Goal: Task Accomplishment & Management: Manage account settings

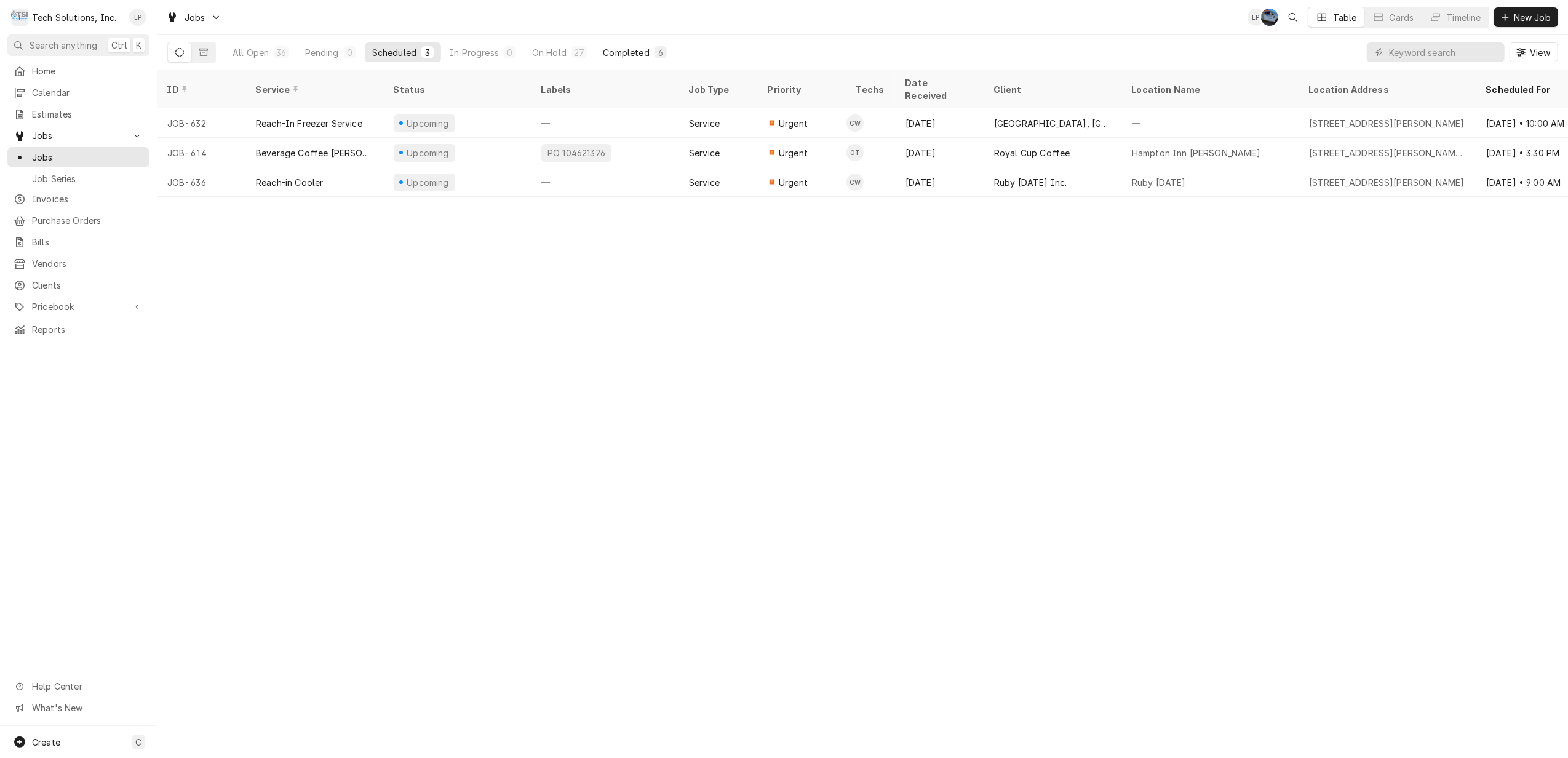
click at [626, 57] on div "Completed" at bounding box center [626, 53] width 46 height 13
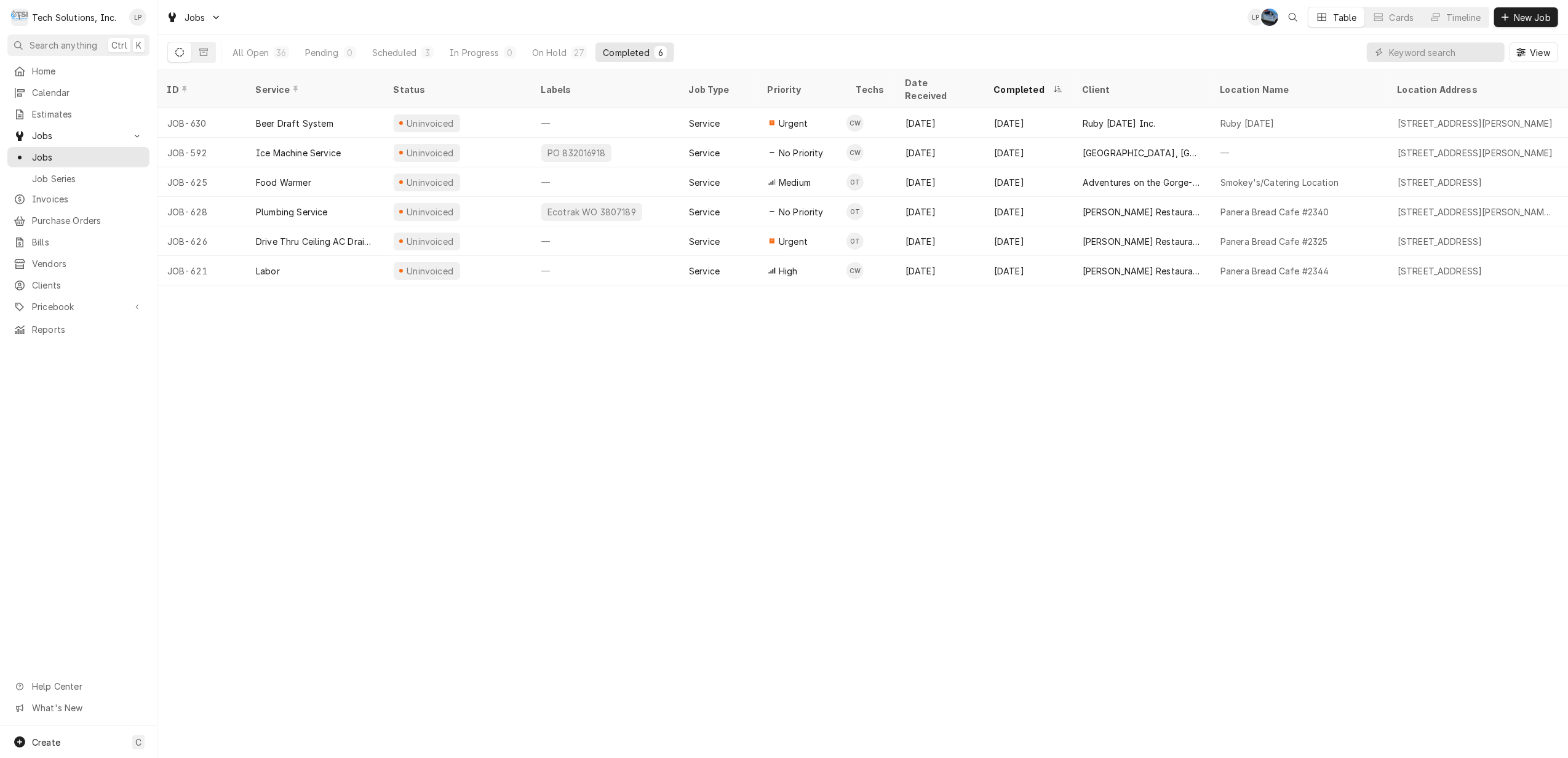
click at [615, 52] on div "Completed" at bounding box center [626, 53] width 46 height 13
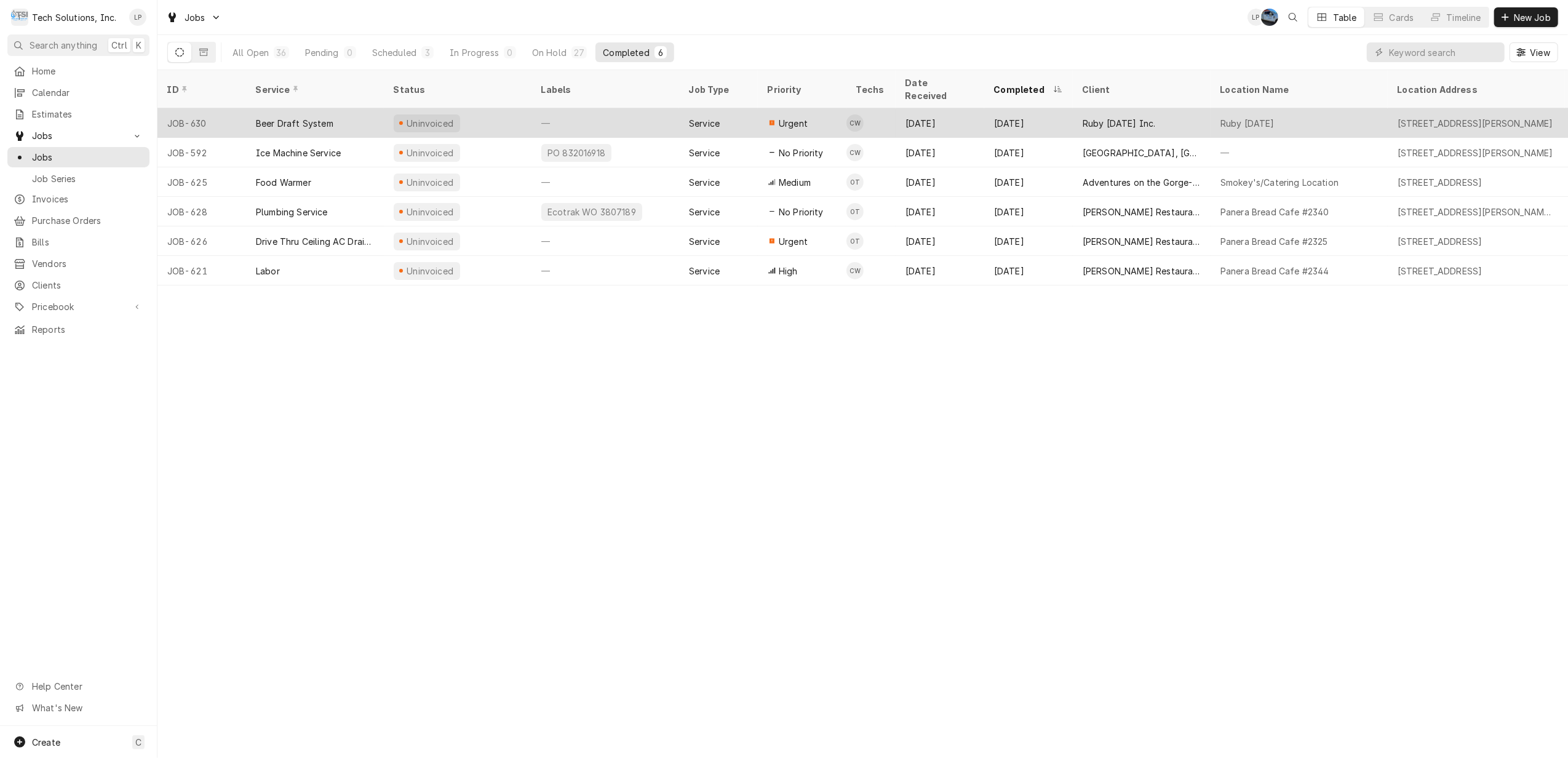
click at [643, 110] on div "—" at bounding box center [605, 123] width 148 height 29
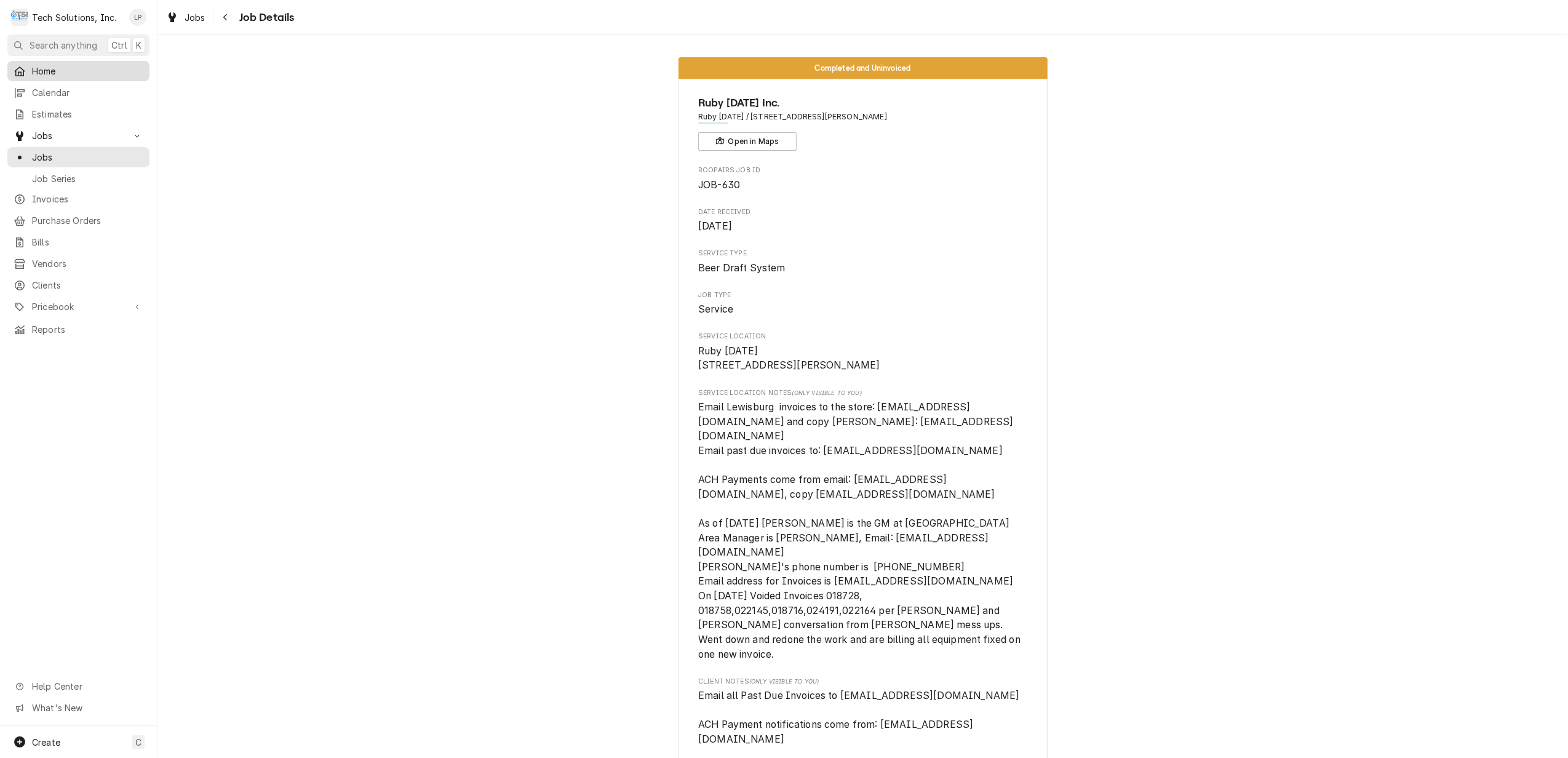
click at [40, 67] on span "Home" at bounding box center [87, 71] width 111 height 13
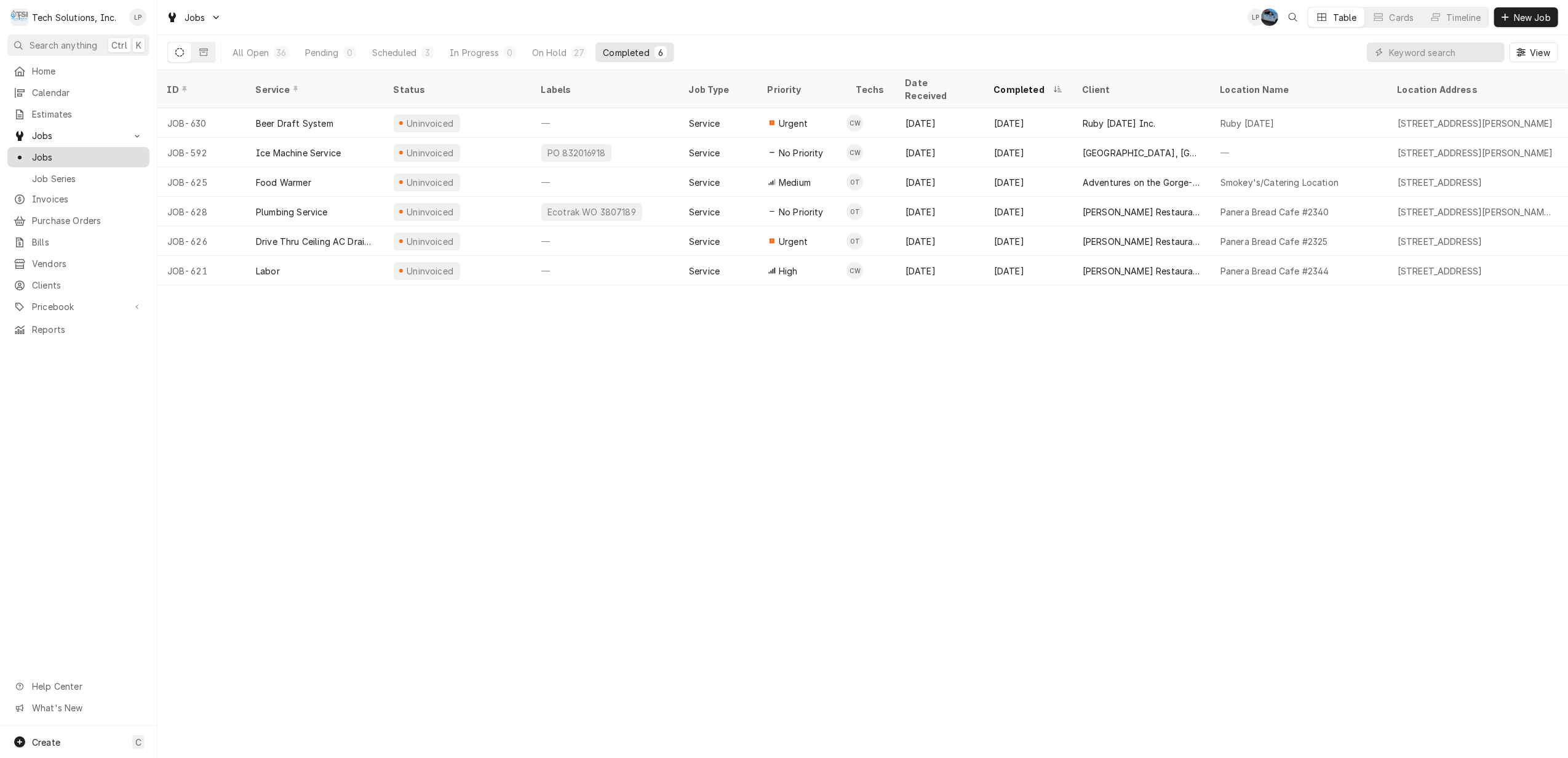
click at [40, 153] on span "Jobs" at bounding box center [87, 157] width 111 height 13
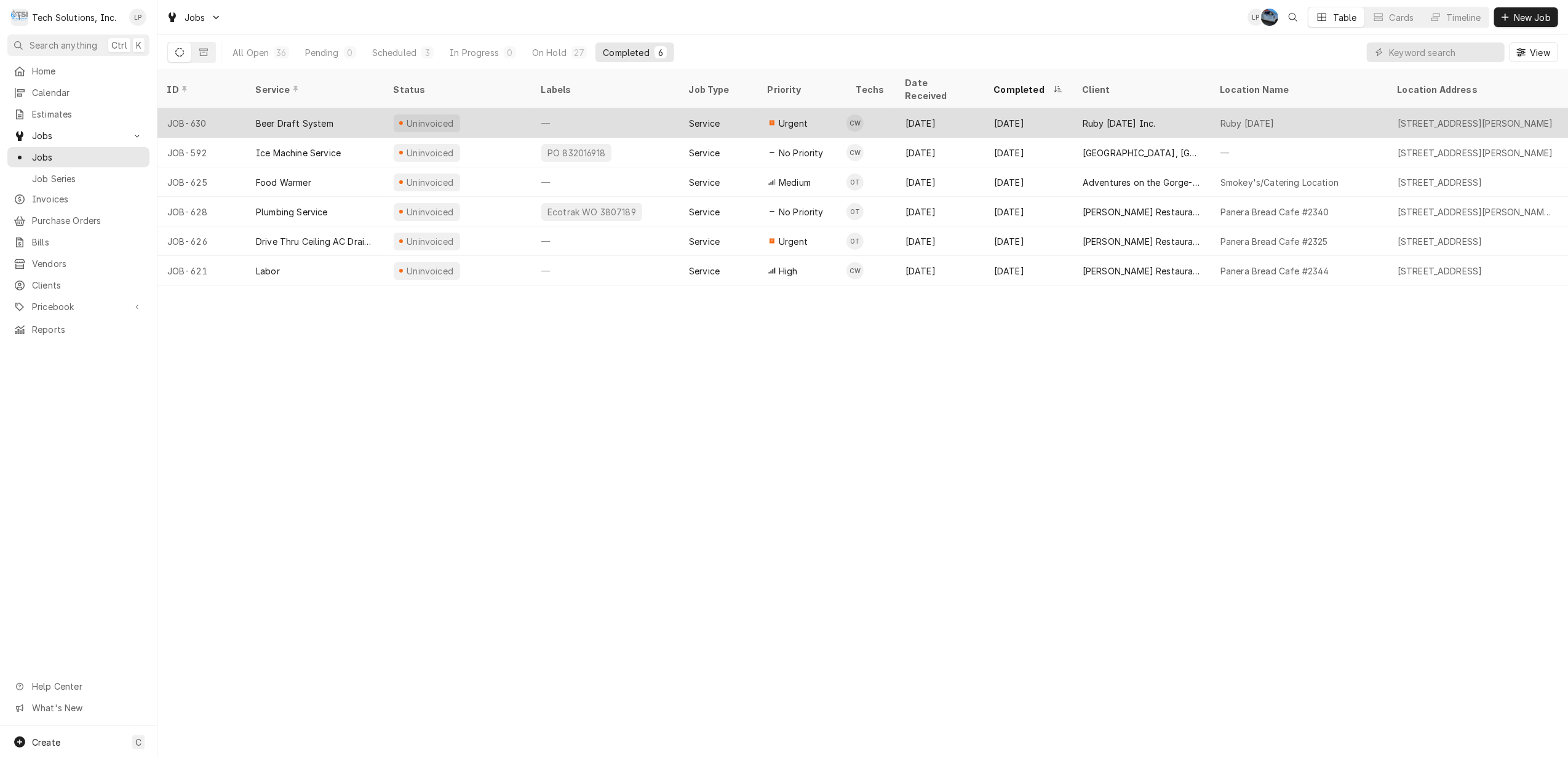
click at [344, 114] on div "Beer Draft System" at bounding box center [315, 123] width 138 height 29
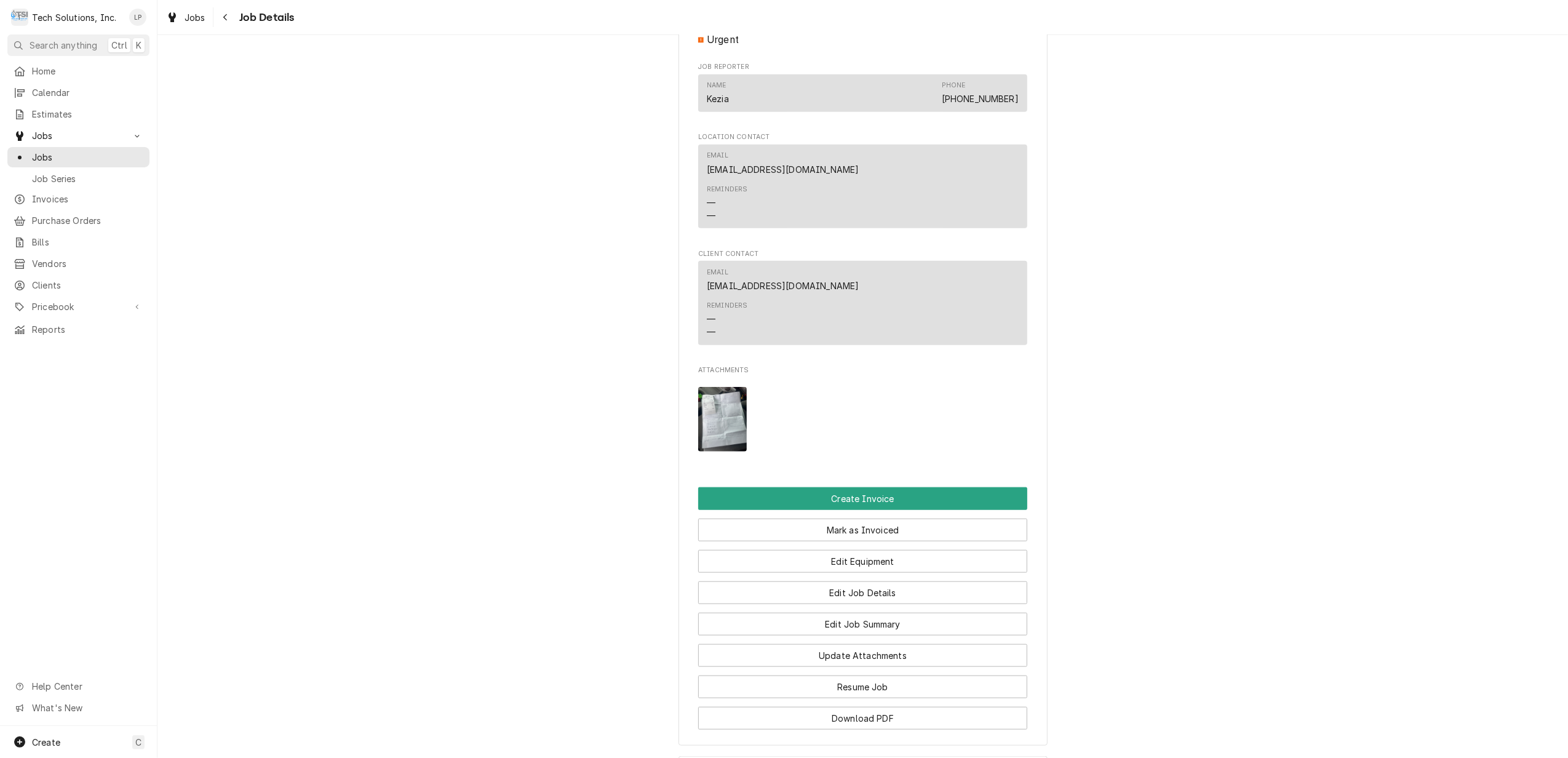
scroll to position [1066, 0]
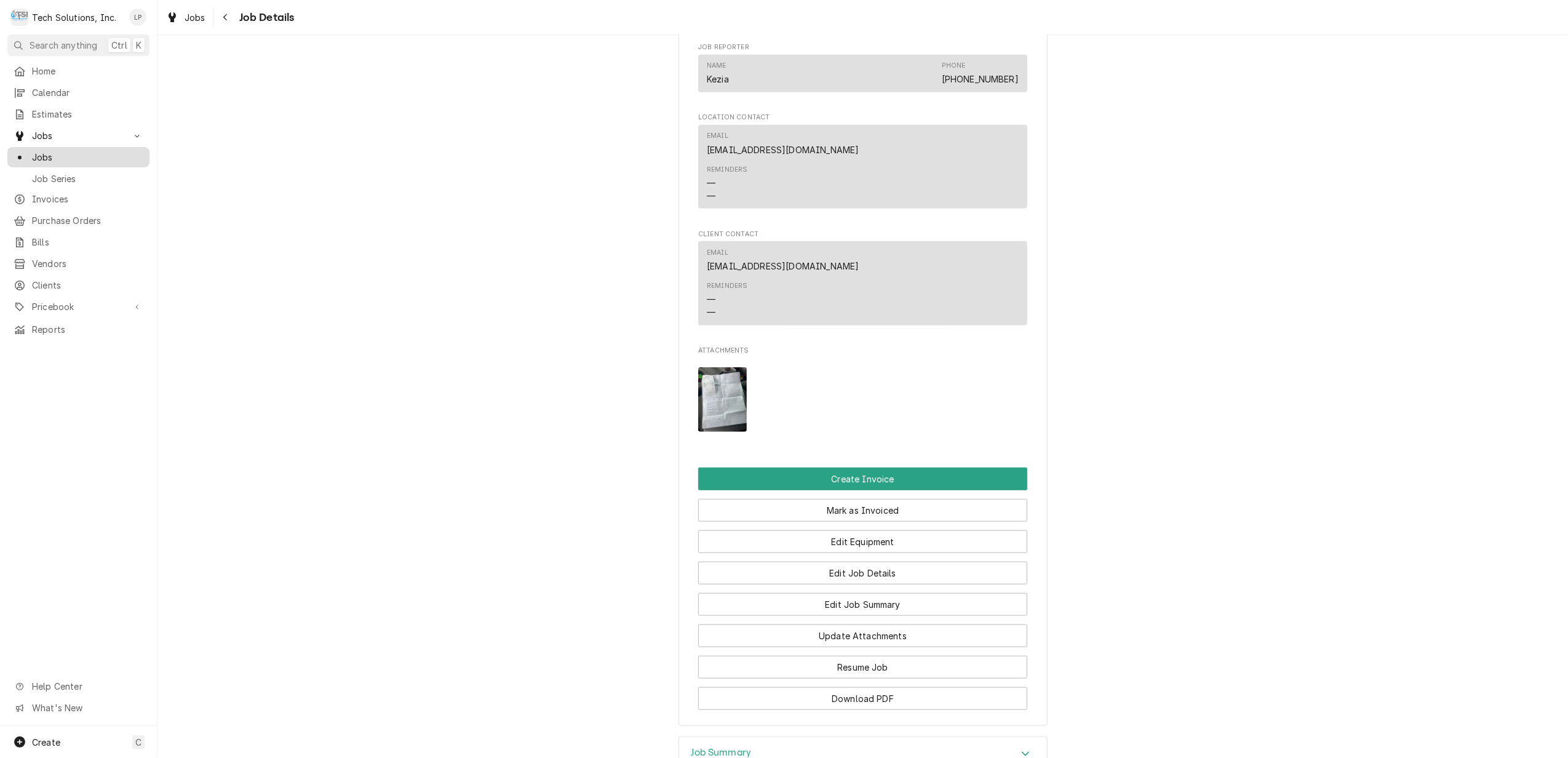
click at [45, 153] on span "Jobs" at bounding box center [87, 157] width 111 height 13
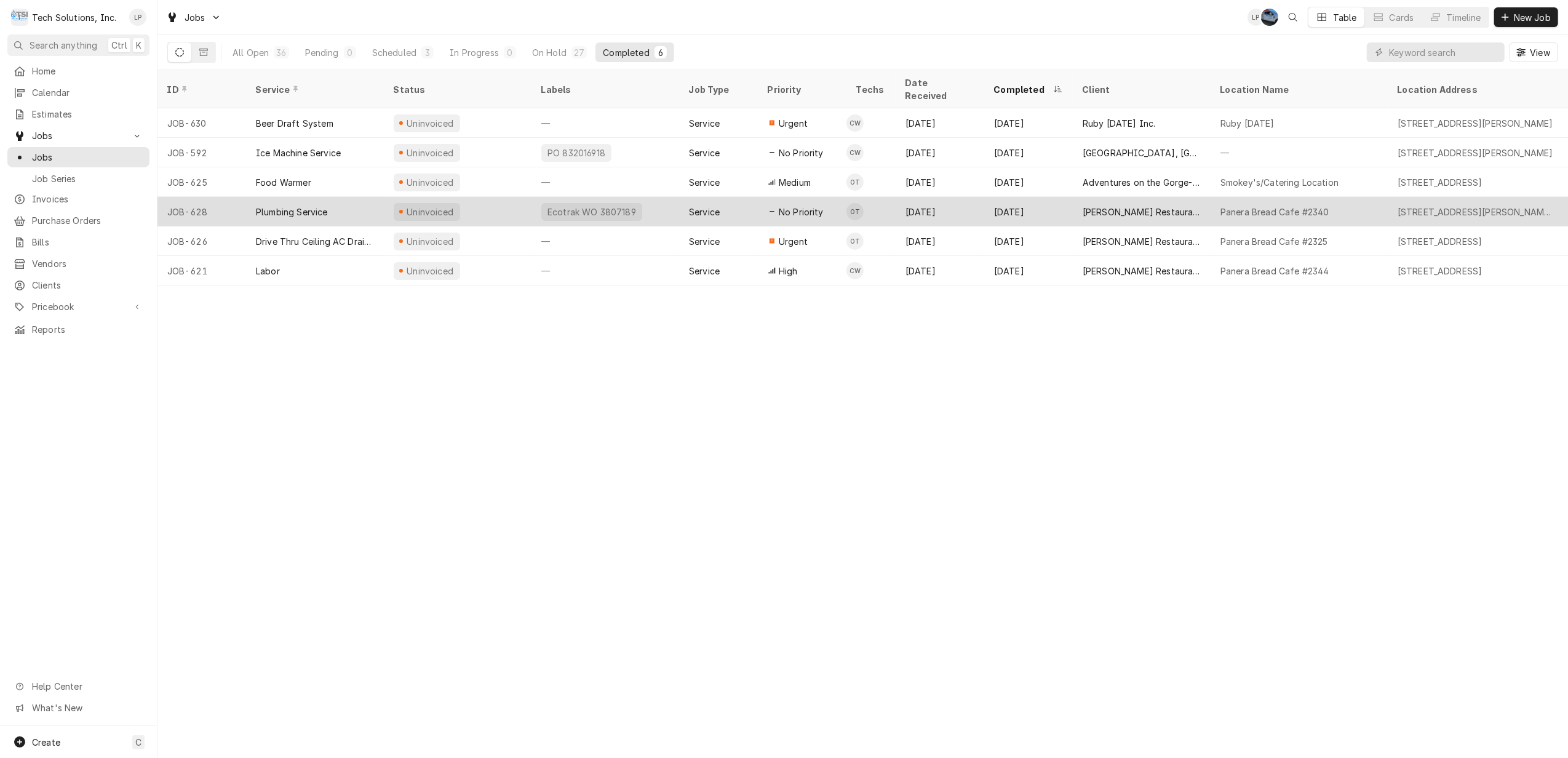
click at [351, 198] on div "Plumbing Service" at bounding box center [315, 212] width 138 height 29
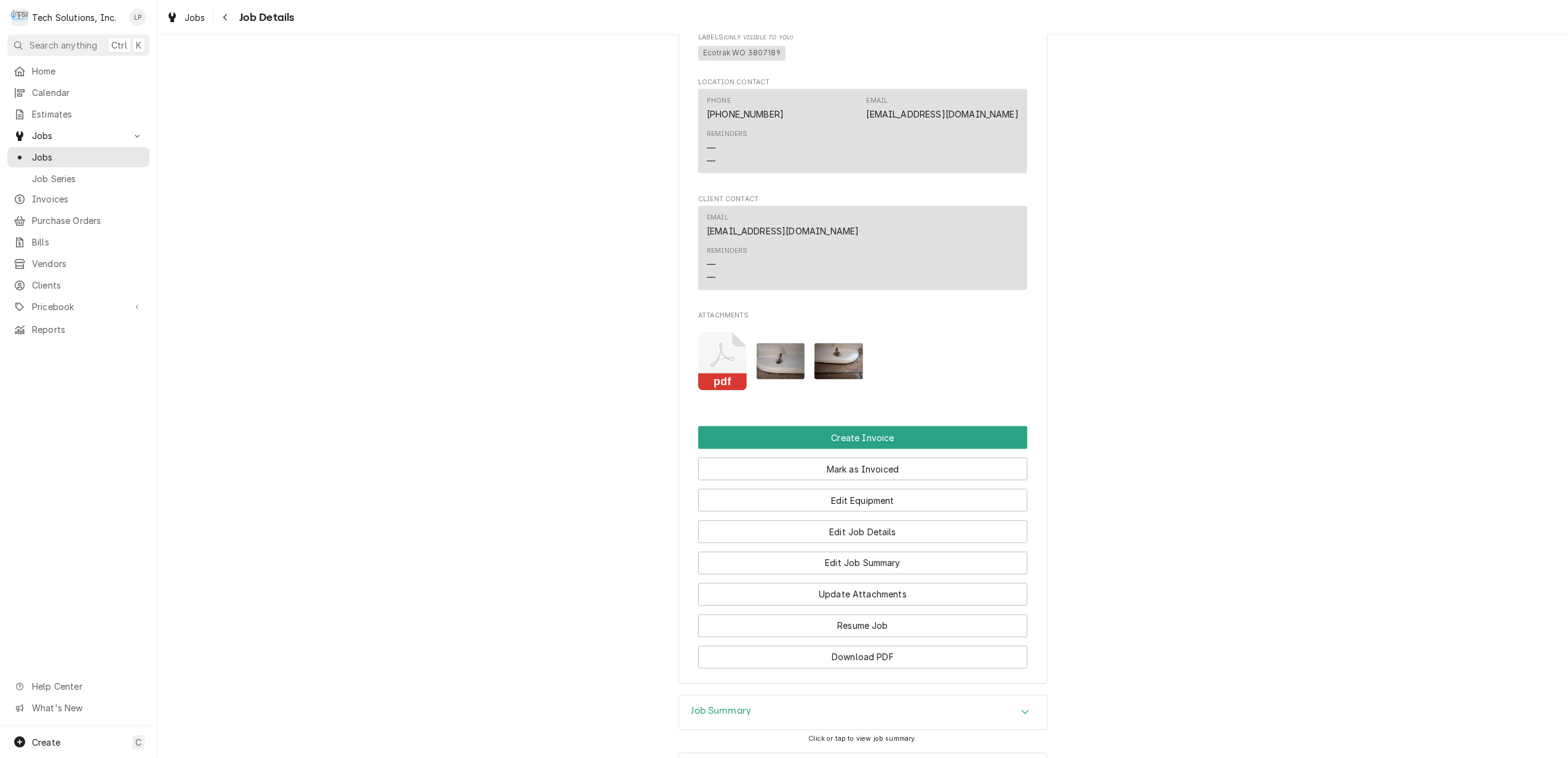
scroll to position [1962, 0]
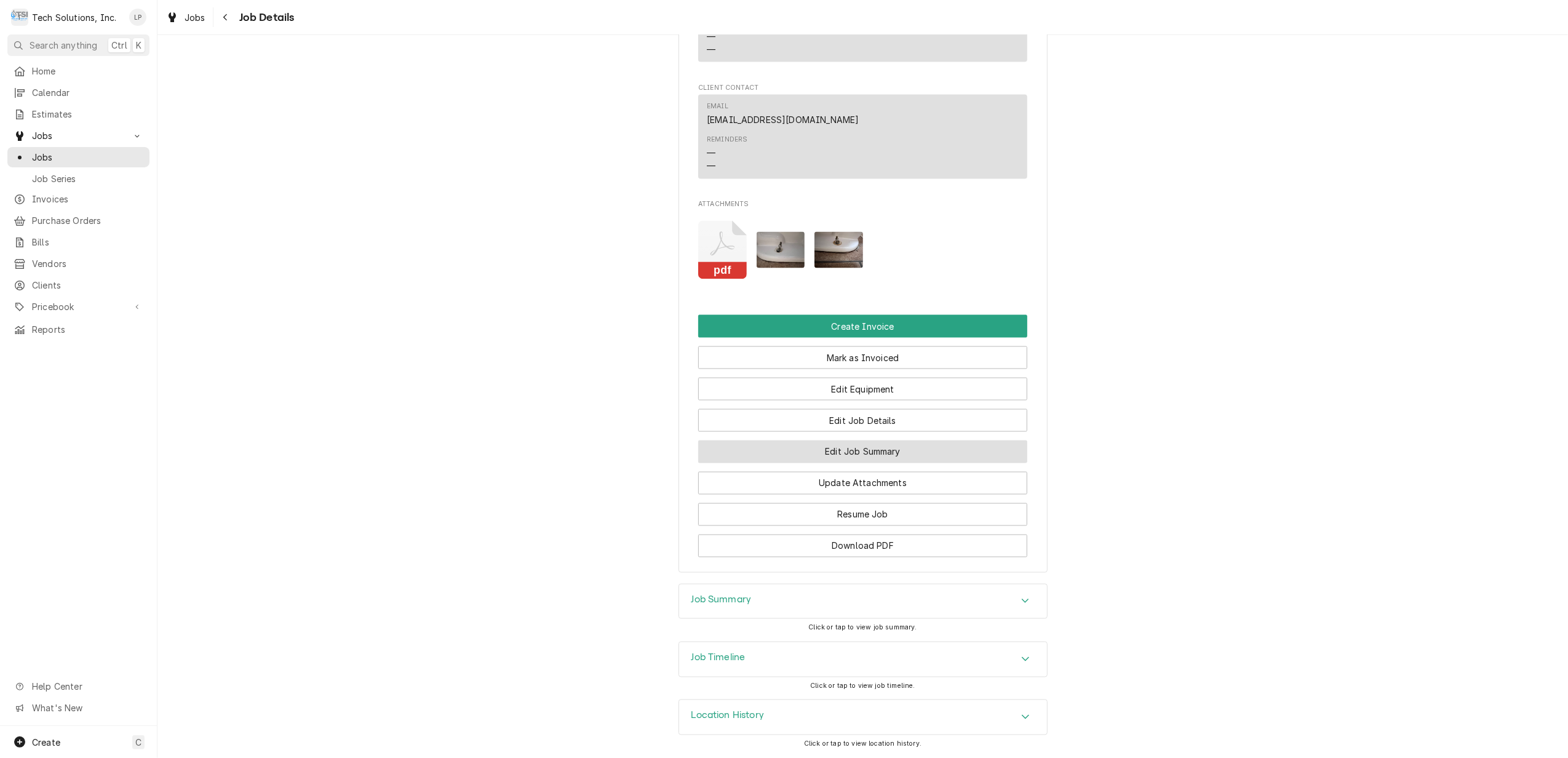
click at [883, 446] on button "Edit Job Summary" at bounding box center [862, 452] width 329 height 23
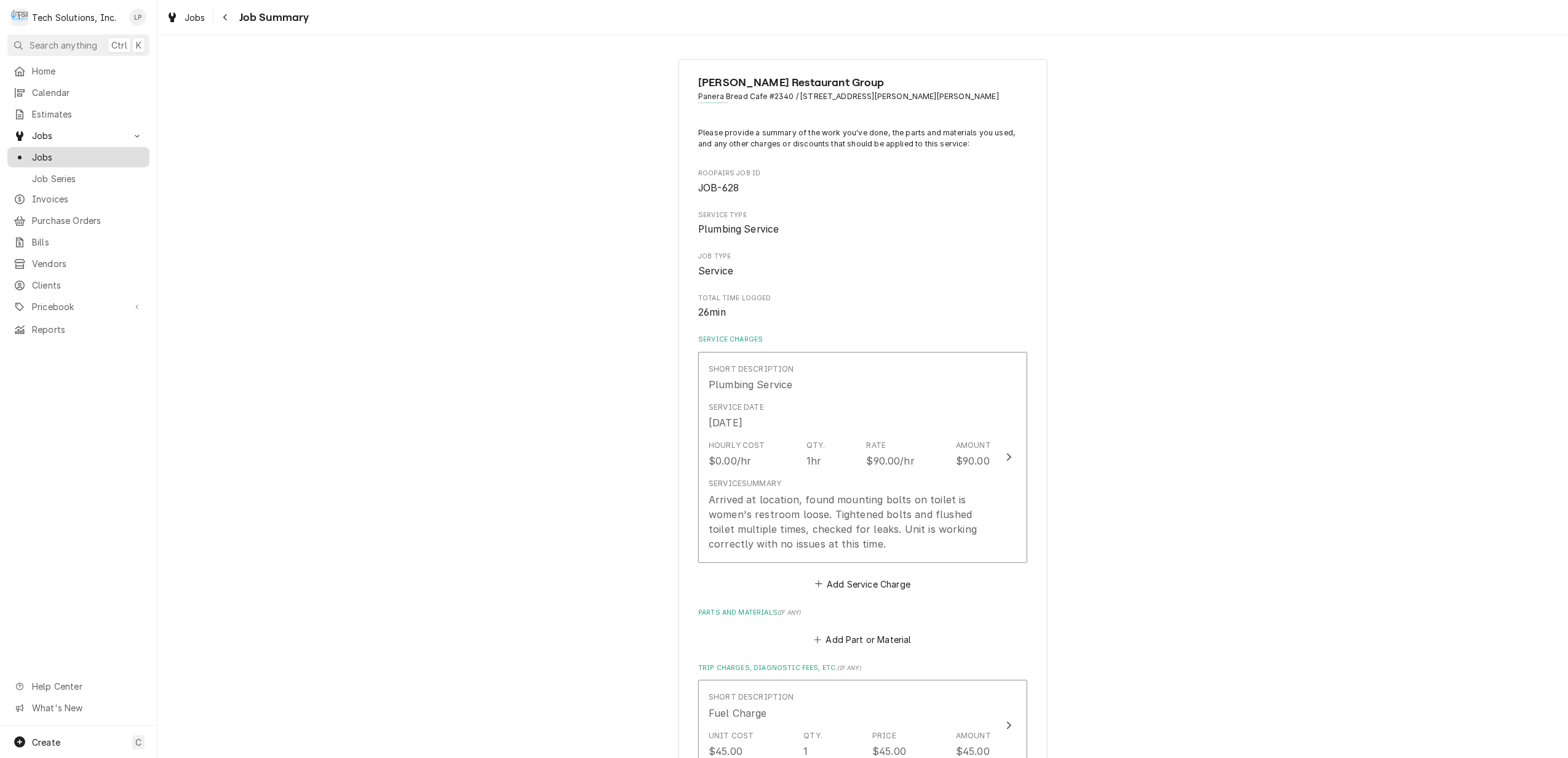
click at [35, 153] on span "Jobs" at bounding box center [87, 157] width 111 height 13
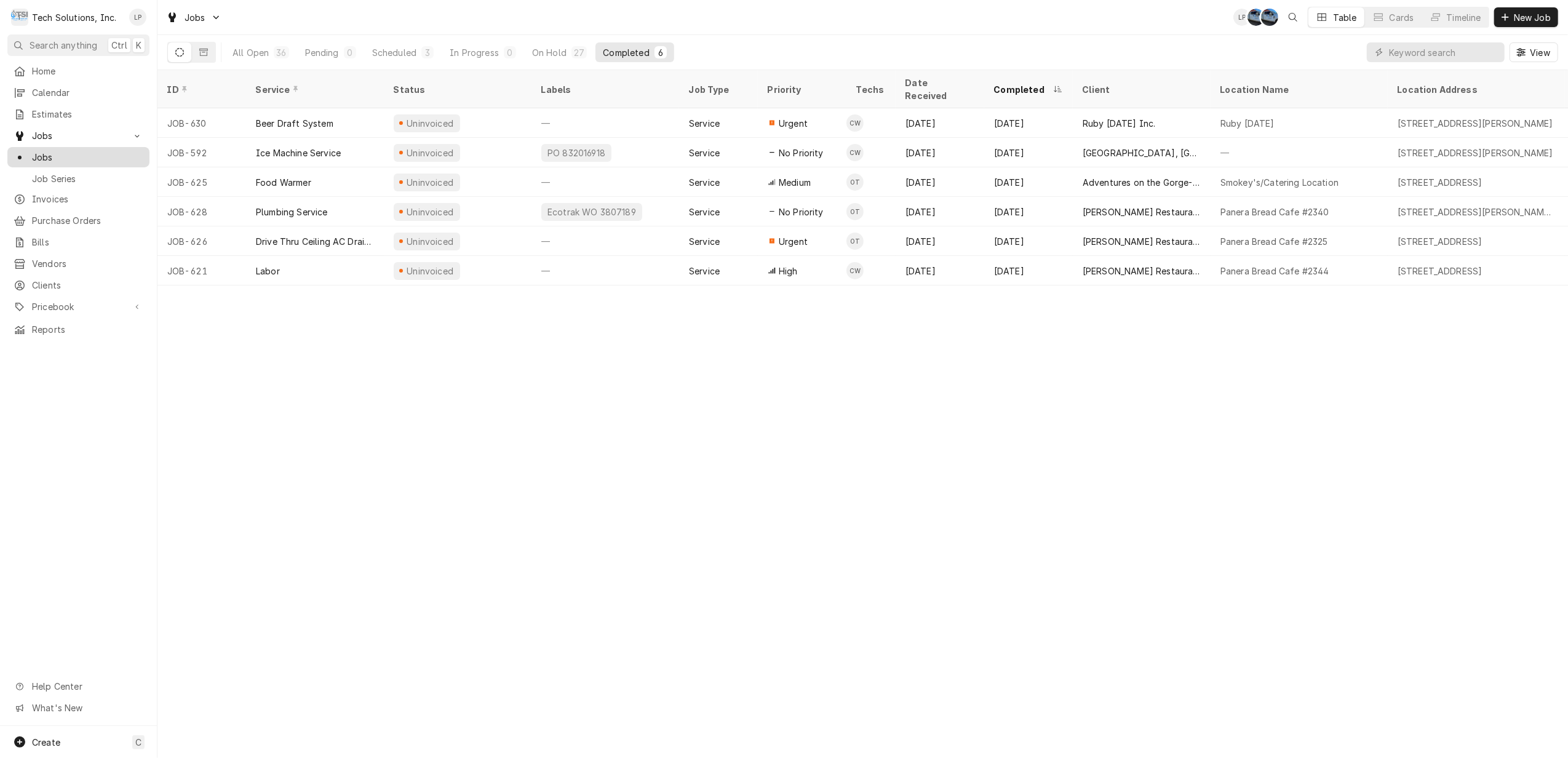
click at [34, 151] on span "Jobs" at bounding box center [87, 157] width 111 height 13
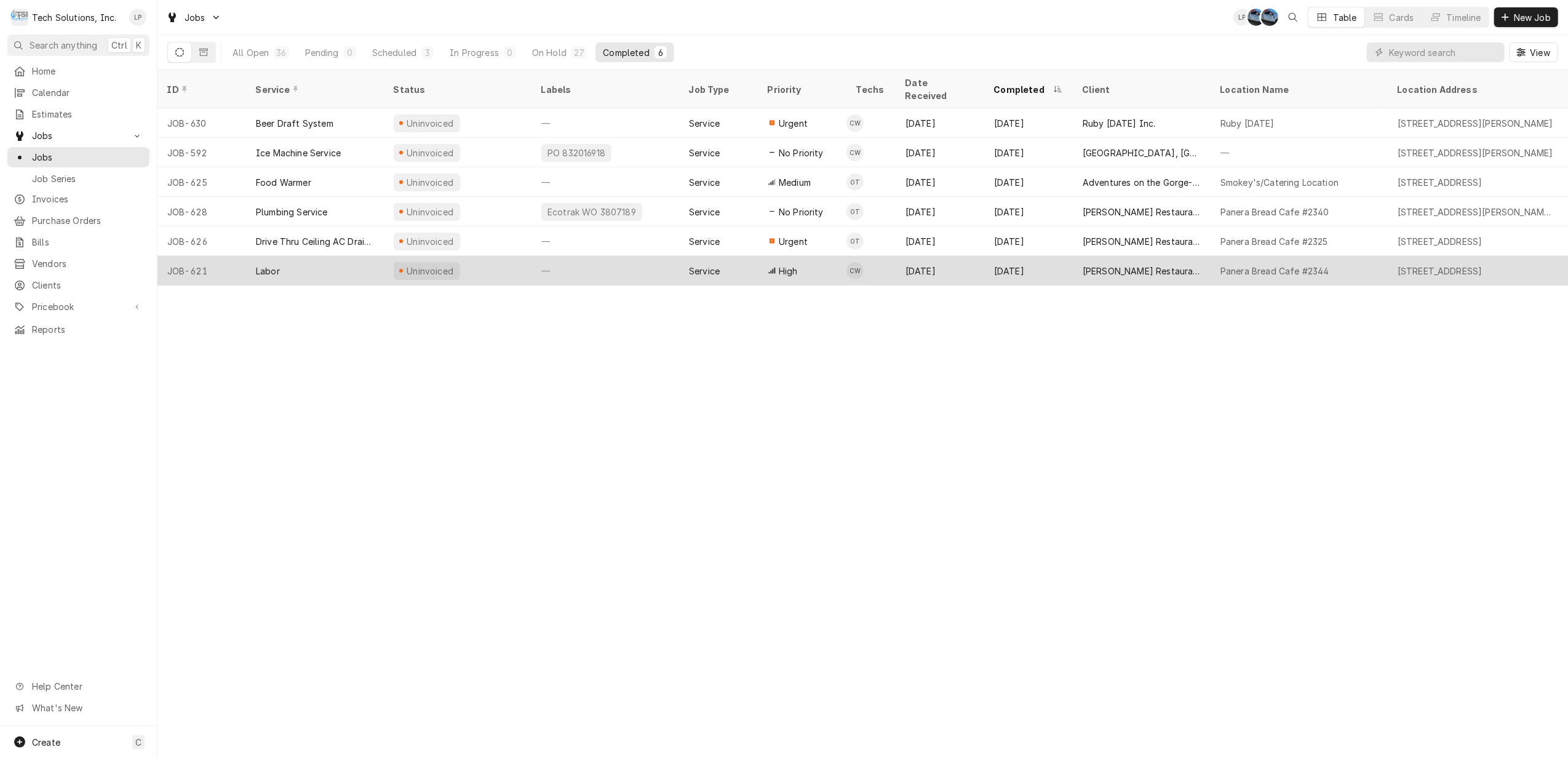
click at [502, 257] on div "Uninvoiced" at bounding box center [458, 270] width 148 height 29
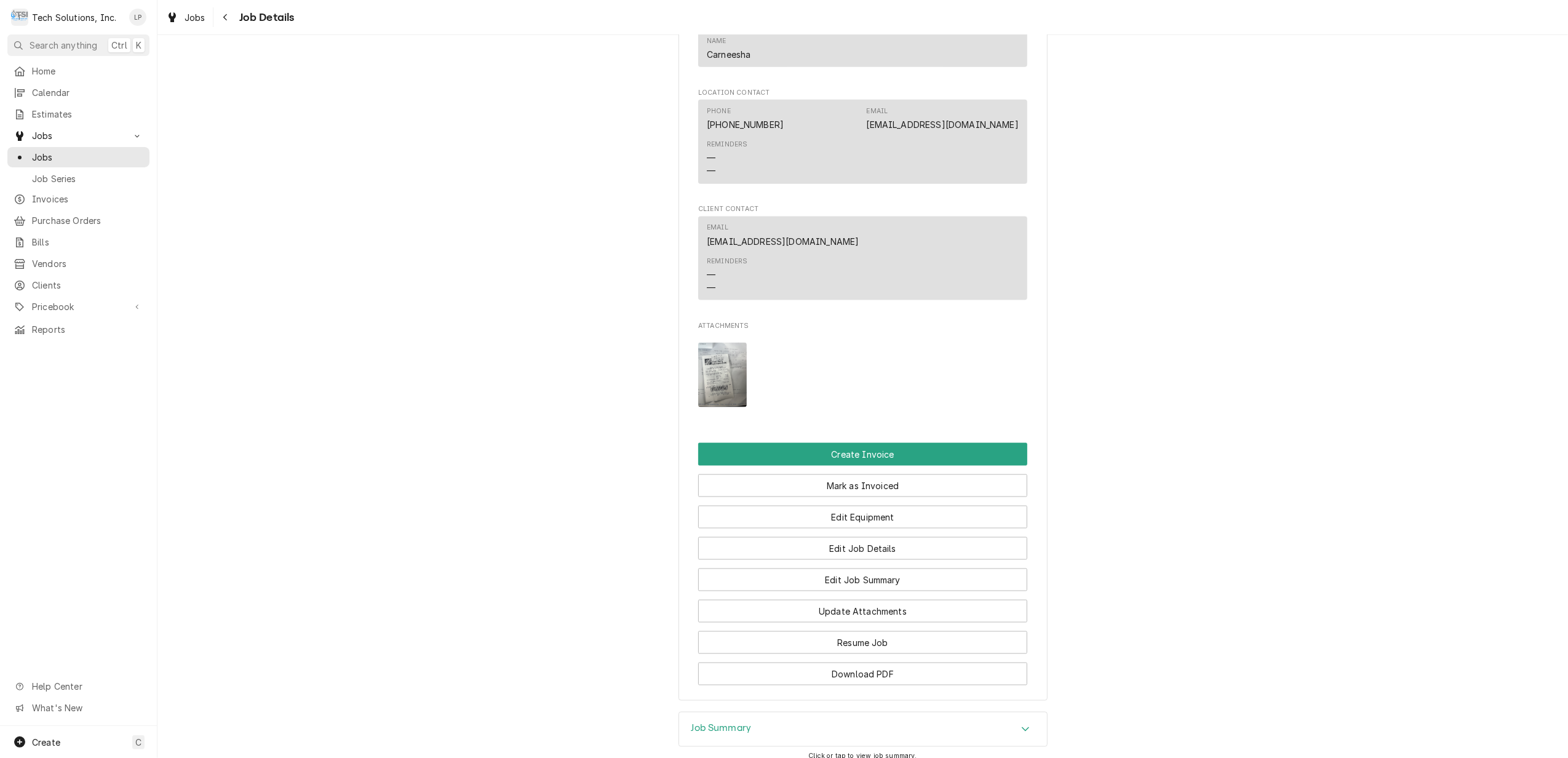
scroll to position [1639, 0]
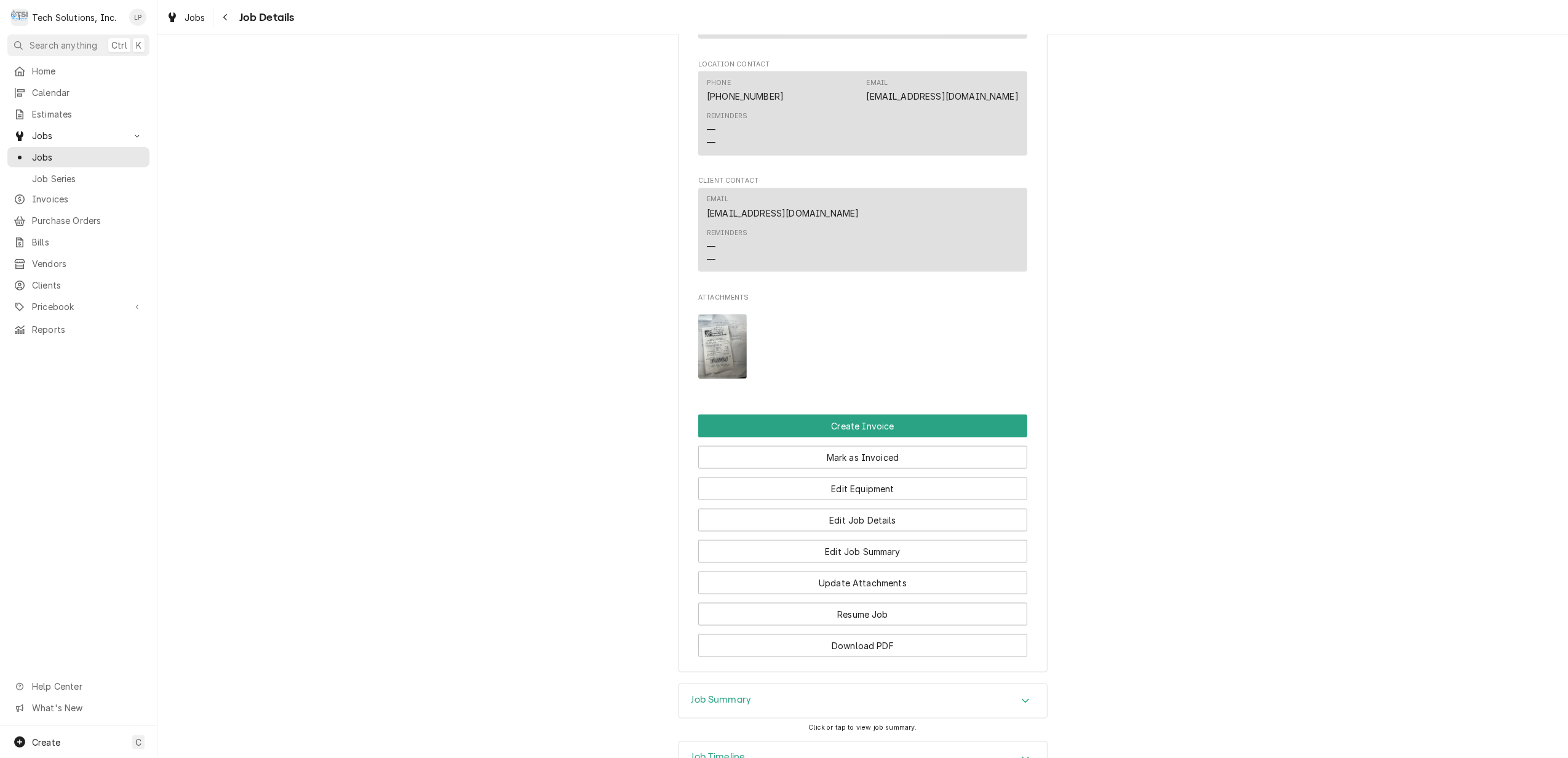
click at [713, 375] on img "Attachments" at bounding box center [722, 347] width 49 height 65
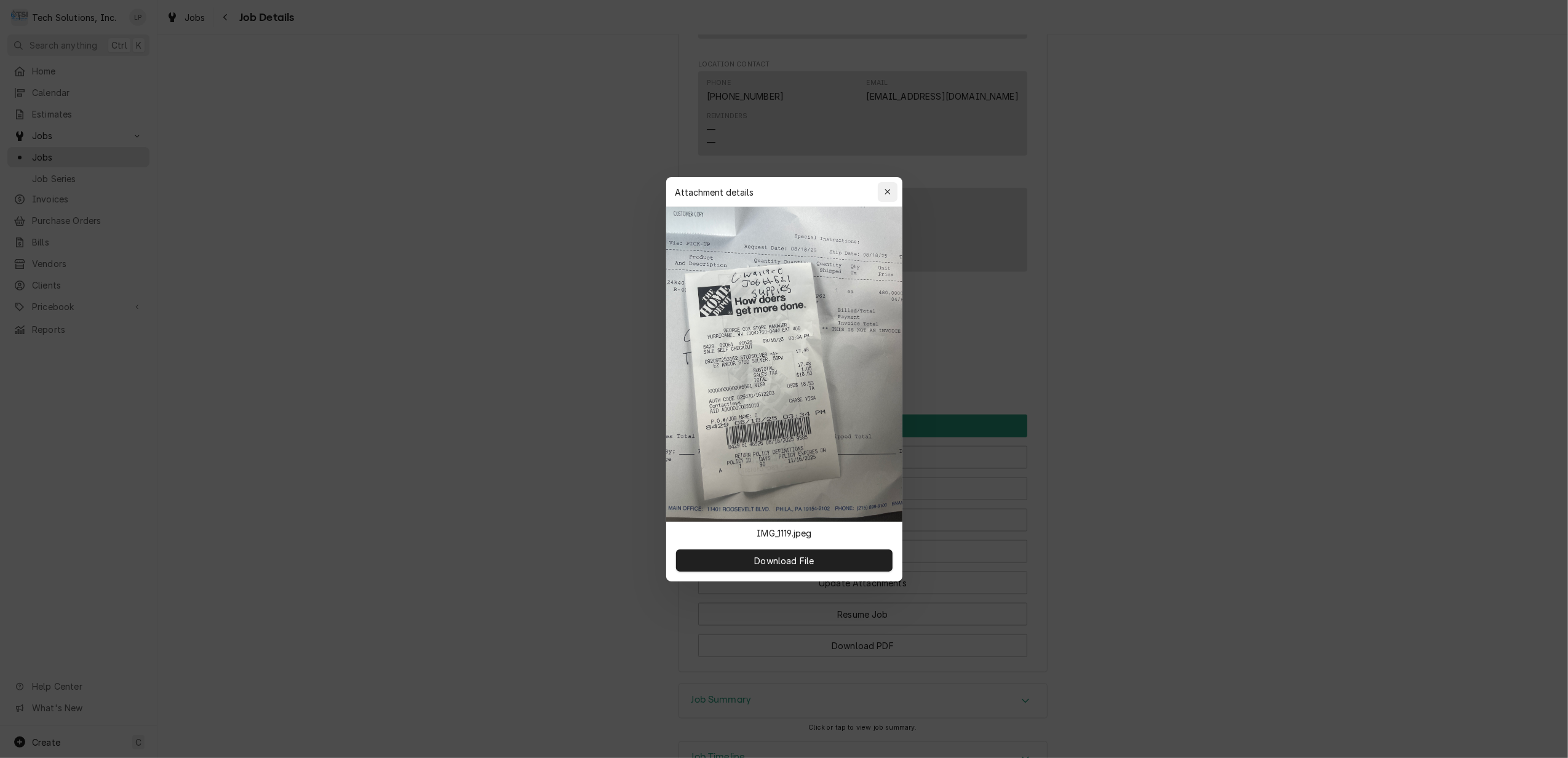
click at [887, 190] on icon "button" at bounding box center [887, 192] width 6 height 9
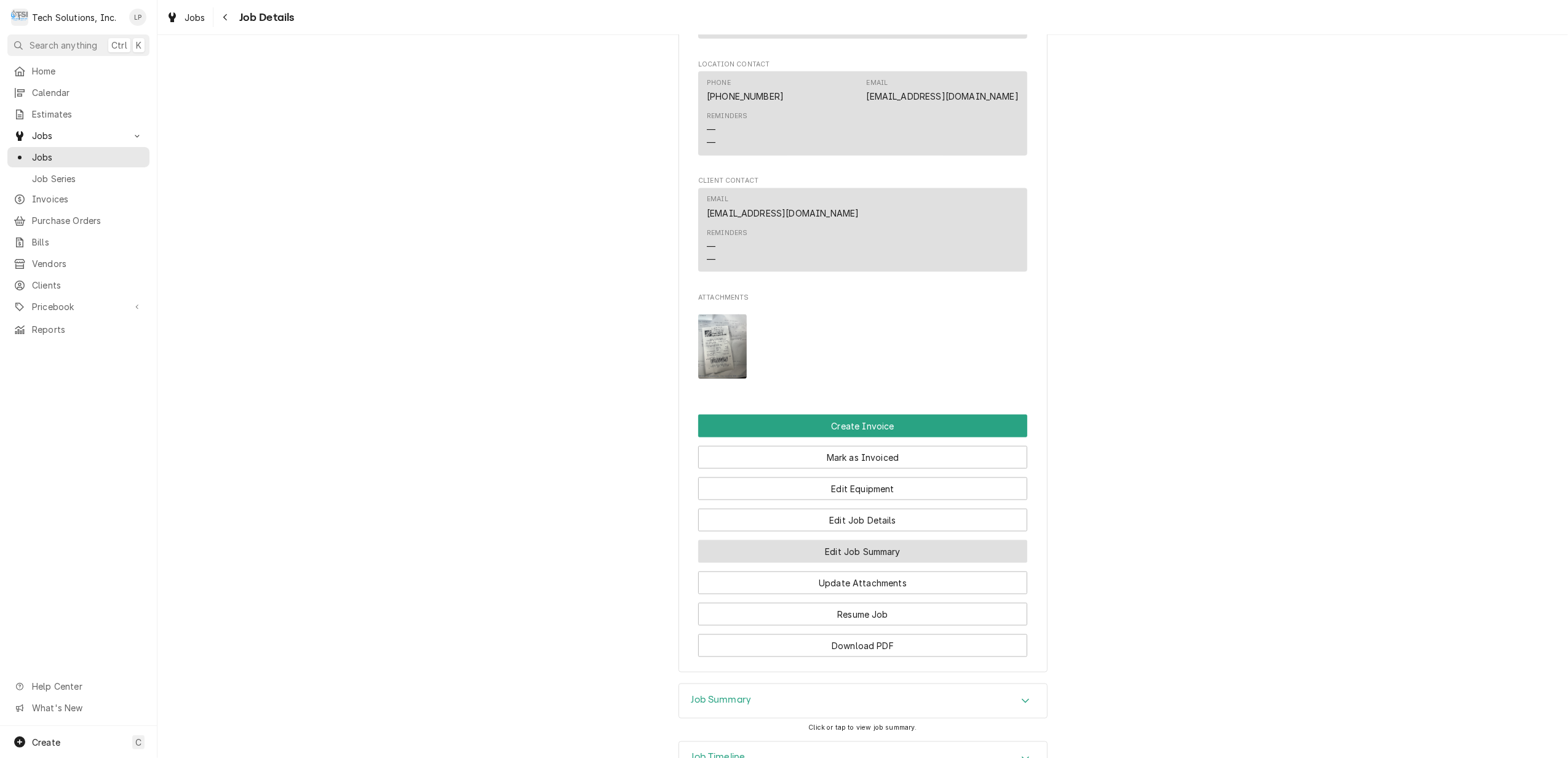
click at [914, 562] on button "Edit Job Summary" at bounding box center [862, 551] width 329 height 23
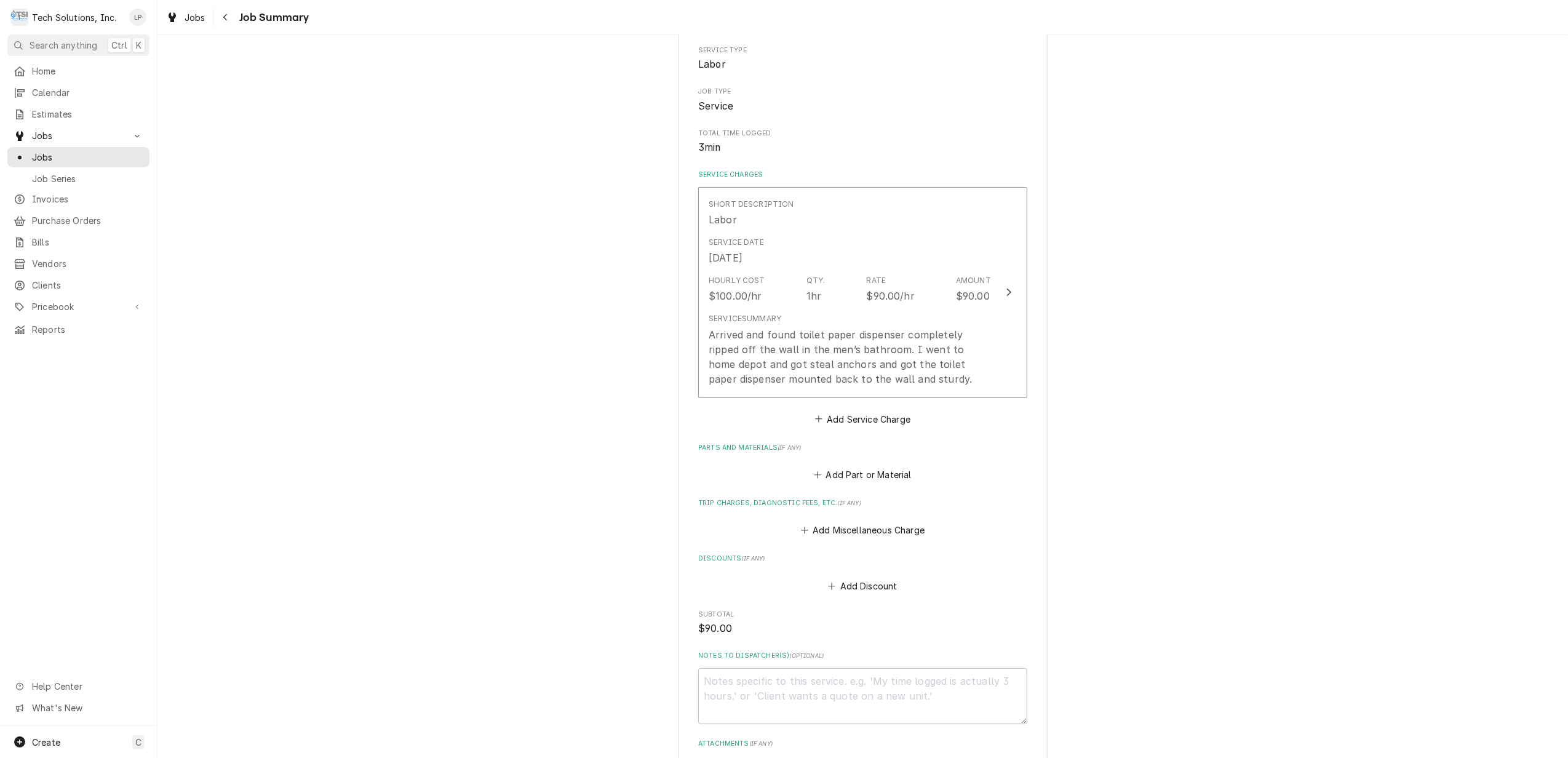
scroll to position [396, 0]
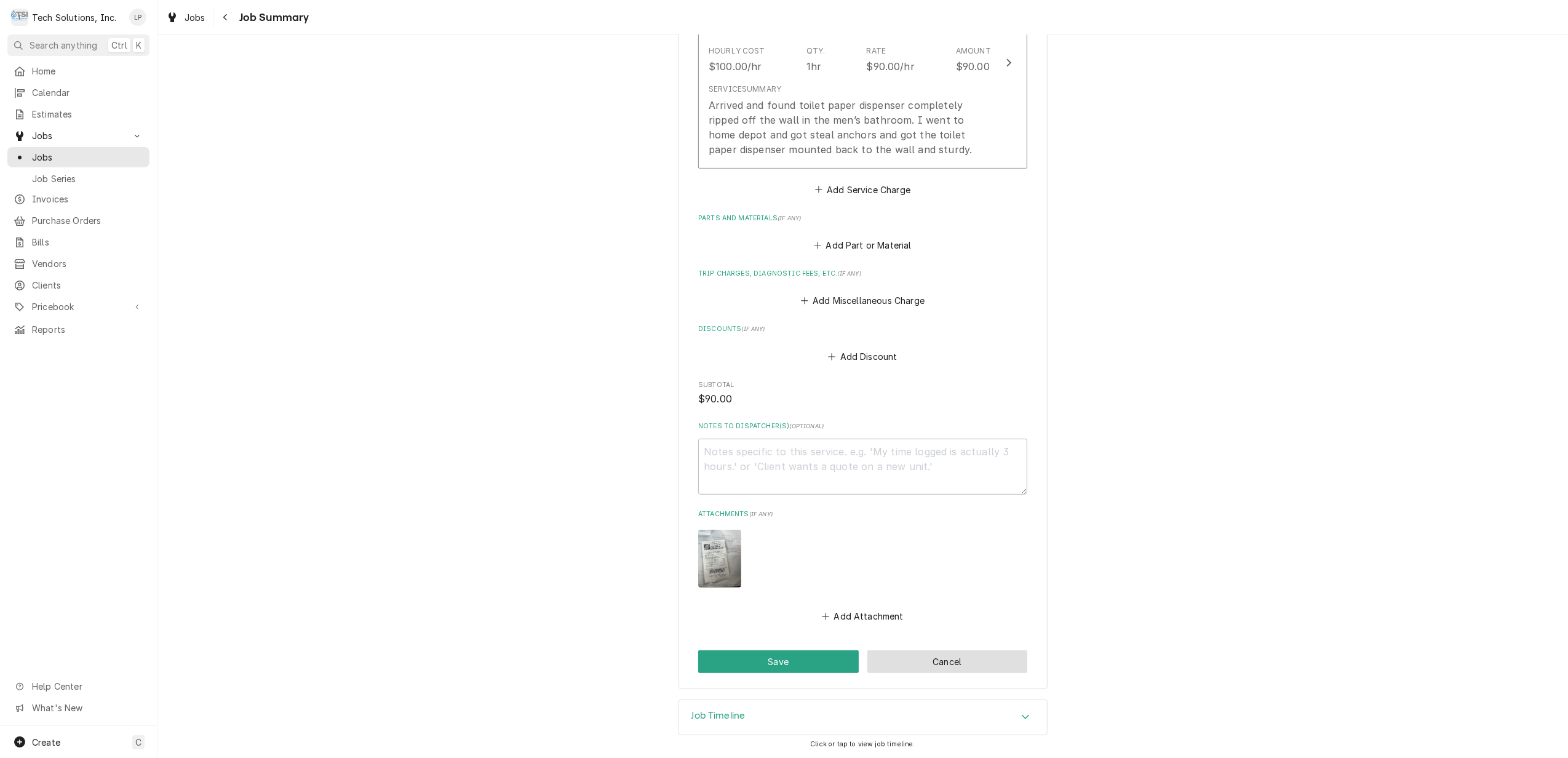
click at [972, 659] on button "Cancel" at bounding box center [948, 661] width 161 height 23
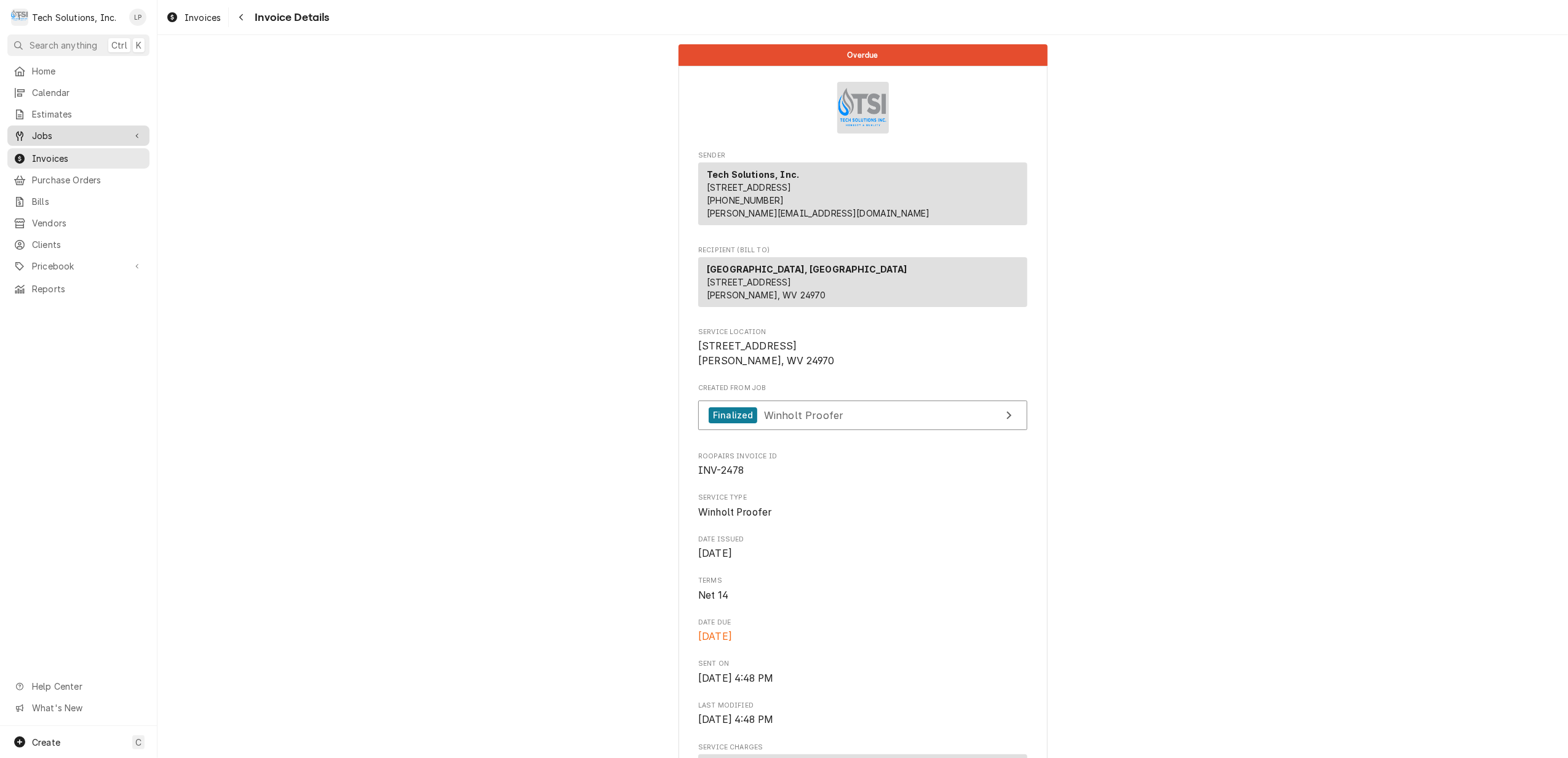
click at [30, 129] on div "Jobs" at bounding box center [69, 136] width 111 height 13
click at [45, 153] on span "Jobs" at bounding box center [87, 157] width 111 height 13
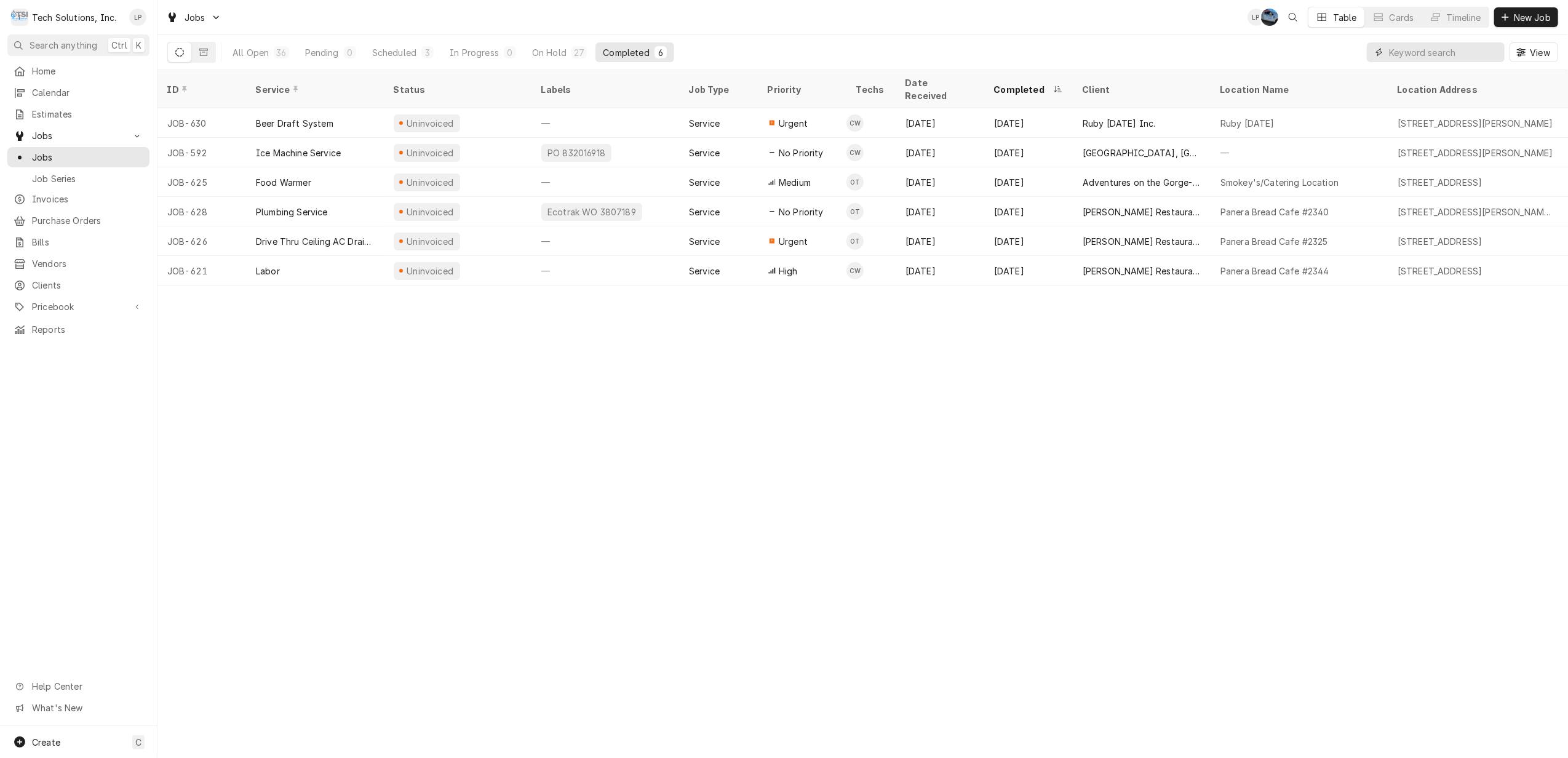
click at [1470, 55] on input "Dynamic Content Wrapper" at bounding box center [1443, 52] width 110 height 19
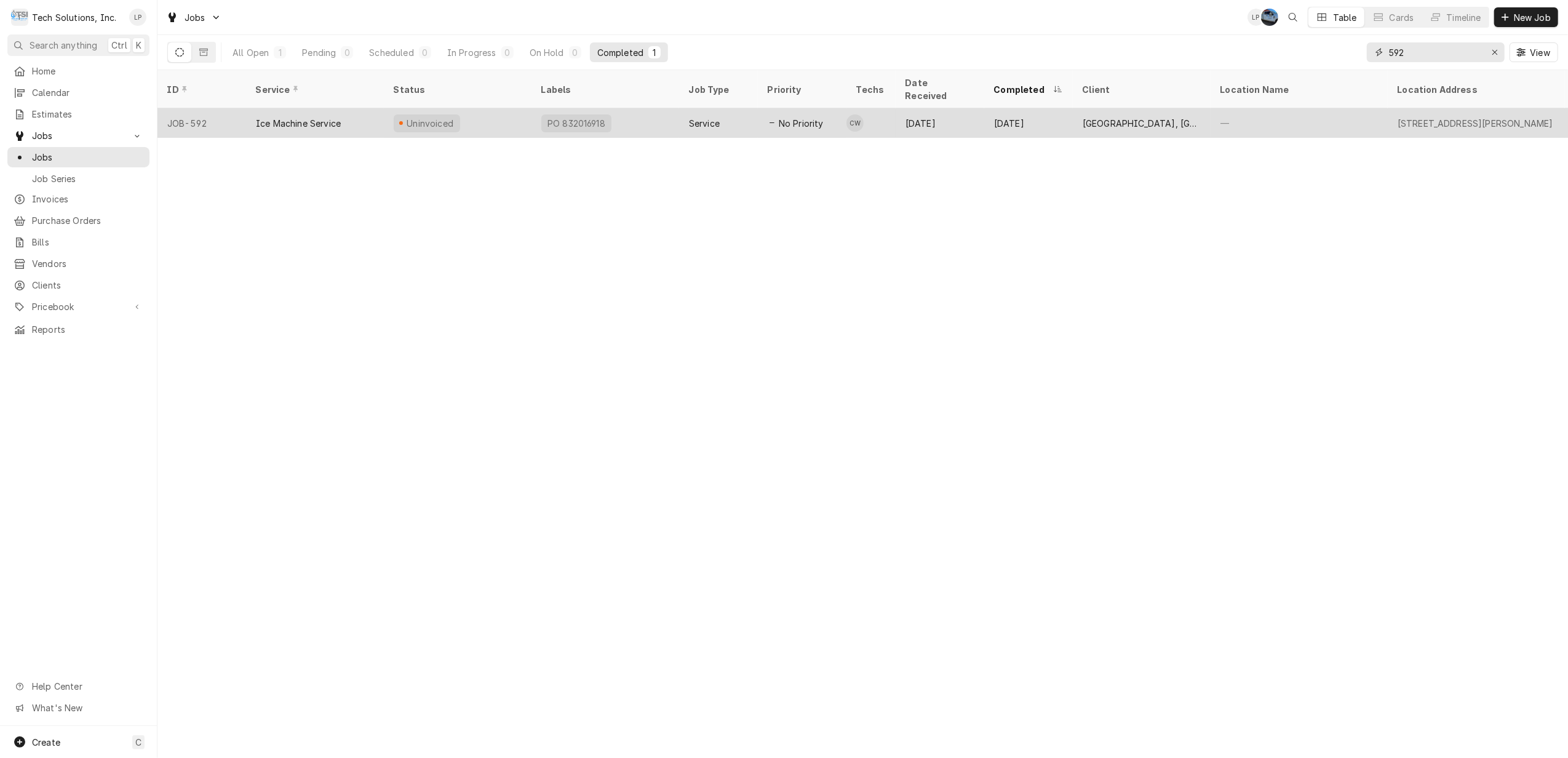
type input "592"
click at [633, 108] on div "PO 832016918" at bounding box center [605, 123] width 148 height 29
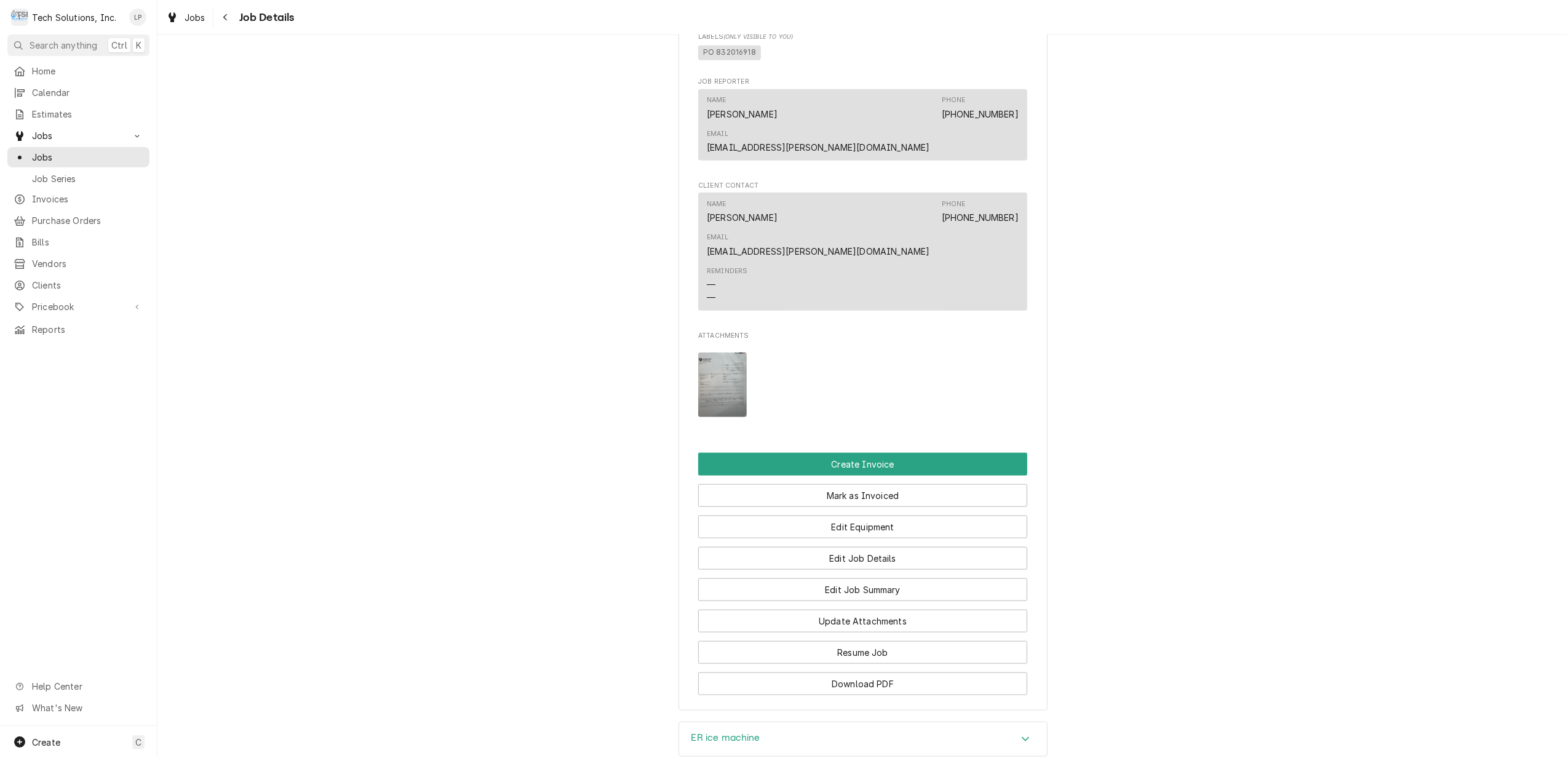
scroll to position [1148, 0]
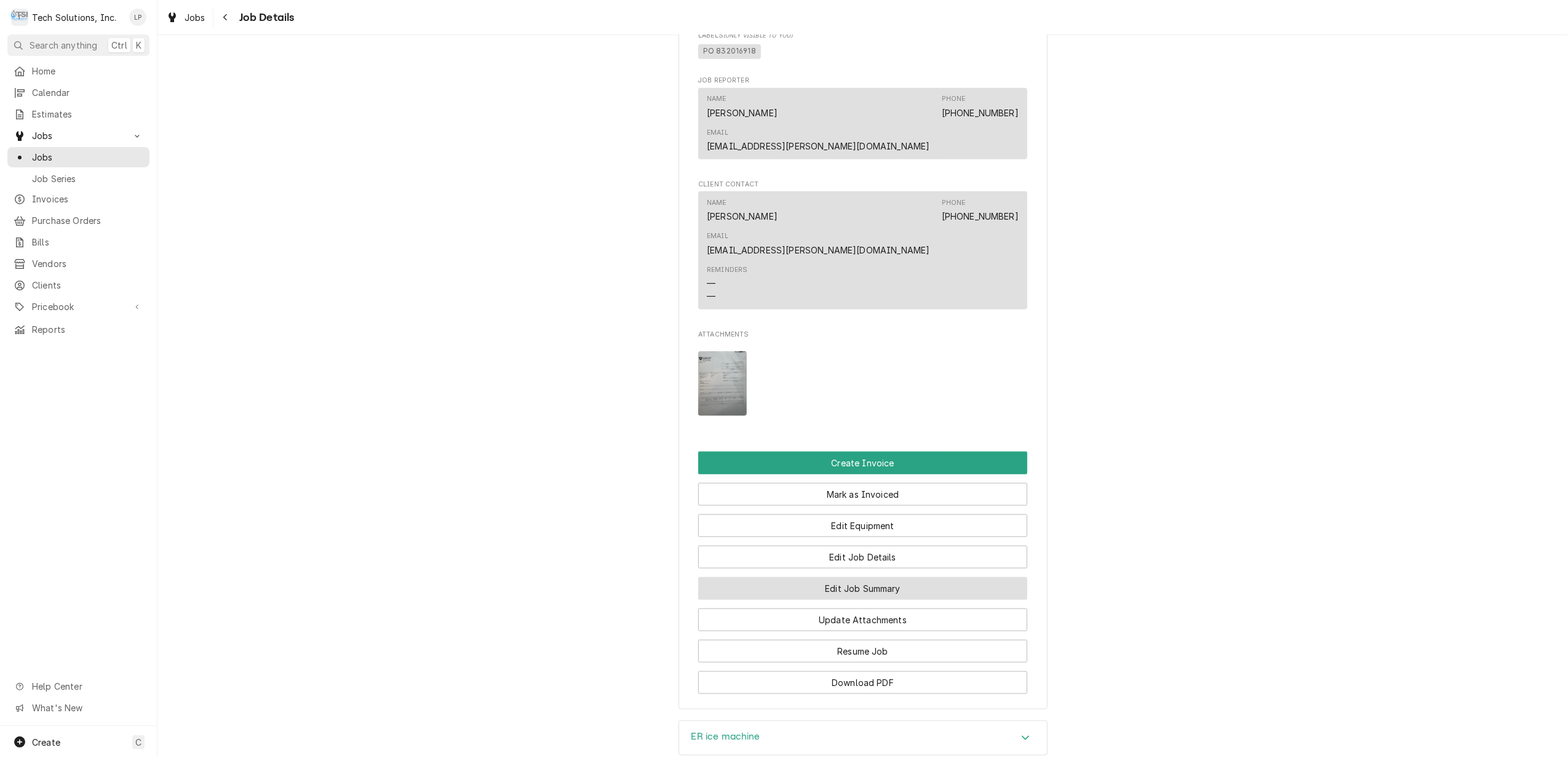
drag, startPoint x: 936, startPoint y: 482, endPoint x: 946, endPoint y: 479, distance: 10.4
click at [940, 577] on button "Edit Job Summary" at bounding box center [862, 588] width 329 height 23
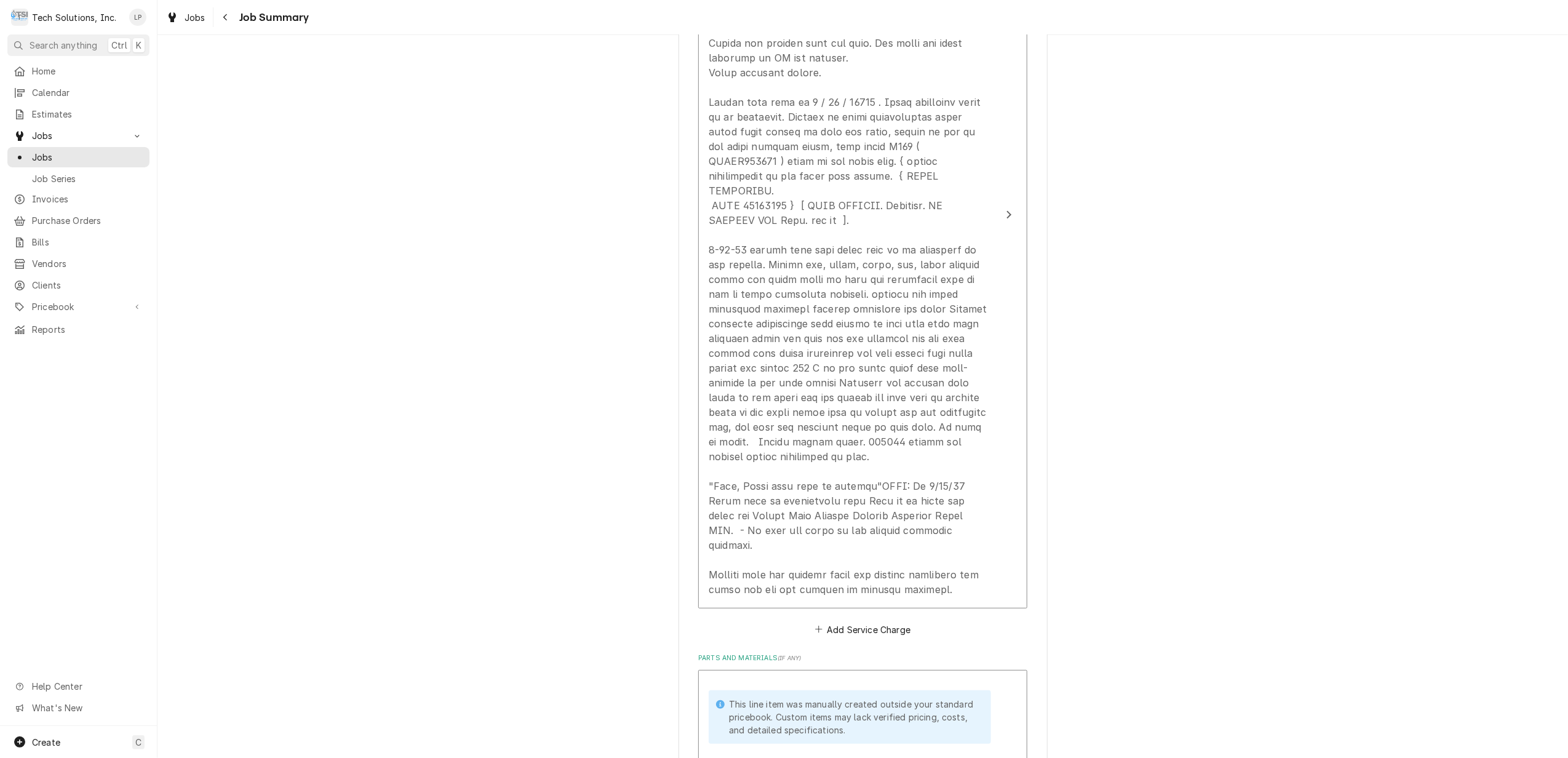
scroll to position [530, 0]
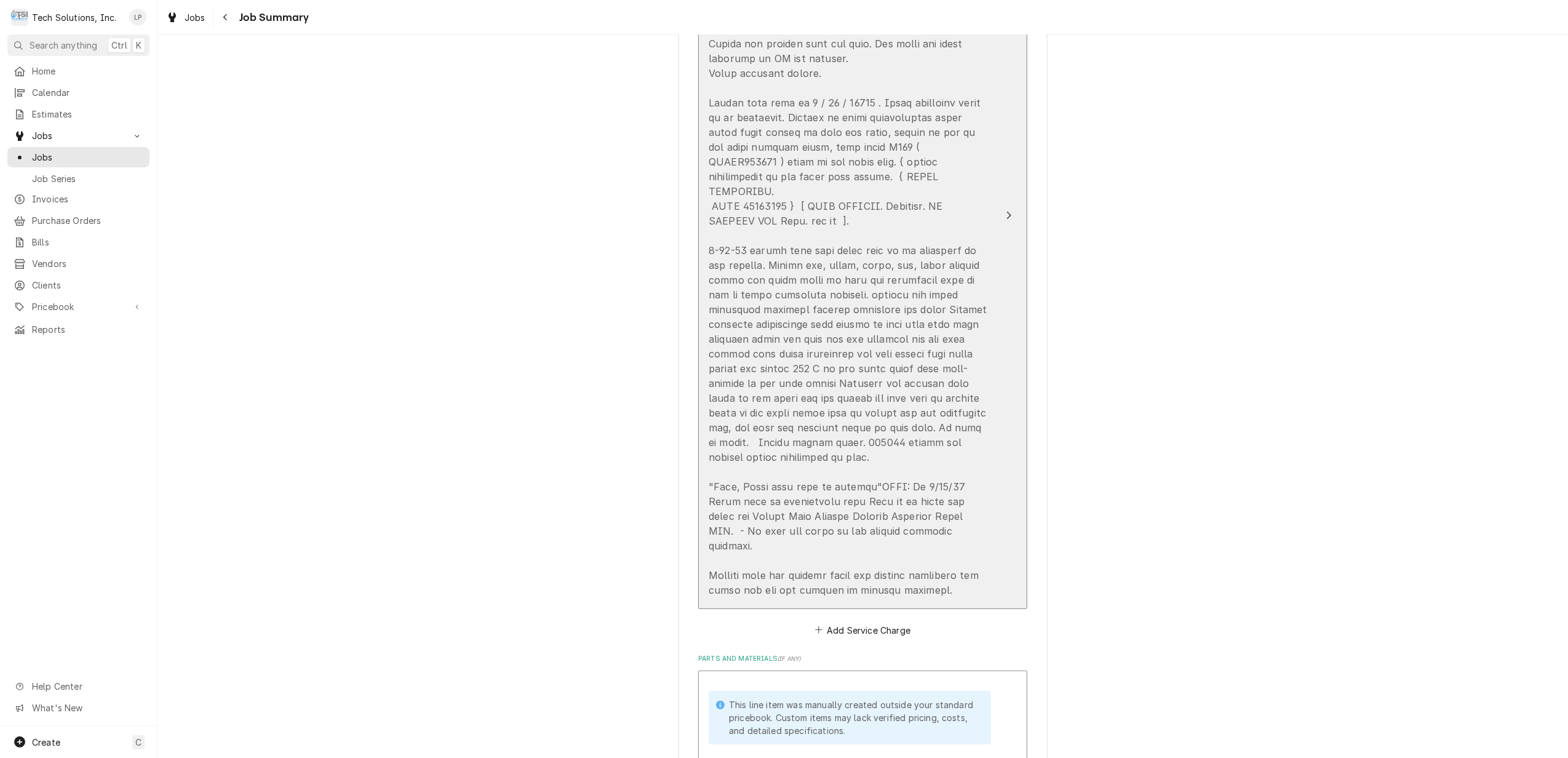
click at [1006, 210] on icon "Update Line Item" at bounding box center [1009, 215] width 6 height 10
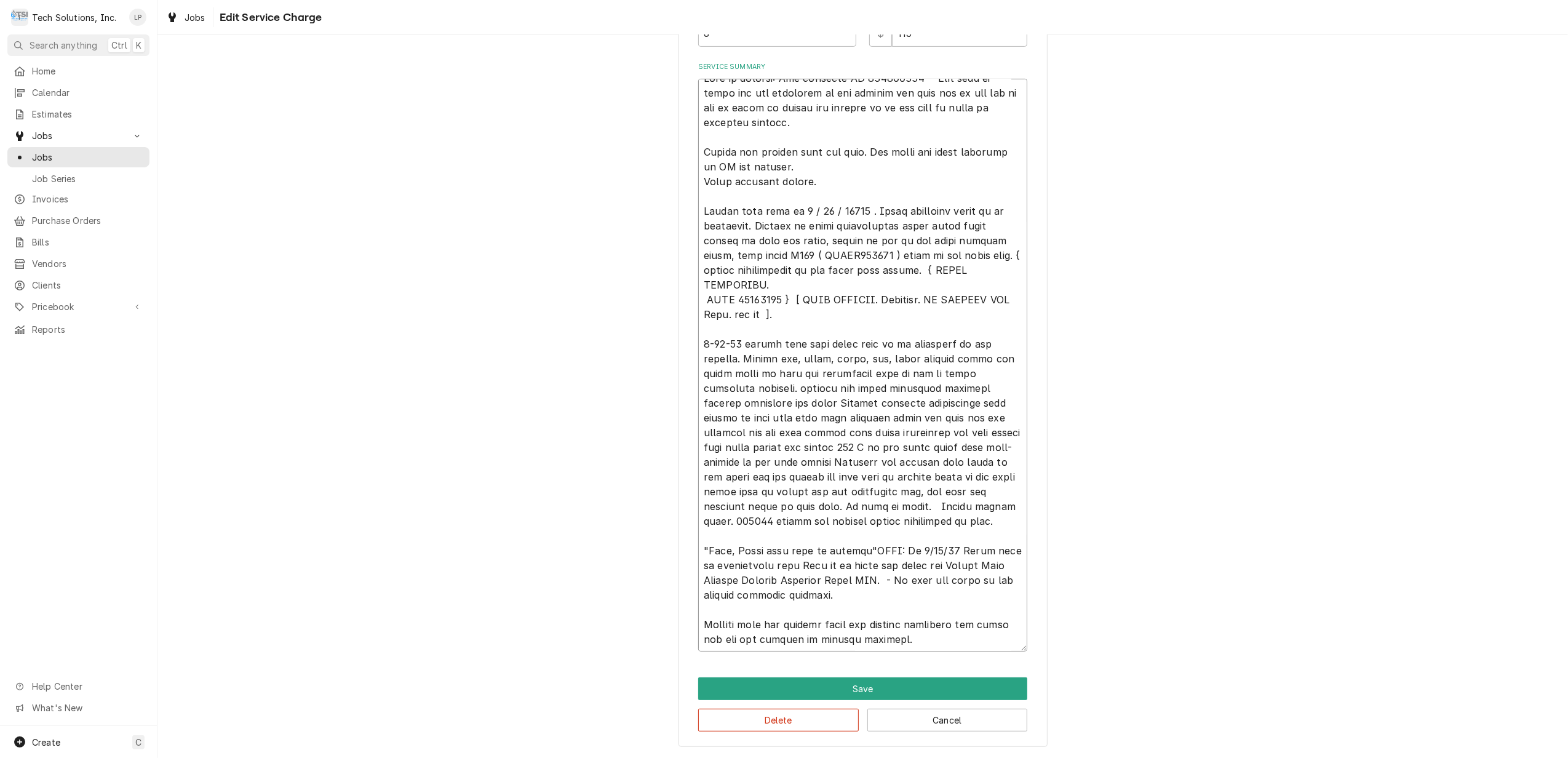
scroll to position [29, 0]
click at [949, 582] on textarea "Service Summary" at bounding box center [862, 365] width 329 height 573
type textarea "x"
type textarea "Leah in billing: Use attached PO 832016918 - Bebe said to email her the remaind…"
type textarea "x"
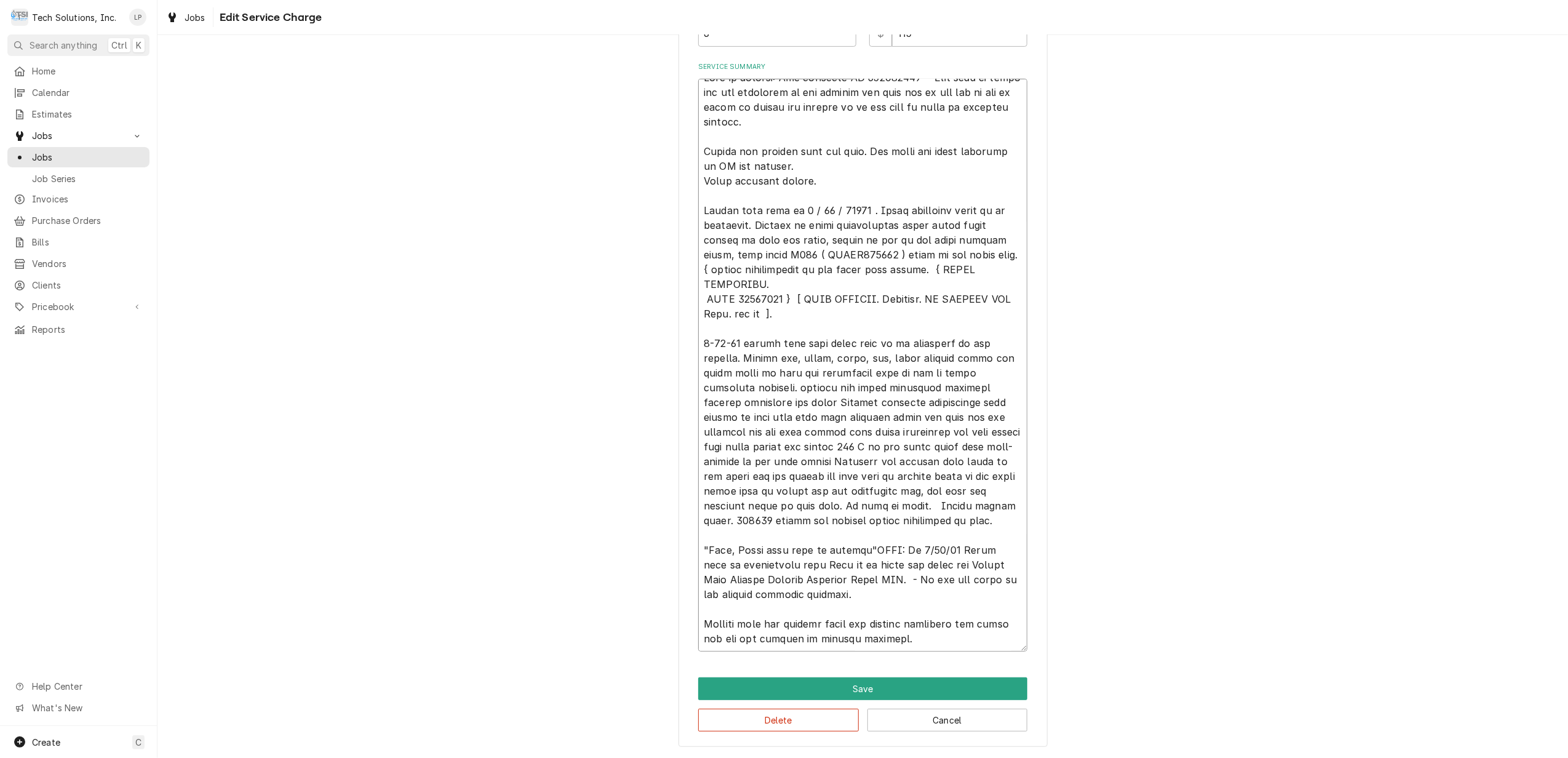
type textarea "Leah in billing: Use attached PO 832016918 - Bebe said to email her the remaind…"
type textarea "x"
type textarea "Leah in billing: Use attached PO 832016918 - Bebe said to email her the remaind…"
type textarea "x"
type textarea "Leah in billing: Use attached PO 832016918 - Bebe said to email her the remaind…"
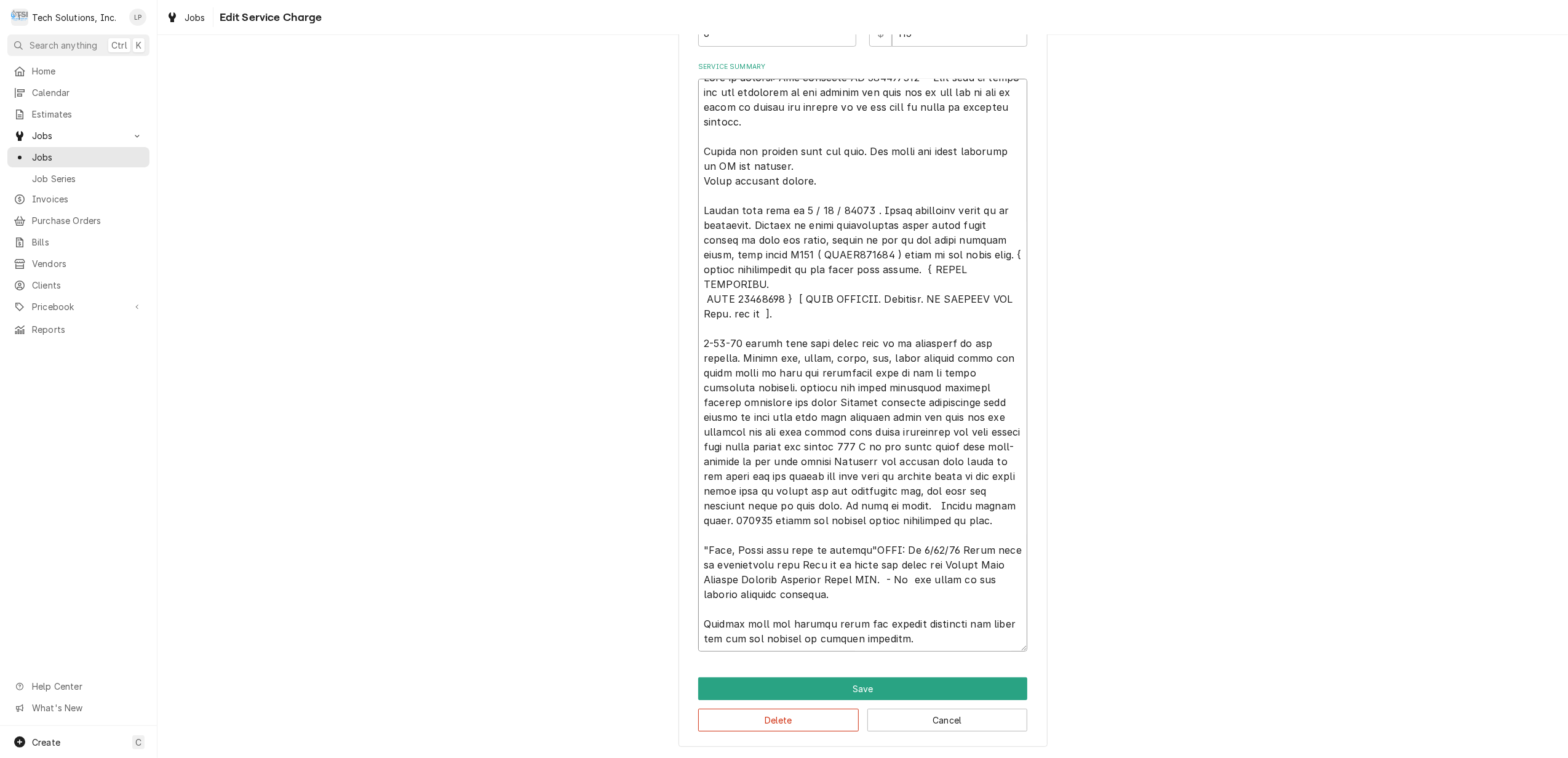
type textarea "x"
type textarea "Leah in billing: Use attached PO 832016918 - Bebe said to email her the remaind…"
type textarea "x"
type textarea "Leah in billing: Use attached PO 832016918 - Bebe said to email her the remaind…"
type textarea "x"
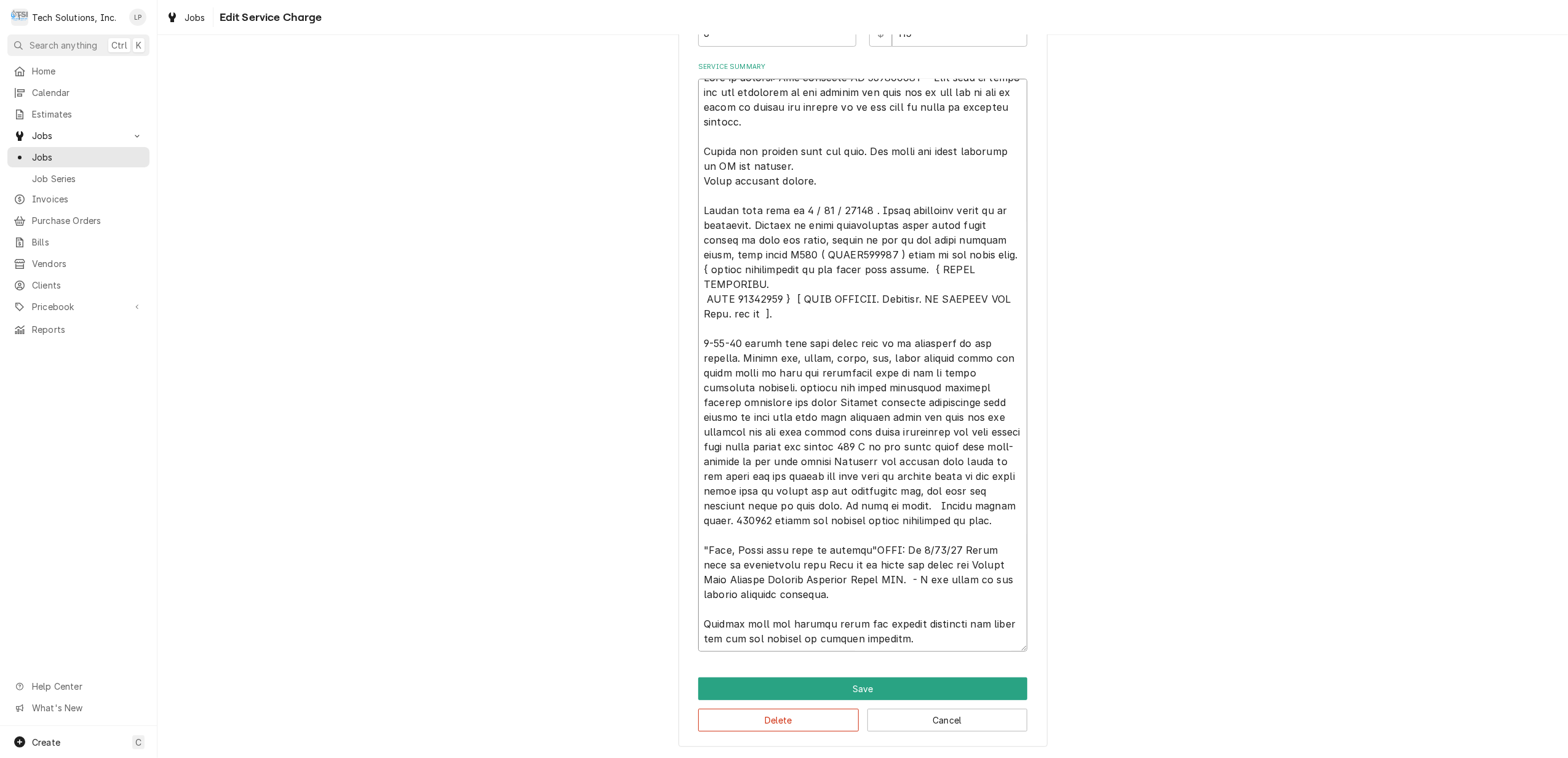
type textarea "Leah in billing: Use attached PO 832016918 - Bebe said to email her the remaind…"
type textarea "x"
type textarea "Leah in billing: Use attached PO 832016918 - Bebe said to email her the remaind…"
type textarea "x"
type textarea "Leah in billing: Use attached PO 832016918 - Bebe said to email her the remaind…"
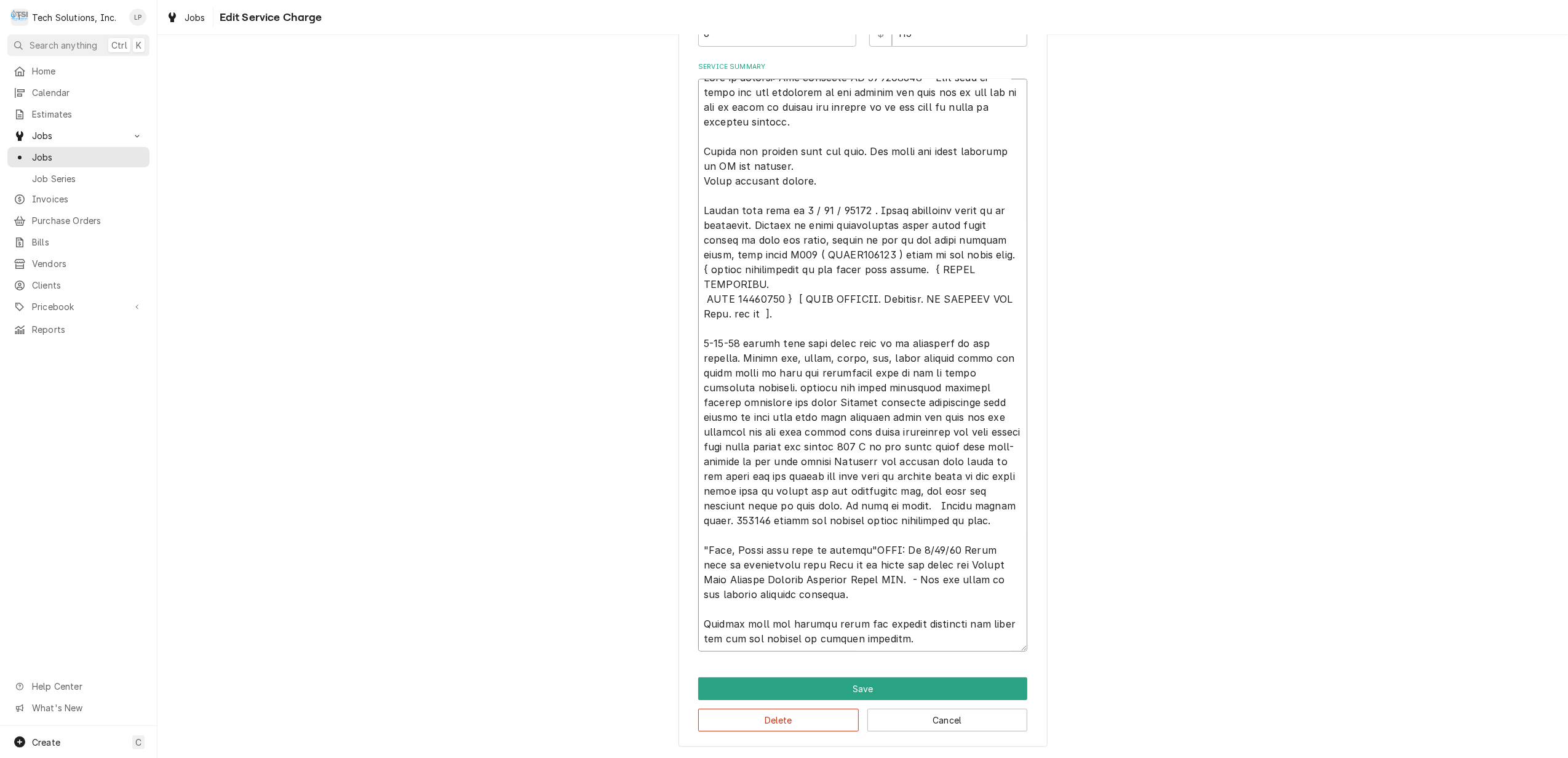
type textarea "x"
type textarea "Leah in billing: Use attached PO 832016918 - Bebe said to email her the remaind…"
type textarea "x"
type textarea "Leah in billing: Use attached PO 832016918 - Bebe said to email her the remaind…"
type textarea "x"
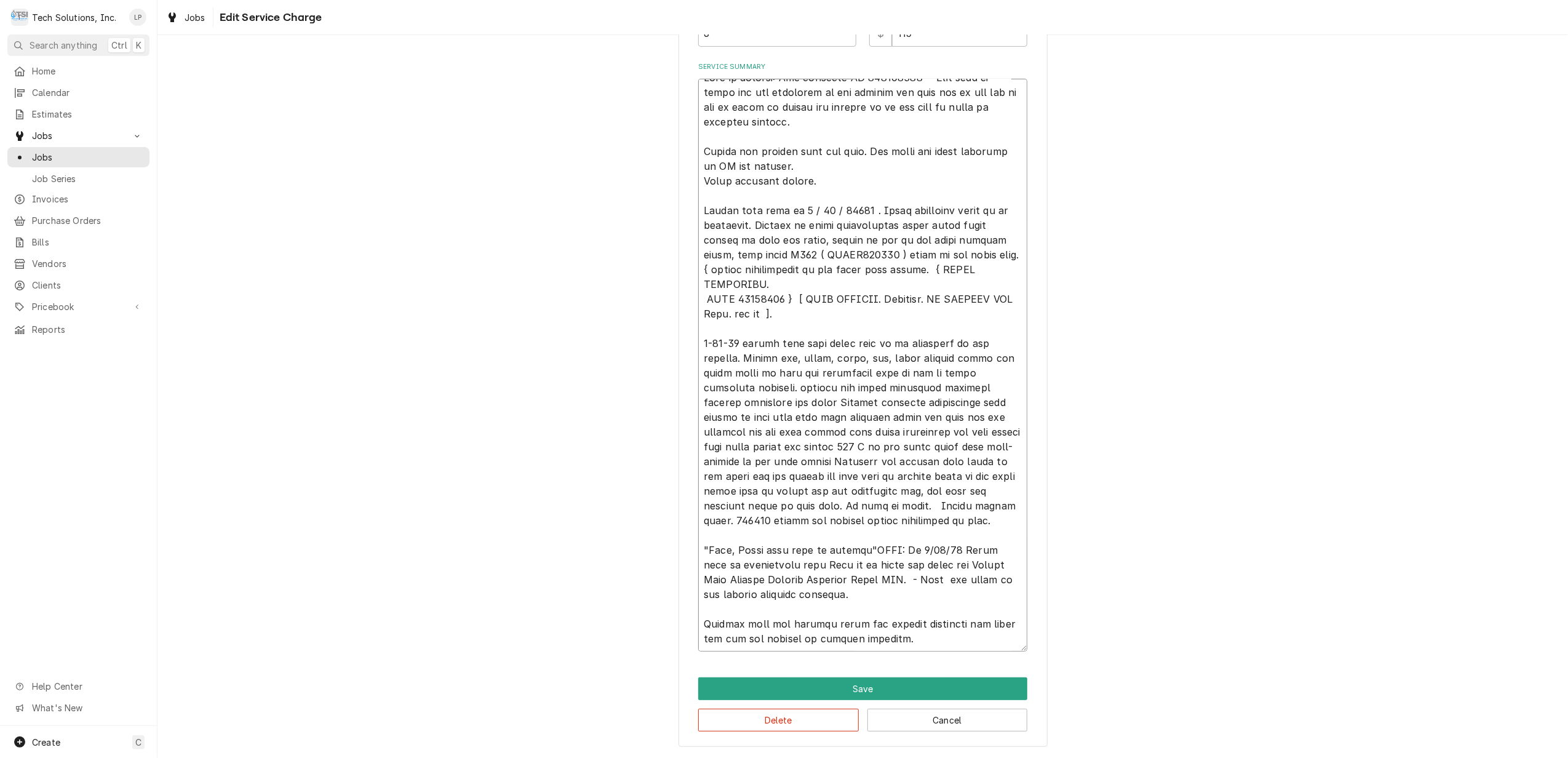
type textarea "Leah in billing: Use attached PO 832016918 - Bebe said to email her the remaind…"
type textarea "x"
type textarea "Leah in billing: Use attached PO 832016918 - Bebe said to email her the remaind…"
type textarea "x"
type textarea "Leah in billing: Use attached PO 832016918 - Bebe said to email her the remaind…"
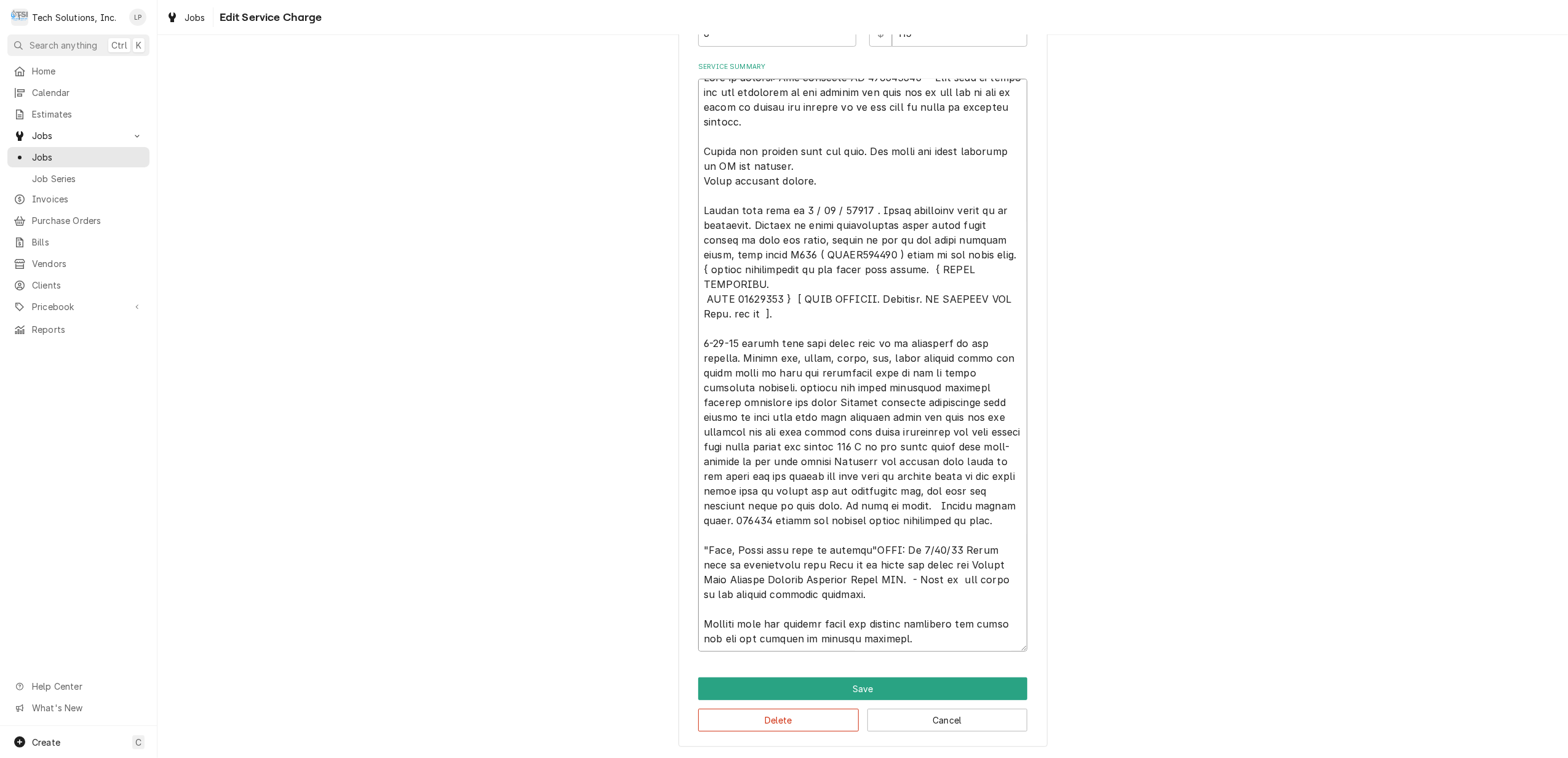
type textarea "x"
type textarea "Leah in billing: Use attached PO 832016918 - Bebe said to email her the remaind…"
type textarea "x"
type textarea "Leah in billing: Use attached PO 832016918 - Bebe said to email her the remaind…"
type textarea "x"
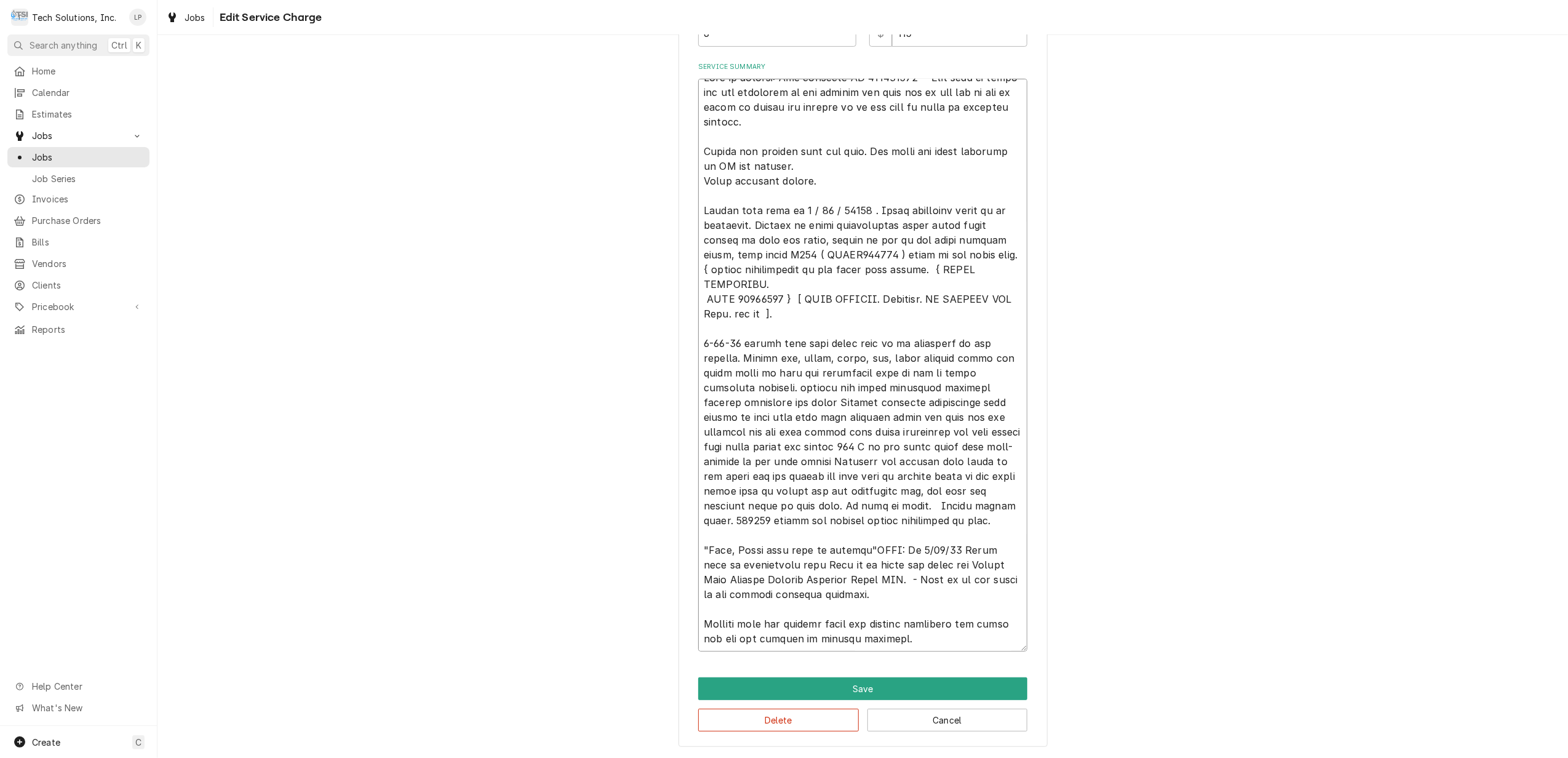
type textarea "Leah in billing: Use attached PO 832016918 - Bebe said to email her the remaind…"
type textarea "x"
type textarea "Leah in billing: Use attached PO 832016918 - Bebe said to email her the remaind…"
click at [976, 577] on textarea "Service Summary" at bounding box center [862, 365] width 329 height 573
type textarea "x"
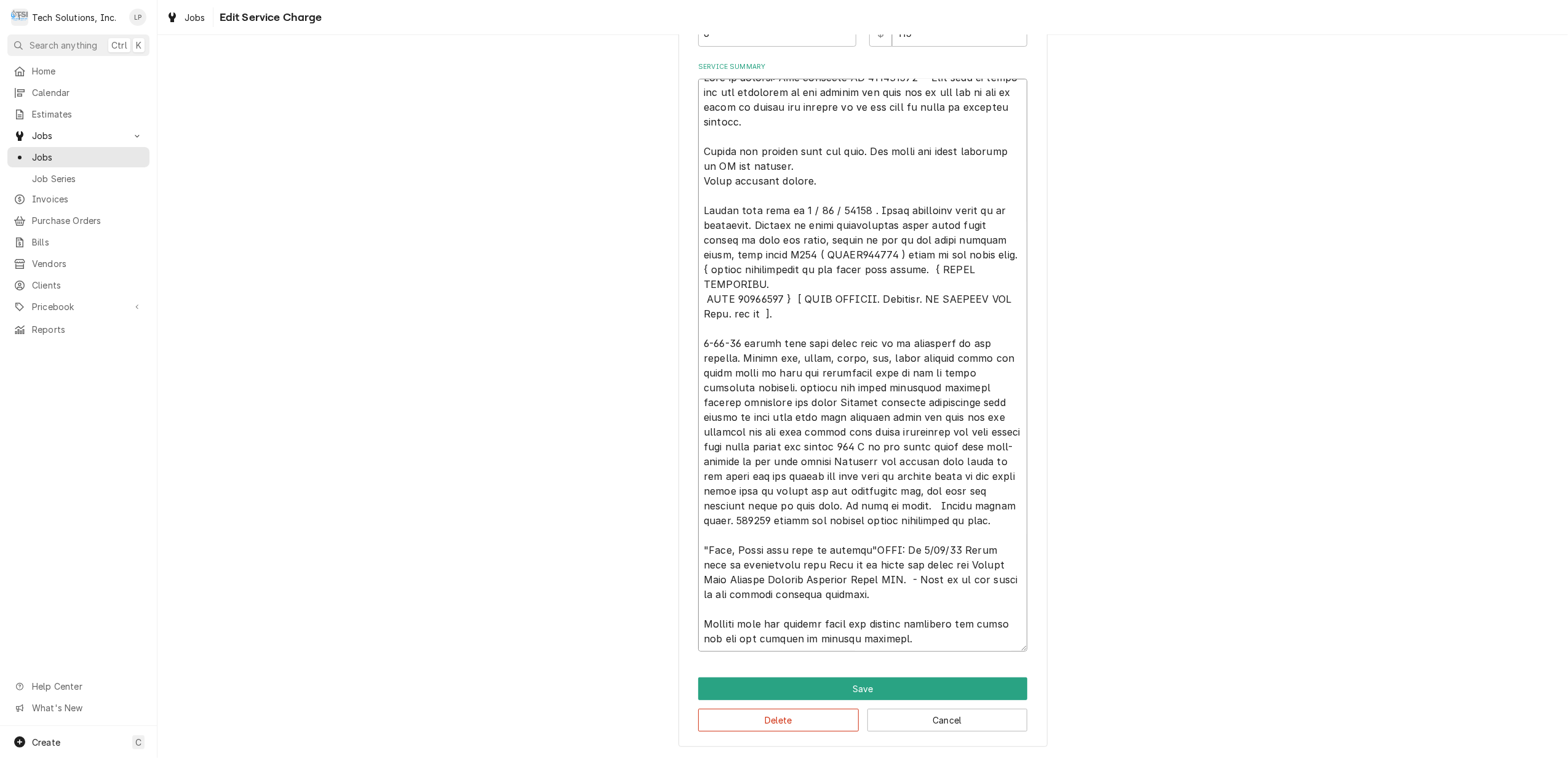
type textarea "Leah in billing: Use attached PO 832016918 - Bebe said to email her the remaind…"
type textarea "x"
type textarea "Leah in billing: Use attached PO 832016918 - Bebe said to email her the remaind…"
type textarea "x"
type textarea "Leah in billing: Use attached PO 832016918 - Bebe said to email her the remaind…"
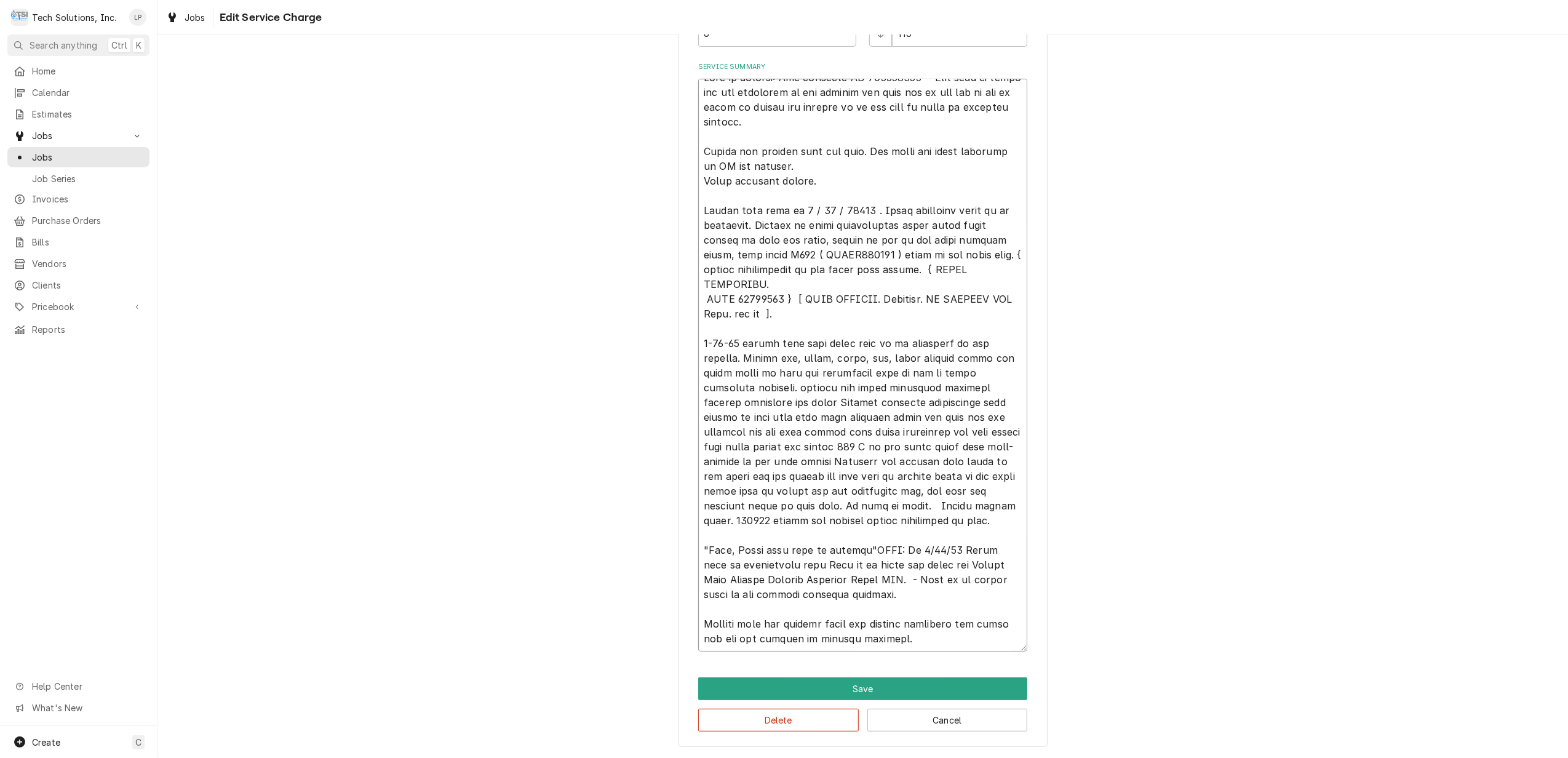
type textarea "x"
type textarea "Leah in billing: Use attached PO 832016918 - Bebe said to email her the remaind…"
type textarea "x"
type textarea "Leah in billing: Use attached PO 832016918 - Bebe said to email her the remaind…"
type textarea "x"
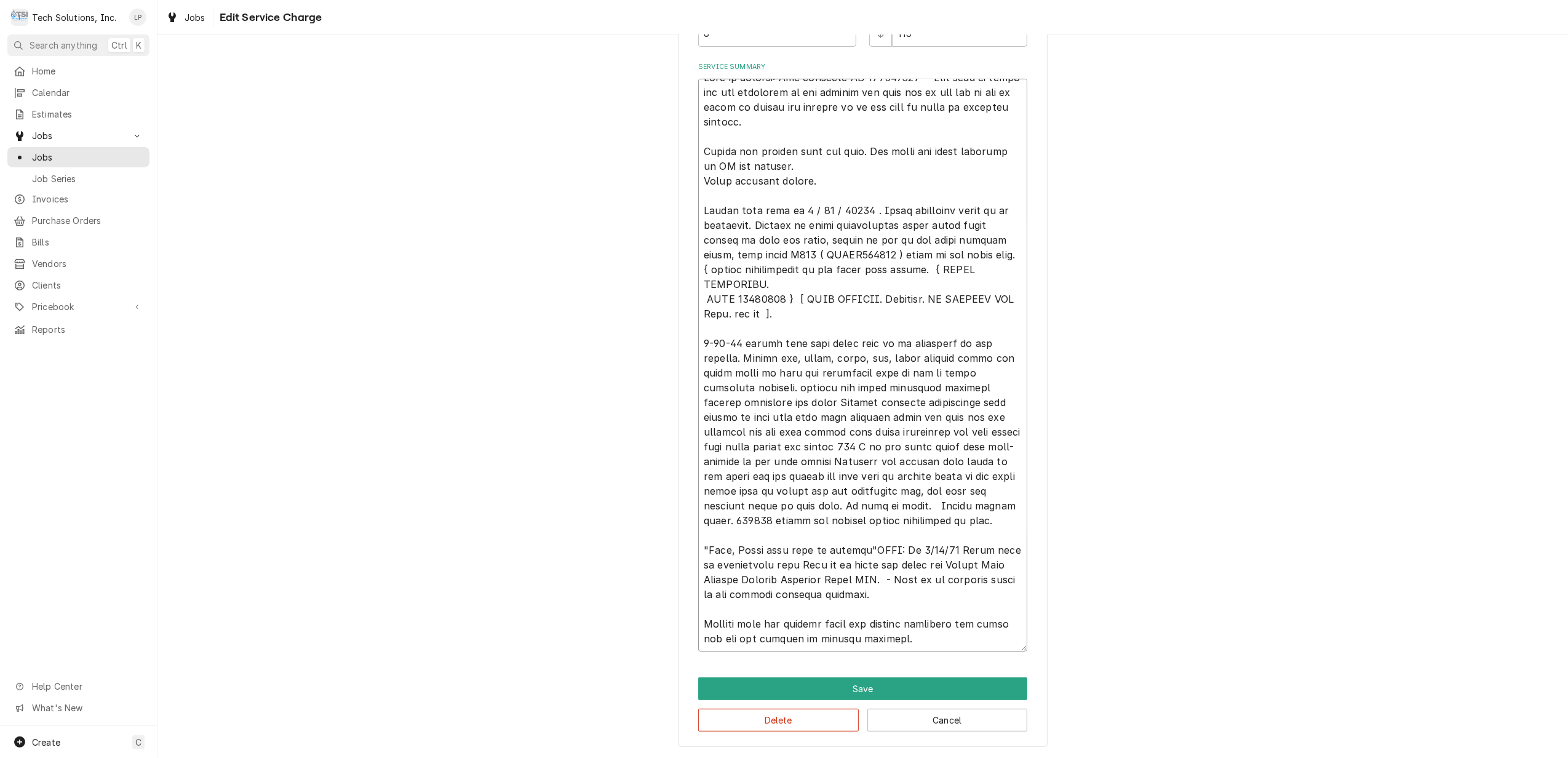
type textarea "Leah in billing: Use attached PO 832016918 - Bebe said to email her the remaind…"
type textarea "x"
type textarea "Leah in billing: Use attached PO 832016918 - Bebe said to email her the remaind…"
type textarea "x"
type textarea "Leah in billing: Use attached PO 832016918 - Bebe said to email her the remaind…"
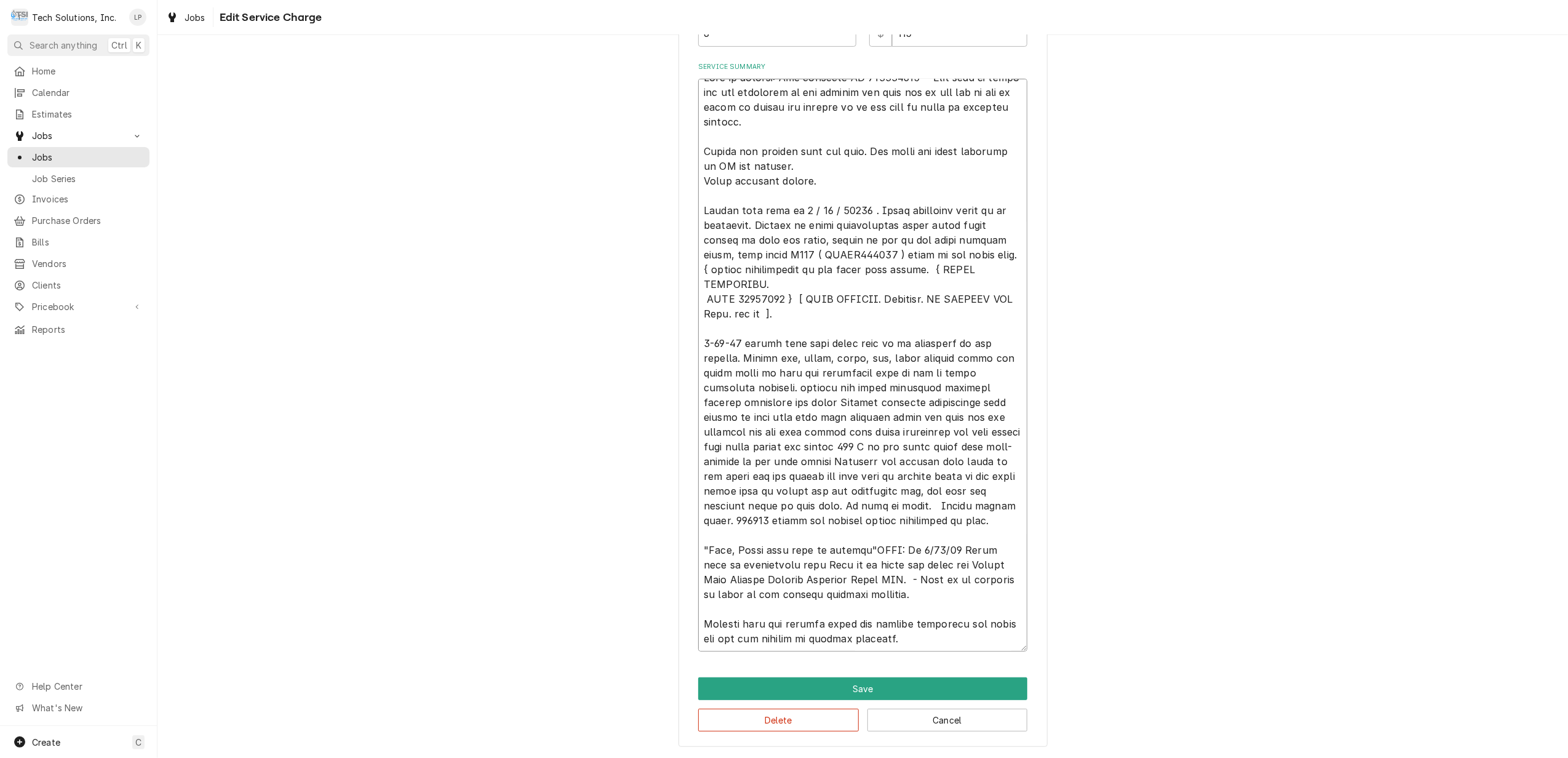
type textarea "x"
type textarea "Leah in billing: Use attached PO 832016918 - Bebe said to email her the remaind…"
type textarea "x"
type textarea "Leah in billing: Use attached PO 832016918 - Bebe said to email her the remaind…"
type textarea "x"
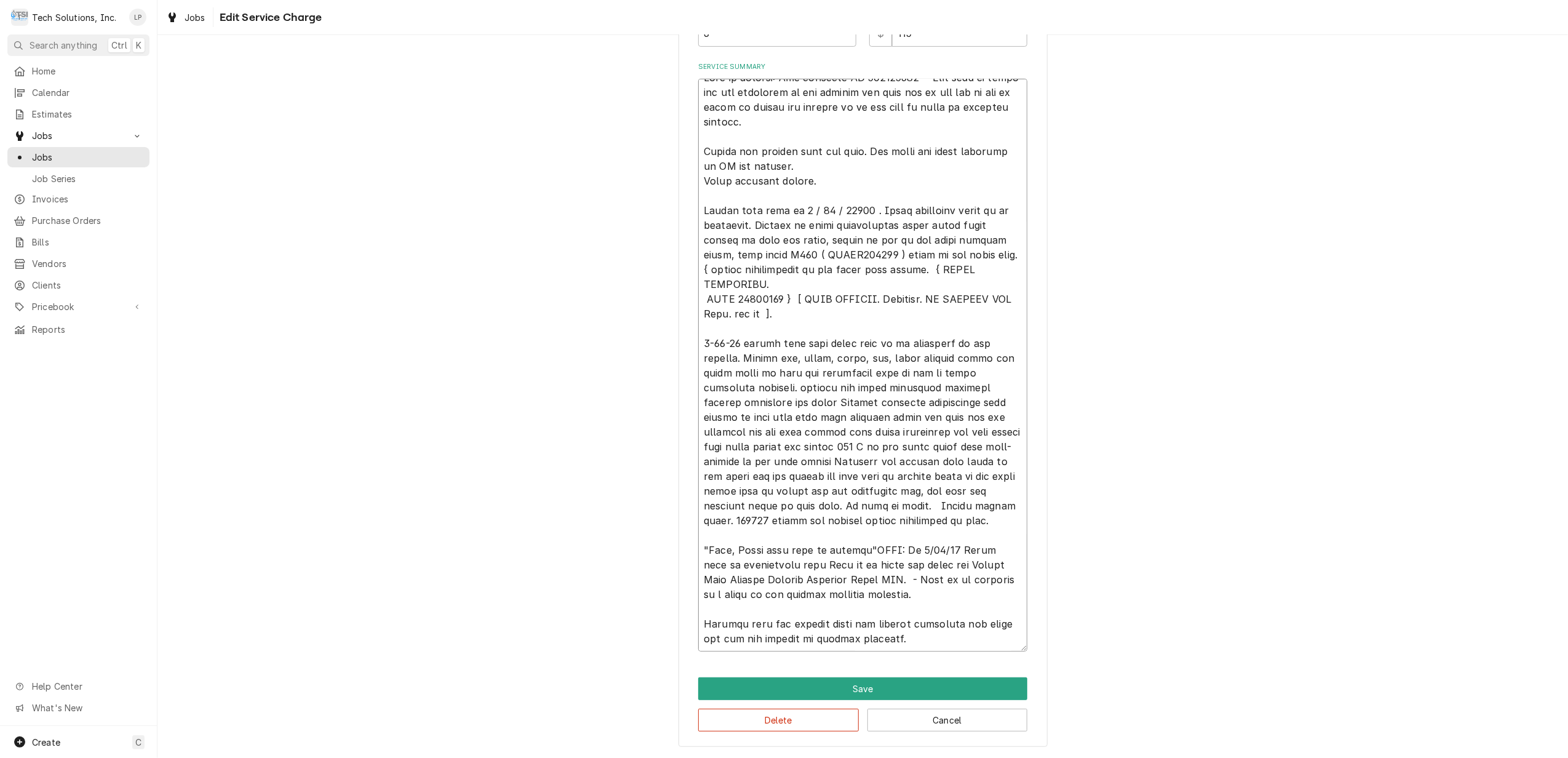
type textarea "Leah in billing: Use attached PO 832016918 - Bebe said to email her the remaind…"
type textarea "x"
type textarea "Leah in billing: Use attached PO 832016918 - Bebe said to email her the remaind…"
click at [763, 598] on textarea "Service Summary" at bounding box center [862, 365] width 329 height 573
type textarea "x"
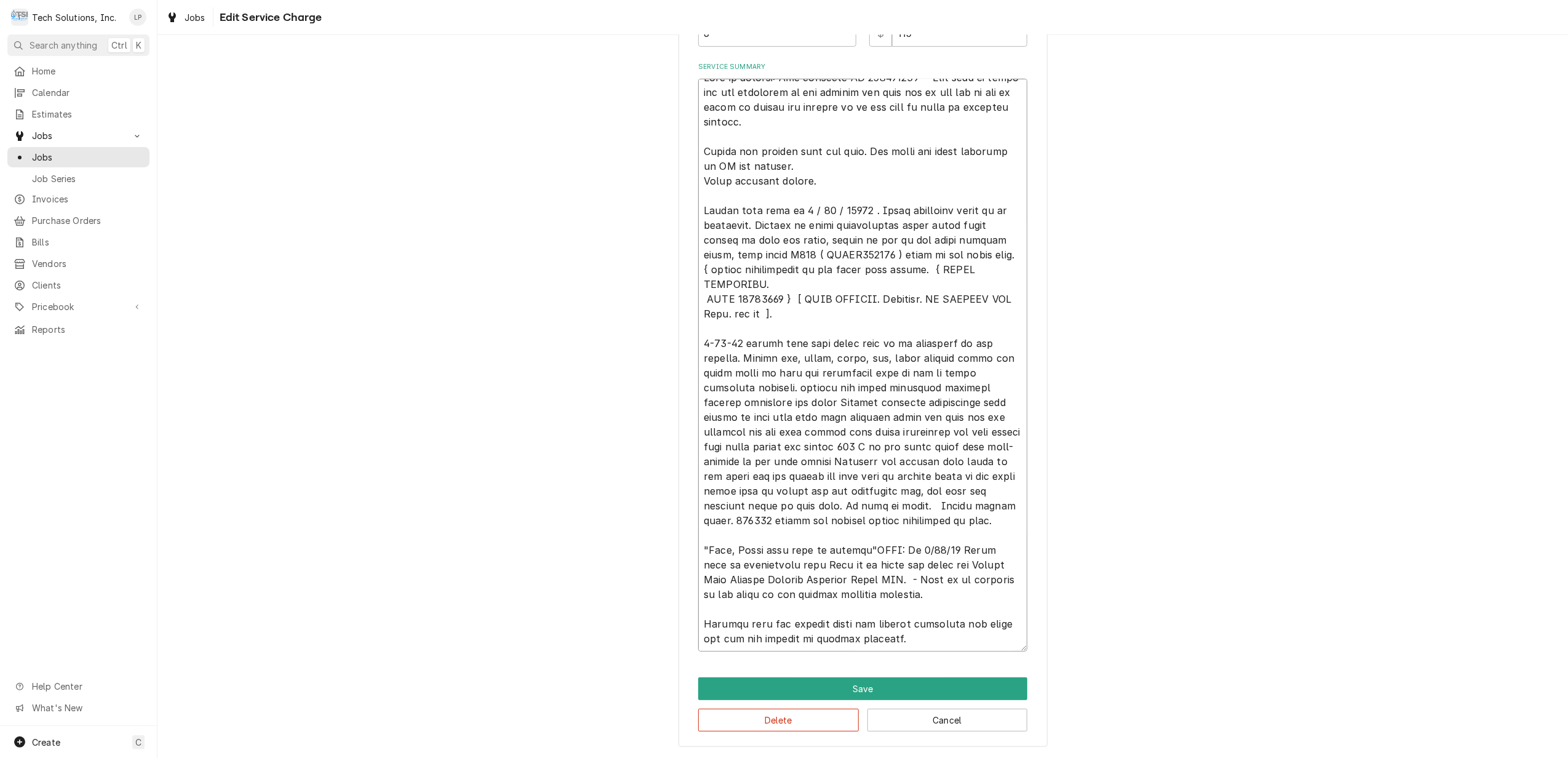
type textarea "Leah in billing: Use attached PO 832016918 - Bebe said to email her the remaind…"
type textarea "x"
type textarea "Leah in billing: Use attached PO 832016918 - Bebe said to email her the remaind…"
type textarea "x"
type textarea "Leah in billing: Use attached PO 832016918 - Bebe said to email her the remaind…"
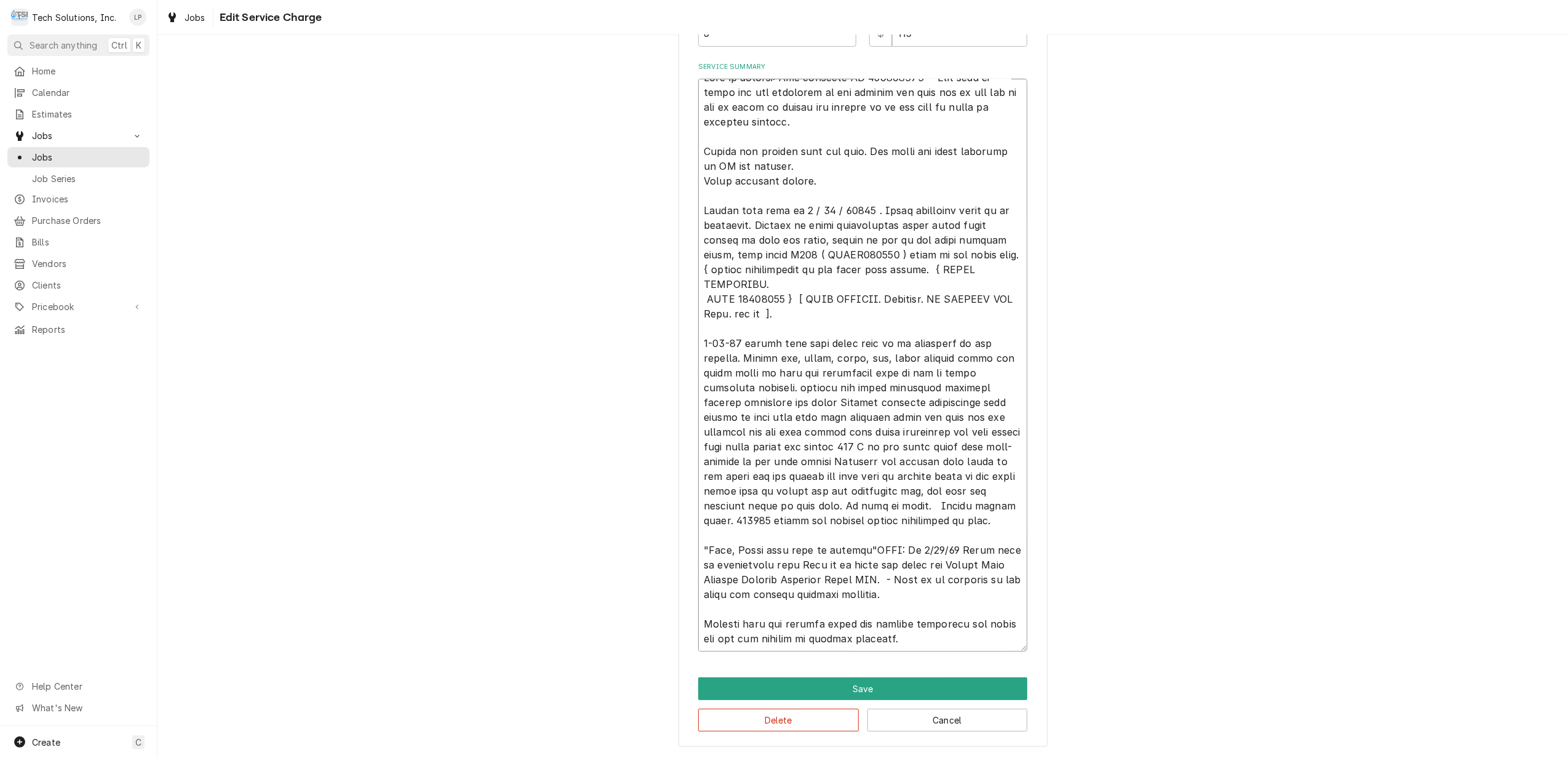
type textarea "x"
type textarea "Leah in billing: Use attached PO 832016918 - Bebe said to email her the remaind…"
type textarea "x"
type textarea "Leah in billing: Use attached PO 832016918 - Bebe said to email her the remaind…"
type textarea "x"
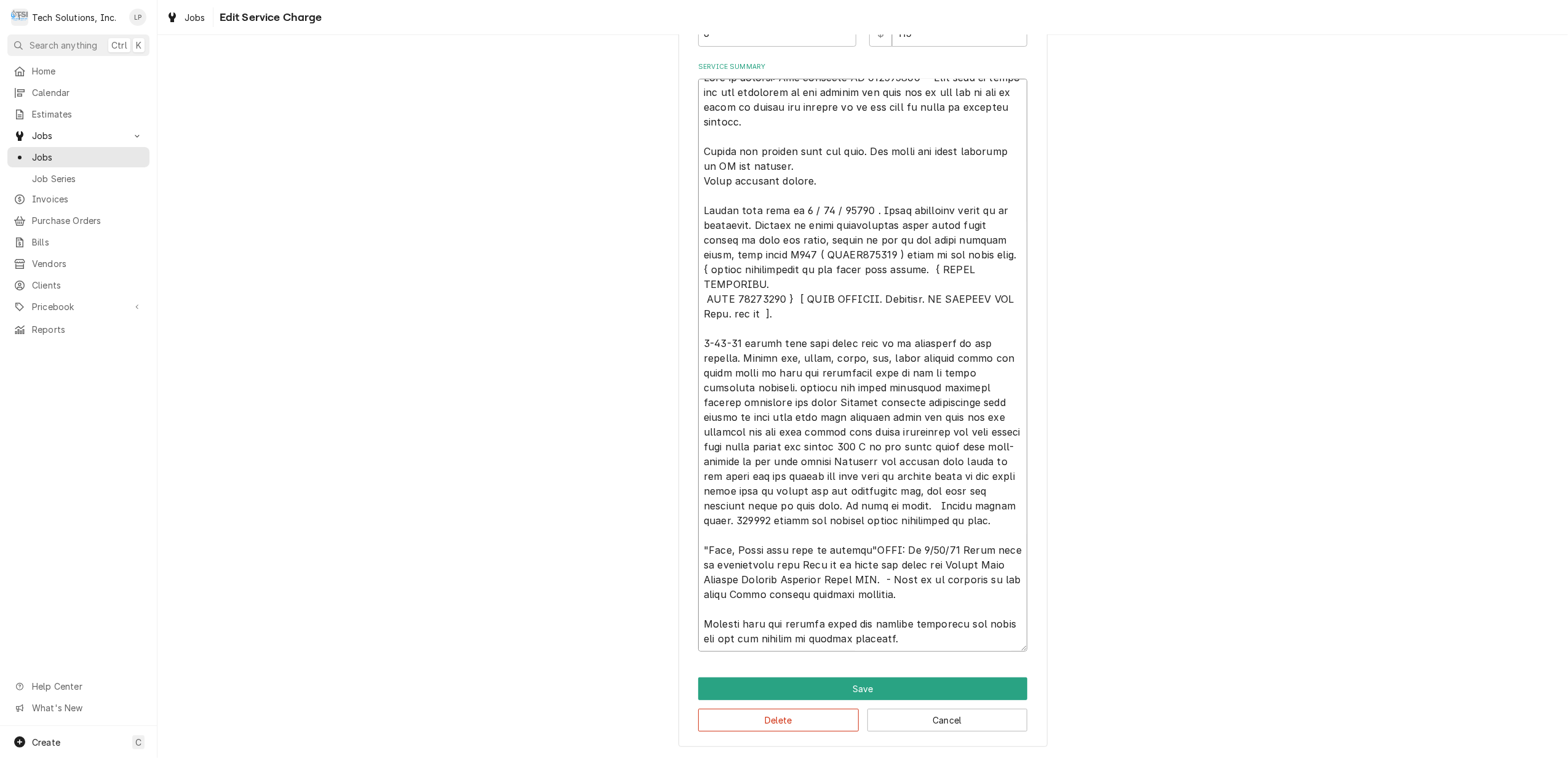
type textarea "Leah in billing: Use attached PO 832016918 - Bebe said to email her the remaind…"
type textarea "x"
type textarea "Leah in billing: Use attached PO 832016918 - Bebe said to email her the remaind…"
type textarea "x"
type textarea "Leah in billing: Use attached PO 832016918 - Bebe said to email her the remaind…"
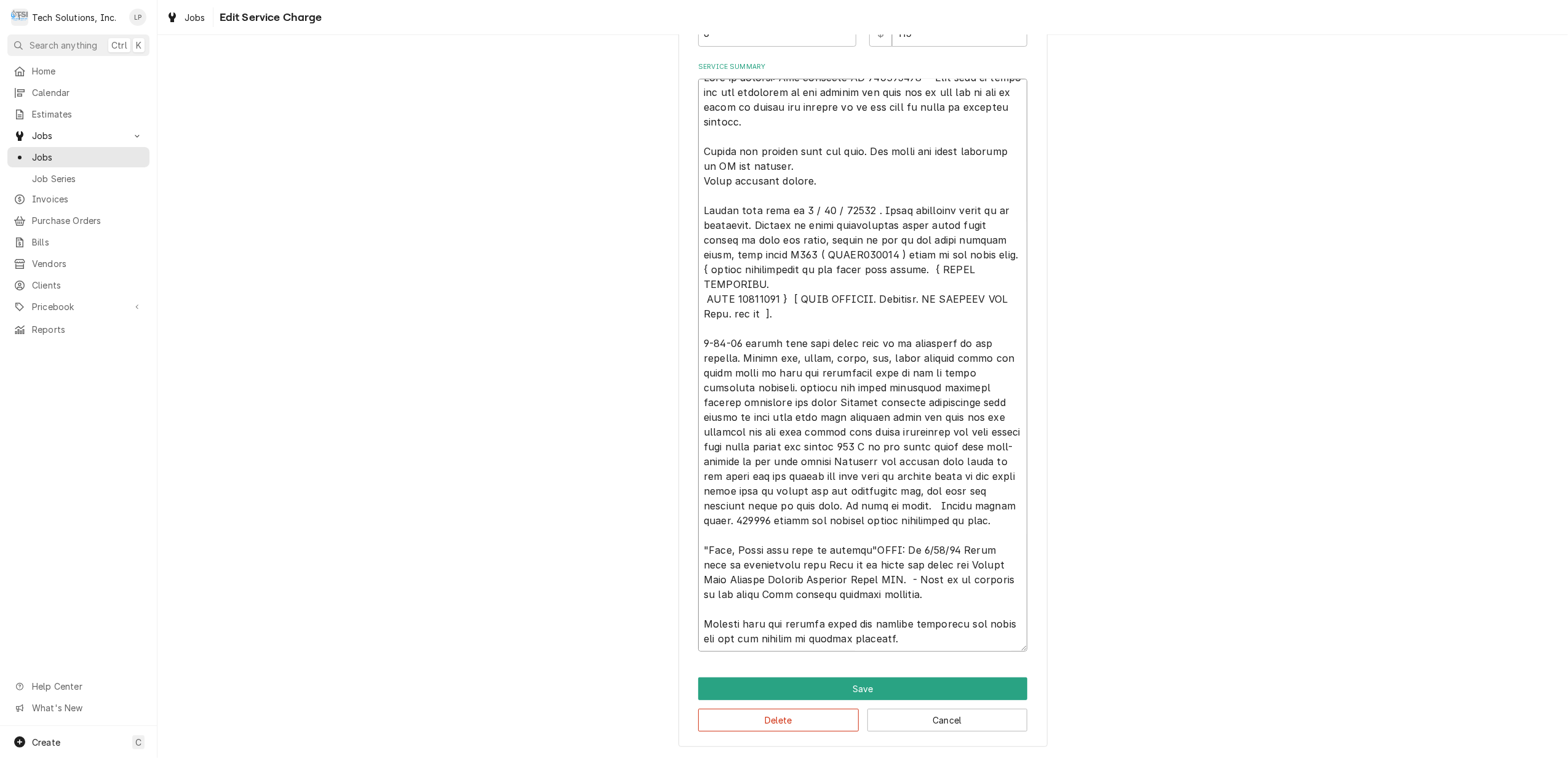
type textarea "x"
type textarea "Leah in billing: Use attached PO 832016918 - Bebe said to email her the remaind…"
type textarea "x"
type textarea "Leah in billing: Use attached PO 832016918 - Bebe said to email her the remaind…"
type textarea "x"
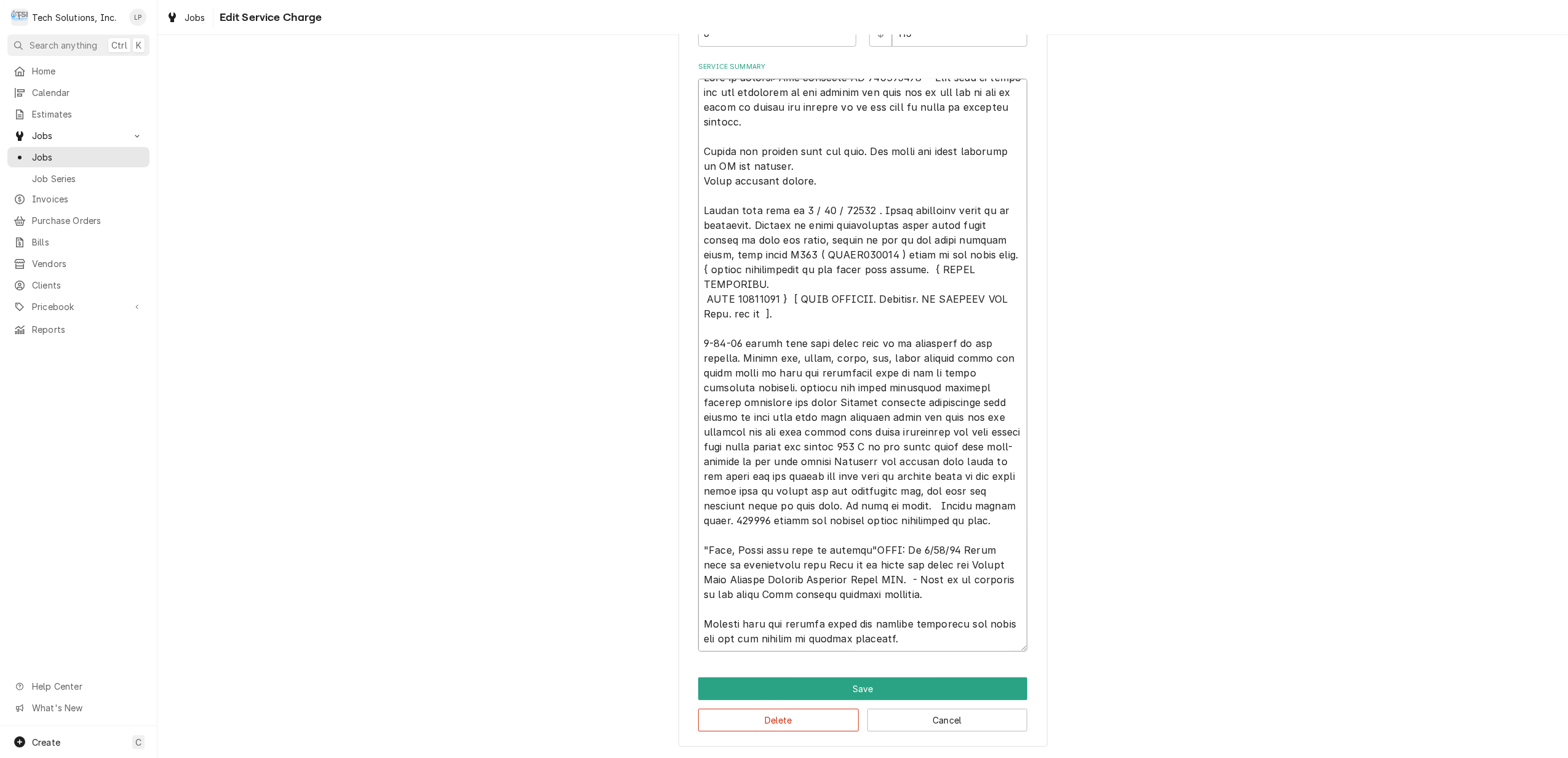
type textarea "Leah in billing: Use attached PO 832016918 - Bebe said to email her the remaind…"
type textarea "x"
type textarea "Leah in billing: Use attached PO 832016918 - Bebe said to email her the remaind…"
type textarea "x"
type textarea "Leah in billing: Use attached PO 832016918 - Bebe said to email her the remaind…"
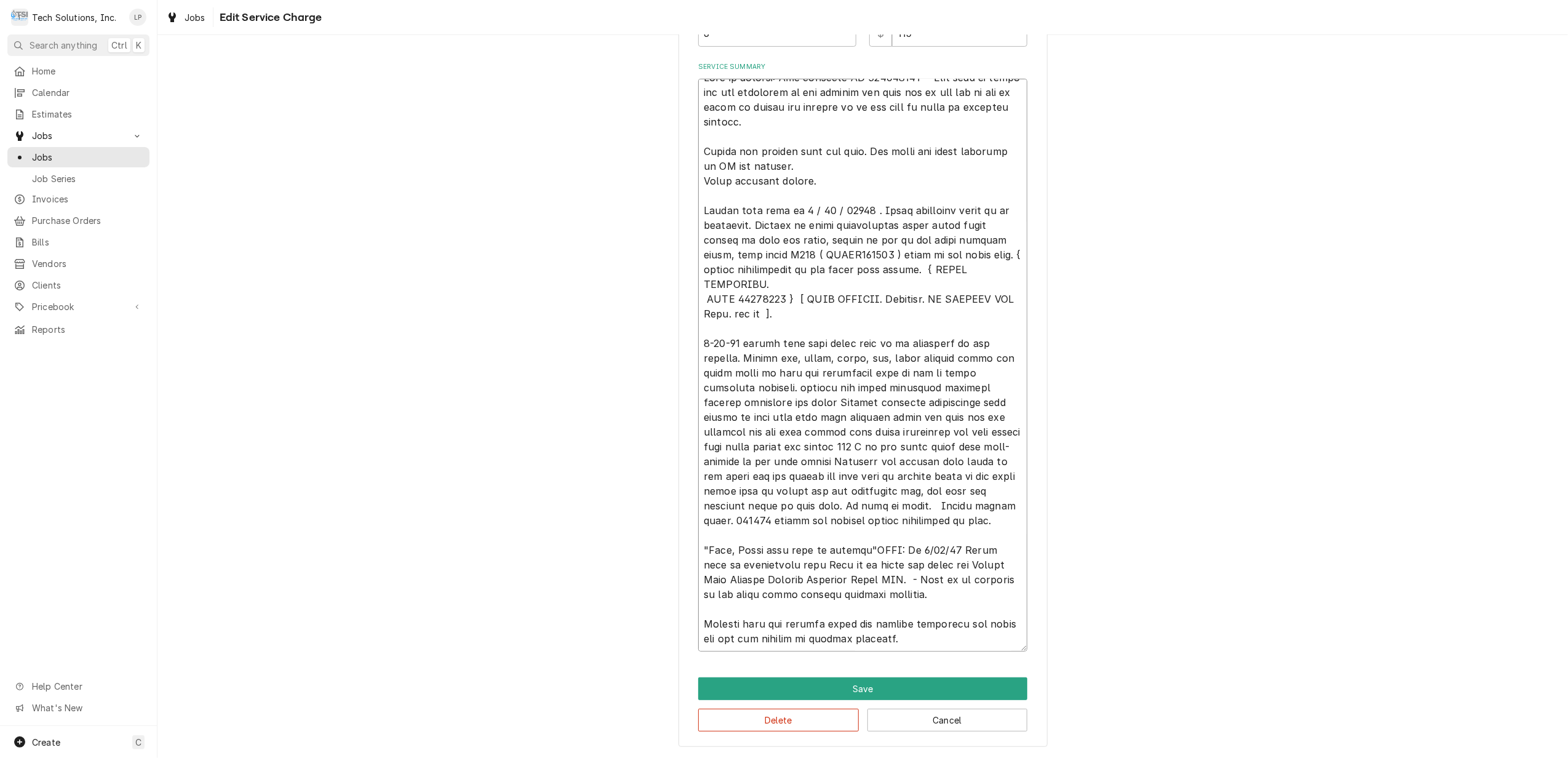
type textarea "x"
type textarea "Leah in billing: Use attached PO 832016918 - Bebe said to email her the remaind…"
type textarea "x"
type textarea "Leah in billing: Use attached PO 832016918 - Bebe said to email her the remaind…"
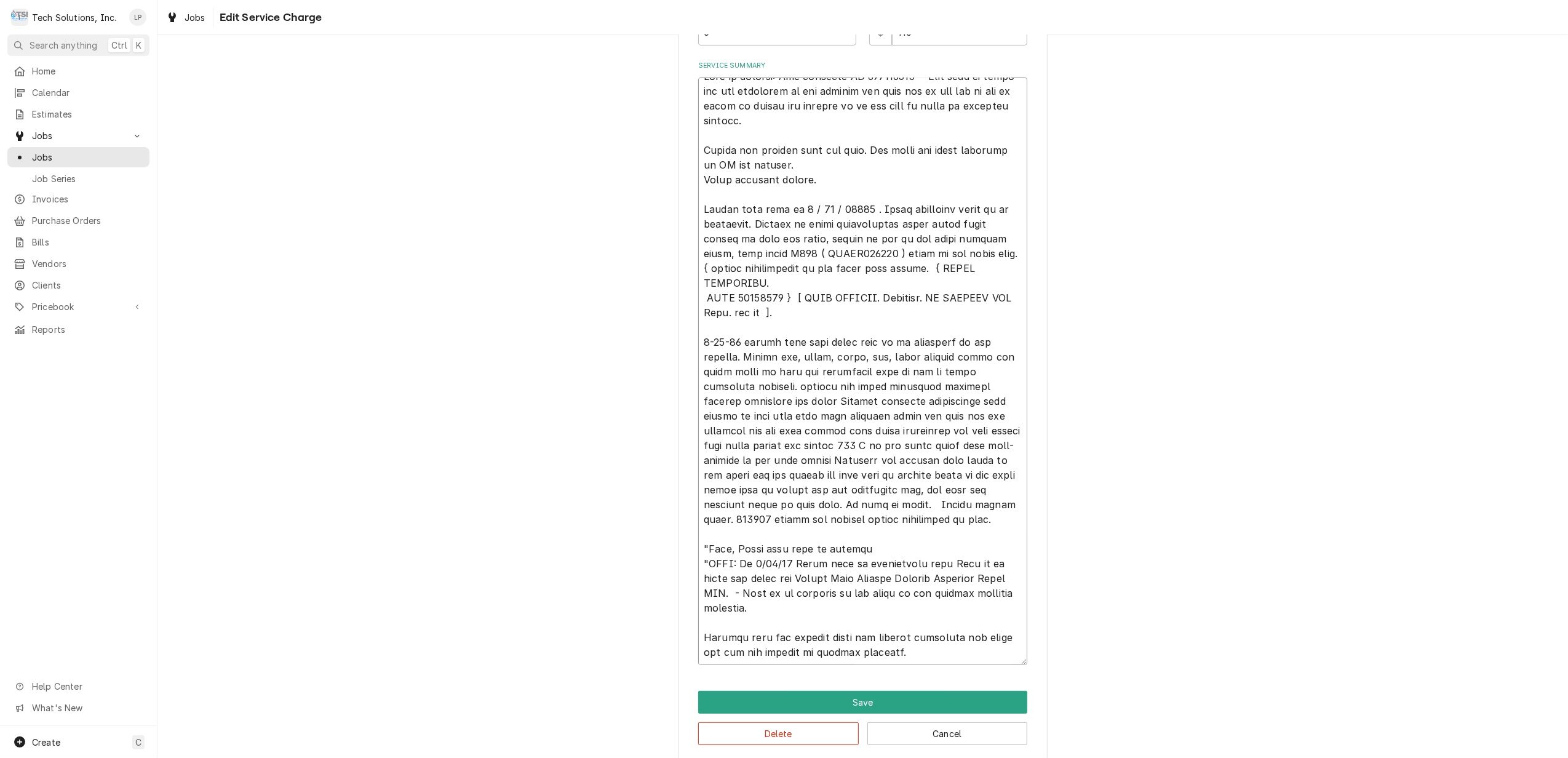
type textarea "x"
type textarea "Leah in billing: Use attached PO 832016918 - Bebe said to email her the remaind…"
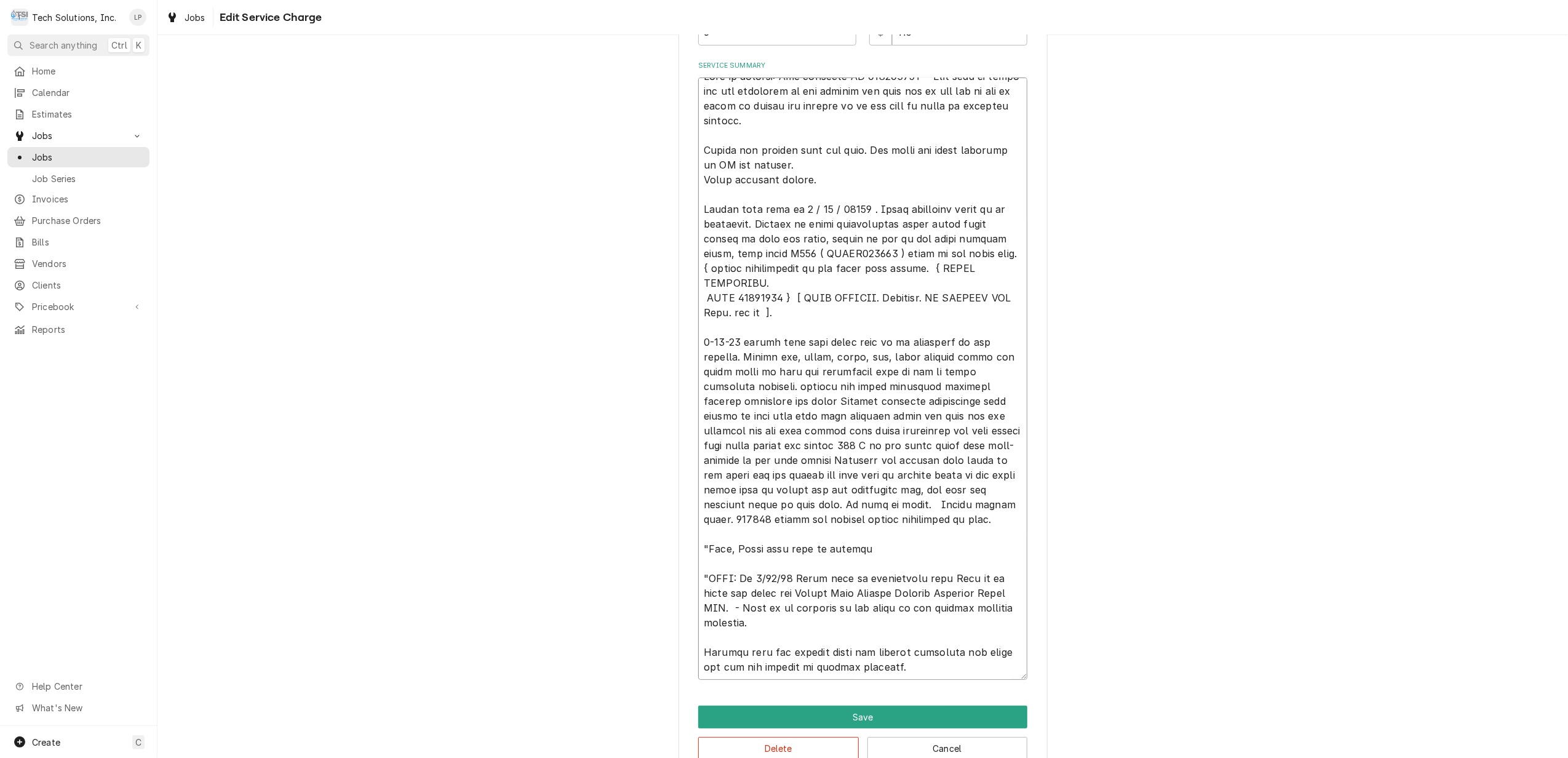
click at [805, 622] on textarea "Service Summary" at bounding box center [862, 378] width 329 height 602
type textarea "x"
type textarea "Leah in billing: Use attached PO 832016918 - Bebe said to email her the remaind…"
type textarea "x"
type textarea "Leah in billing: Use attached PO 832016918 - Bebe said to email her the remaind…"
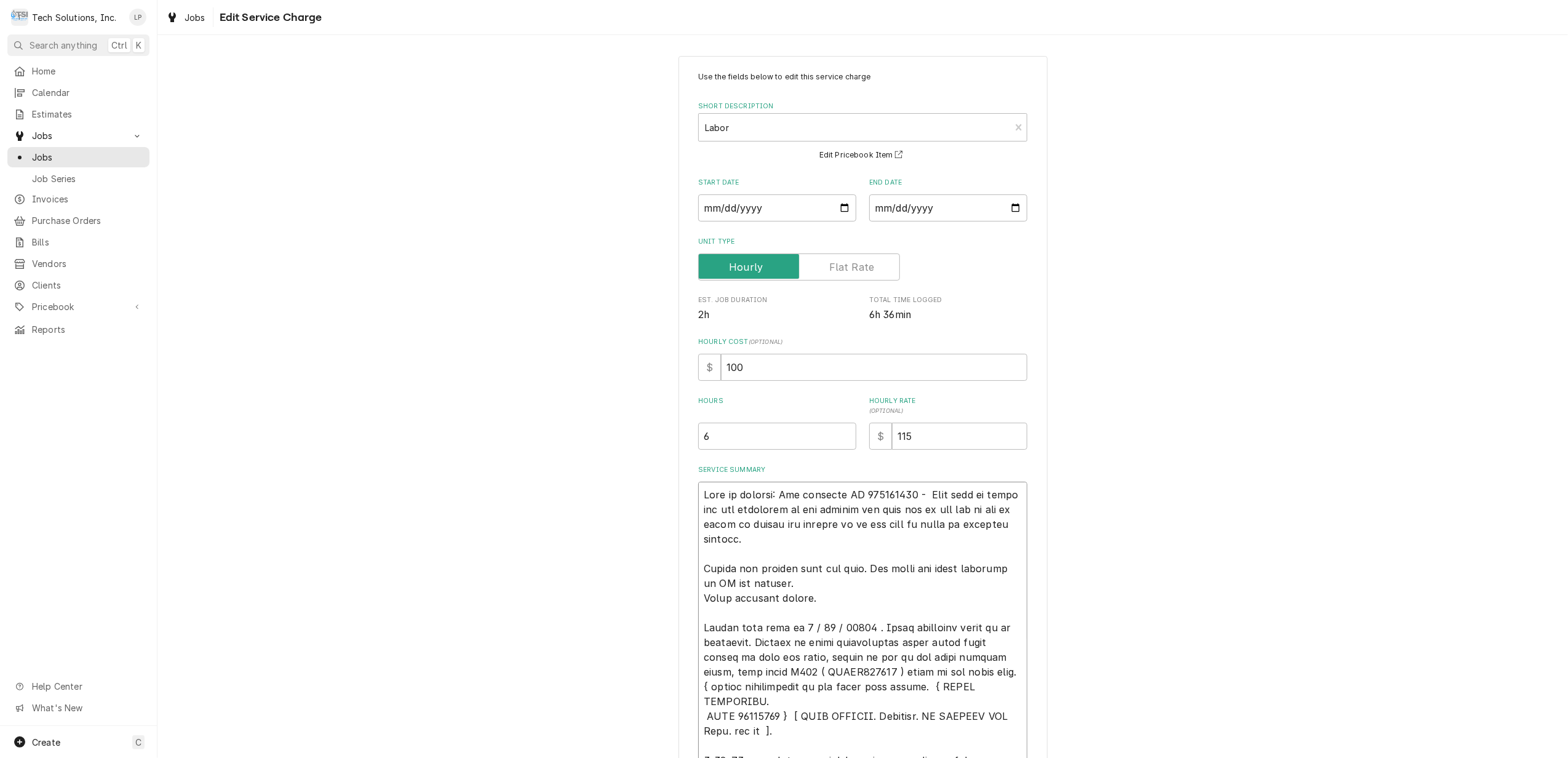
scroll to position [0, 0]
drag, startPoint x: 834, startPoint y: 497, endPoint x: 901, endPoint y: 501, distance: 67.1
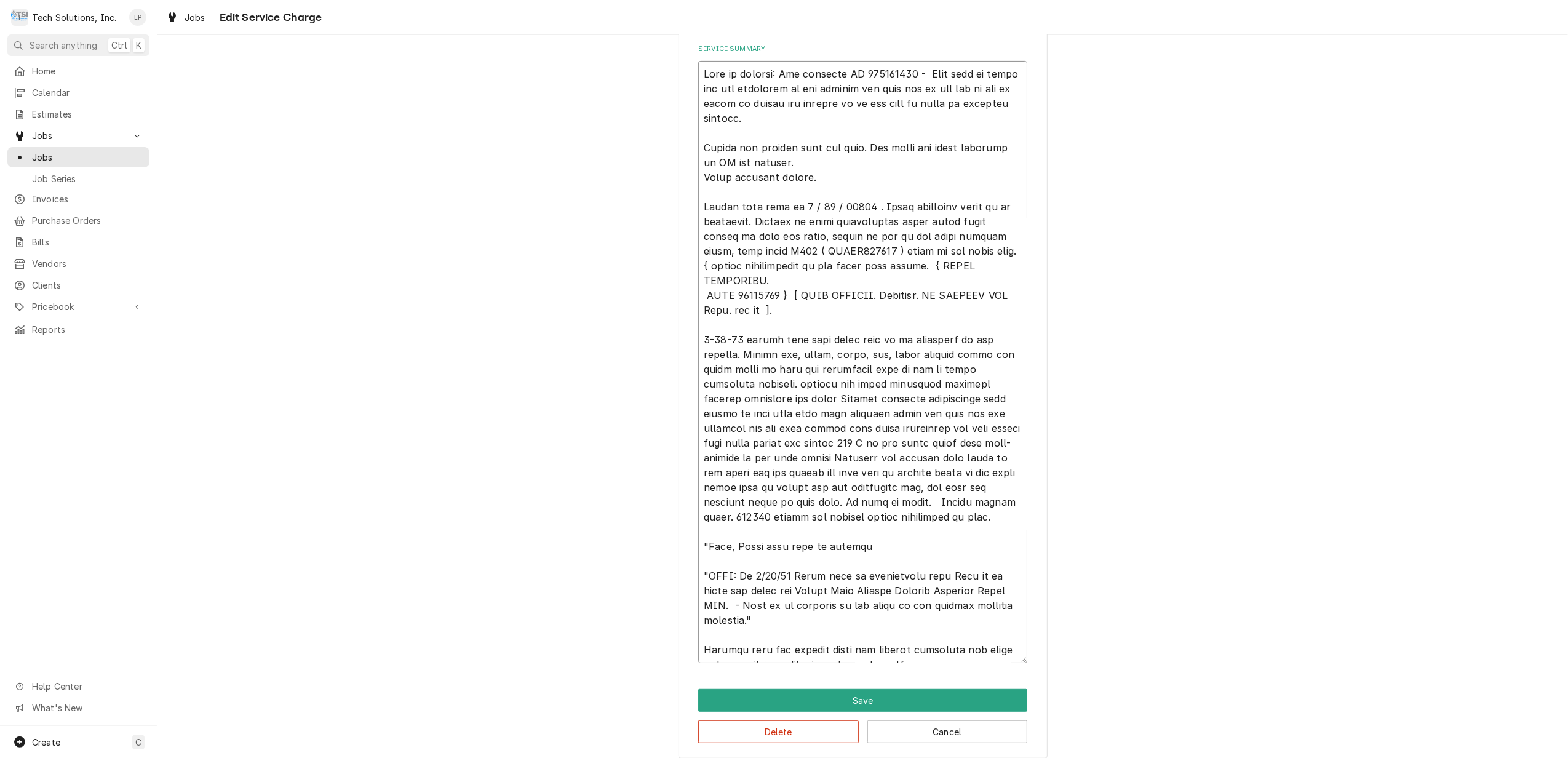
scroll to position [437, 0]
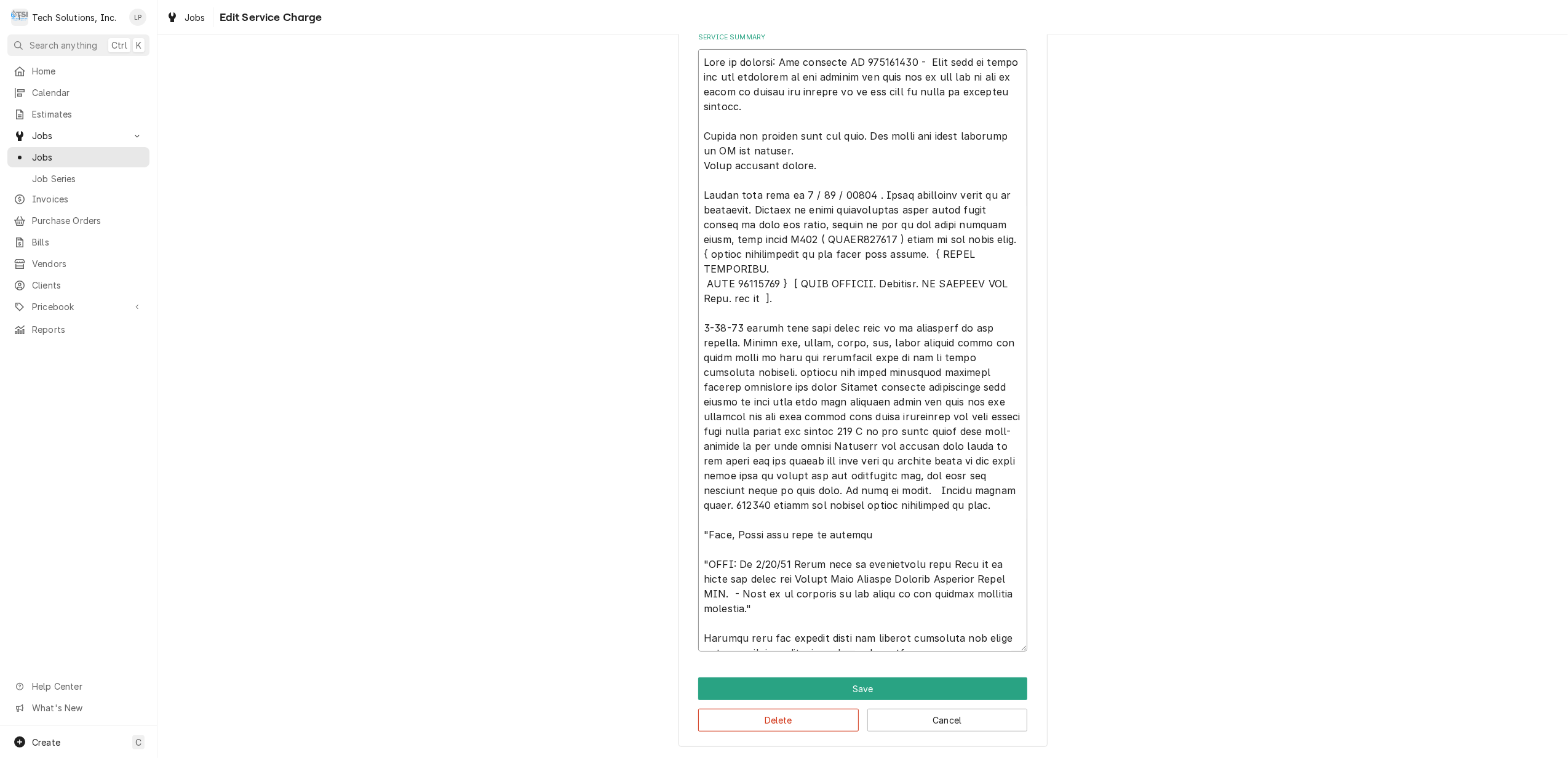
click at [816, 621] on textarea "Service Summary" at bounding box center [862, 351] width 329 height 602
paste textarea "PO 832016918"
type textarea "x"
type textarea "Leah in billing: Use attached PO 832016918 - Bebe said to email her the remaind…"
click at [790, 621] on textarea "Service Summary" at bounding box center [862, 351] width 329 height 602
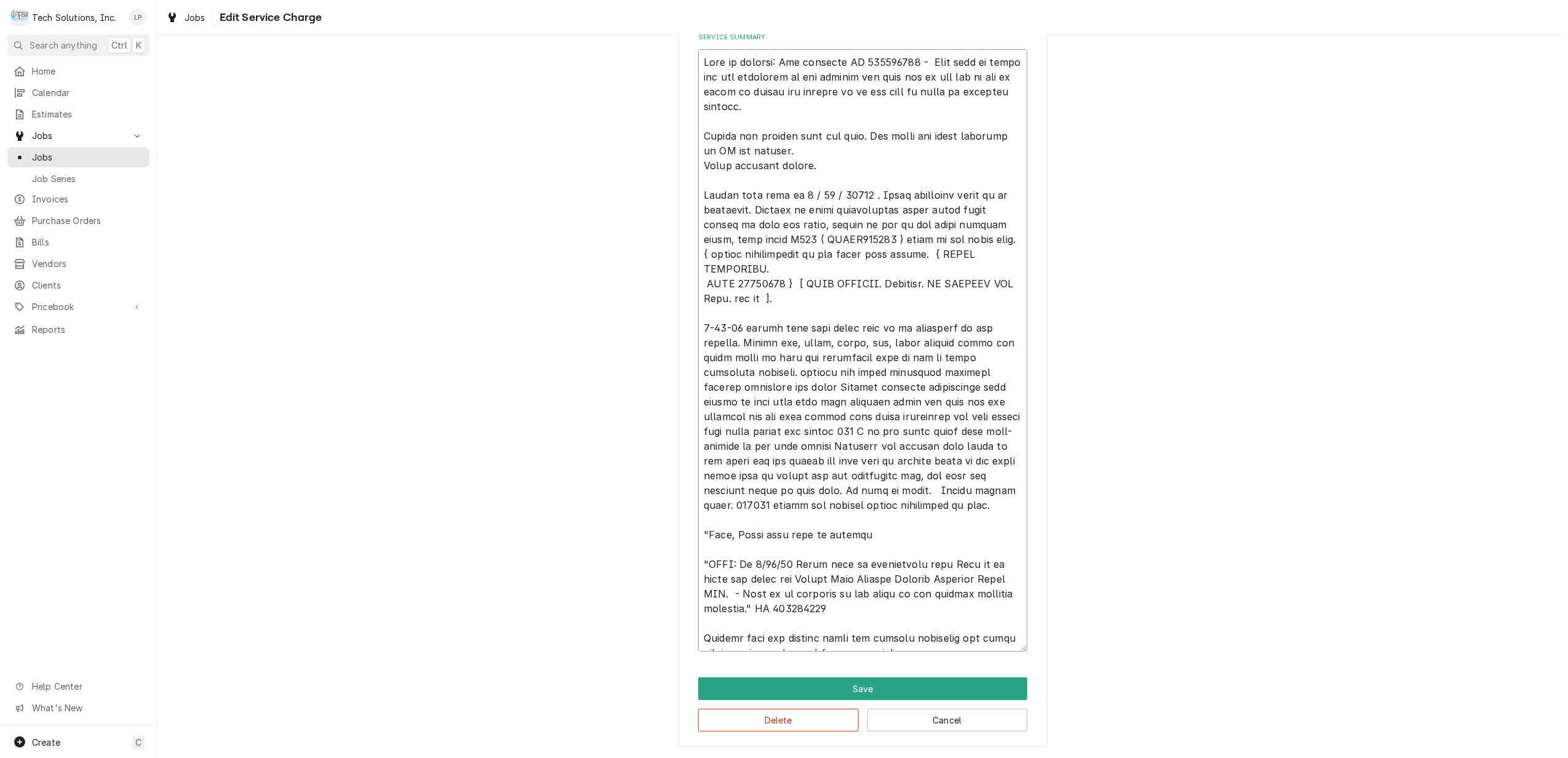
type textarea "x"
type textarea "Leah in billing: Use attached PO 832016918 - Bebe said to email her the remaind…"
click at [865, 623] on textarea "Service Summary" at bounding box center [862, 351] width 329 height 602
type textarea "x"
drag, startPoint x: 699, startPoint y: 578, endPoint x: 868, endPoint y: 620, distance: 174.1
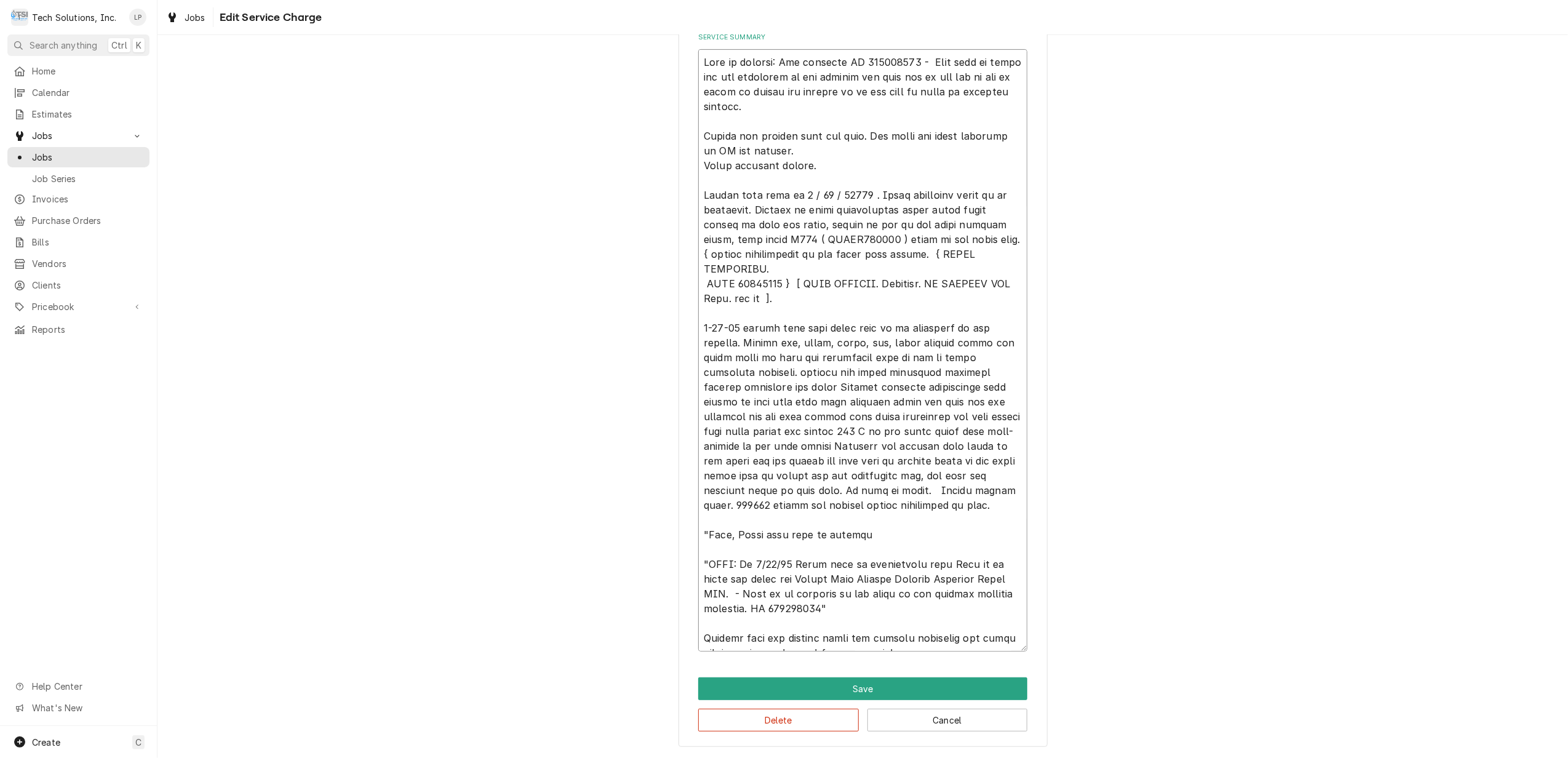
click at [868, 620] on textarea "Service Summary" at bounding box center [862, 351] width 329 height 602
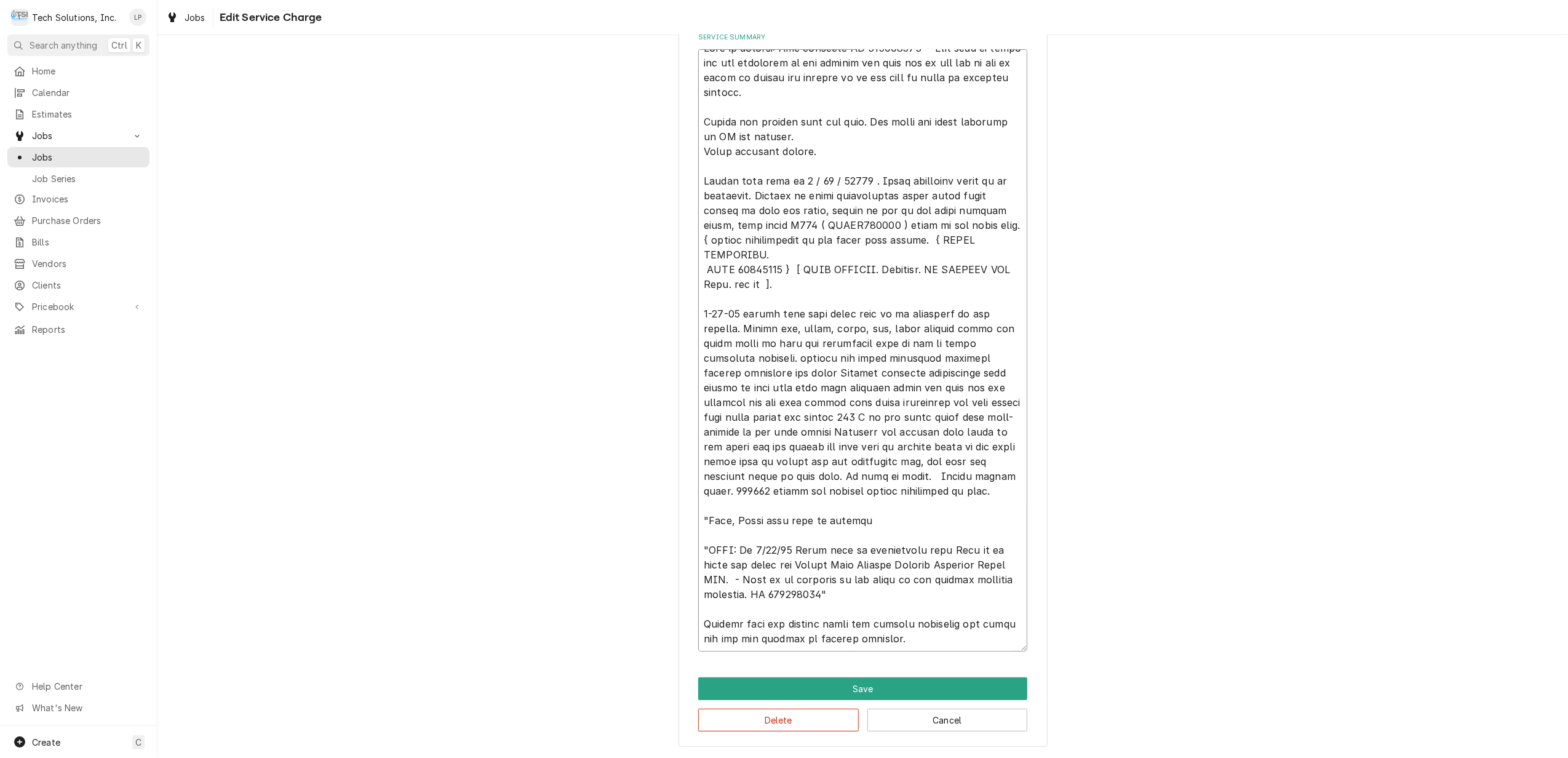
scroll to position [29, 0]
type textarea "Leah in billing: Use attached PO 832016918 - Bebe said to email her the remaind…"
click at [1037, 484] on div "Use the fields below to edit this service charge Short Description Labor Edit P…" at bounding box center [863, 185] width 369 height 1124
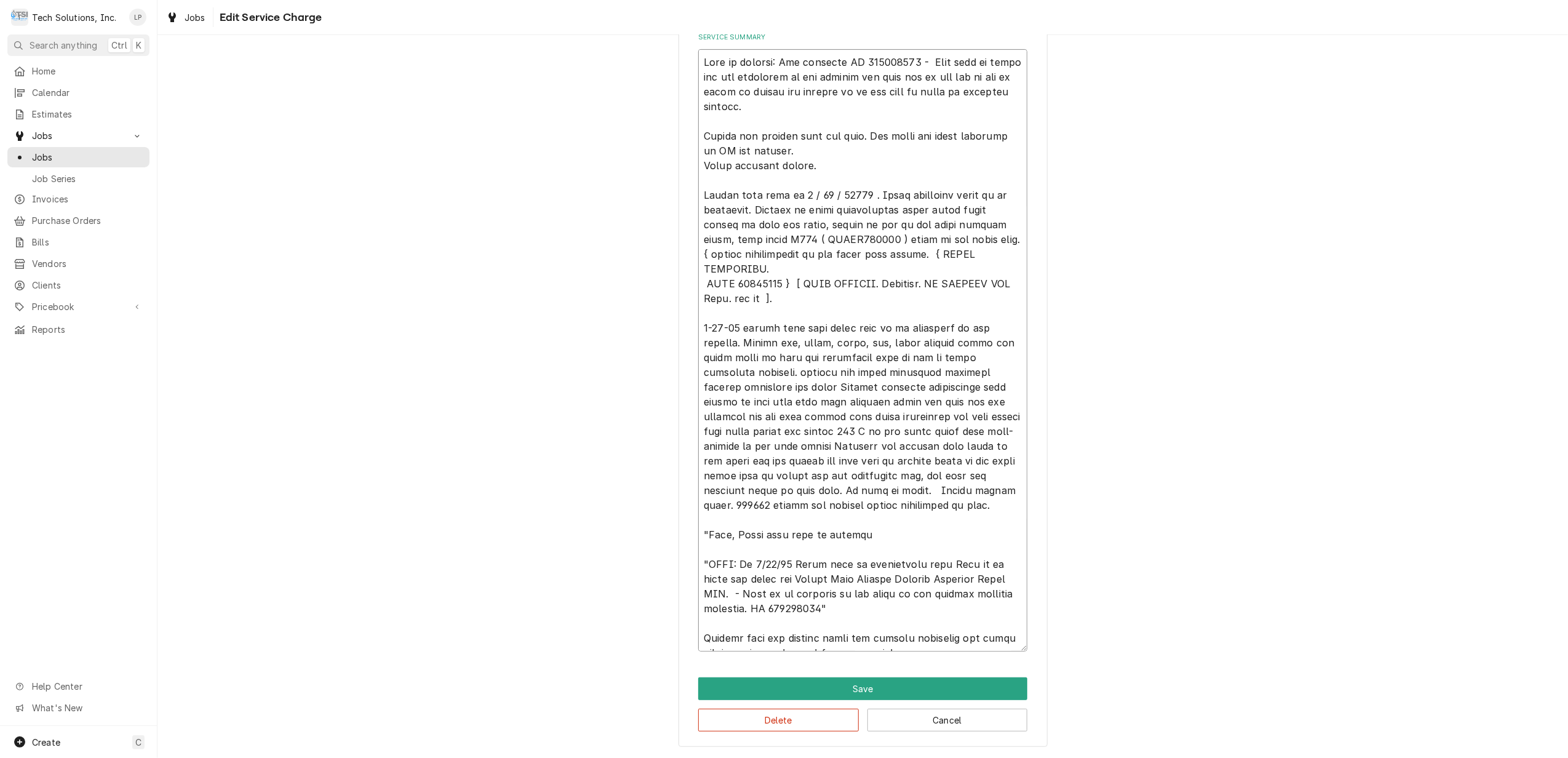
click at [788, 106] on textarea "Service Summary" at bounding box center [862, 351] width 329 height 602
type textarea "x"
type textarea "Leah in billing: Use attached PO 832016918 - Bebe said to email her the remaind…"
type textarea "x"
type textarea "Leah in billing: Use attached PO 832016918 - Bebe said to email her the remaind…"
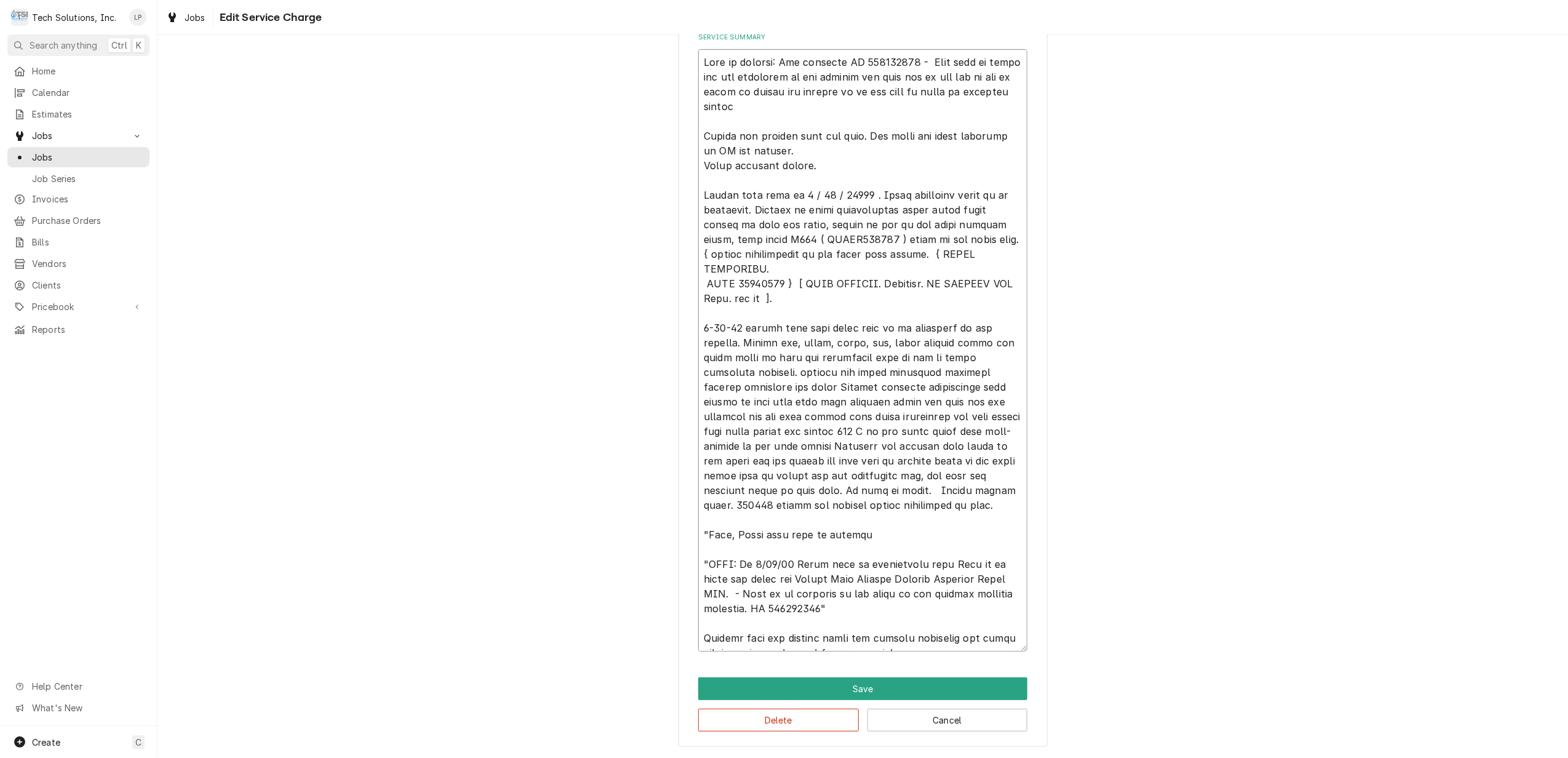
type textarea "x"
type textarea "Leah in billing: Use attached PO 832016918 - Bebe said to email her the remaind…"
type textarea "x"
type textarea "Leah in billing: Use attached PO 832016918 - Bebe said to email her the remaind…"
type textarea "x"
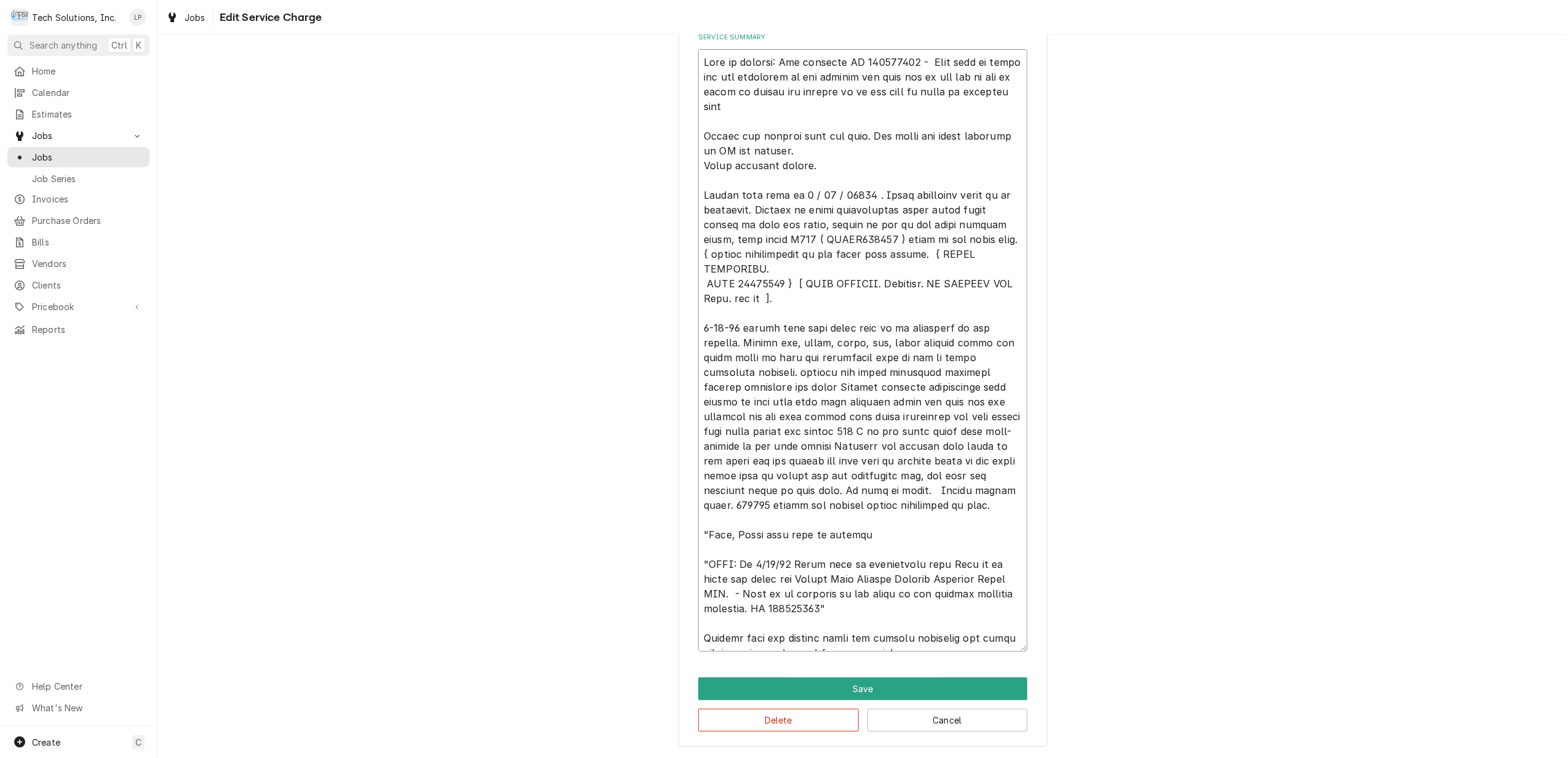
type textarea "Leah in billing: Use attached PO 832016918 - Bebe said to email her the remaind…"
type textarea "x"
type textarea "Leah in billing: Use attached PO 832016918 - Bebe said to email her the remaind…"
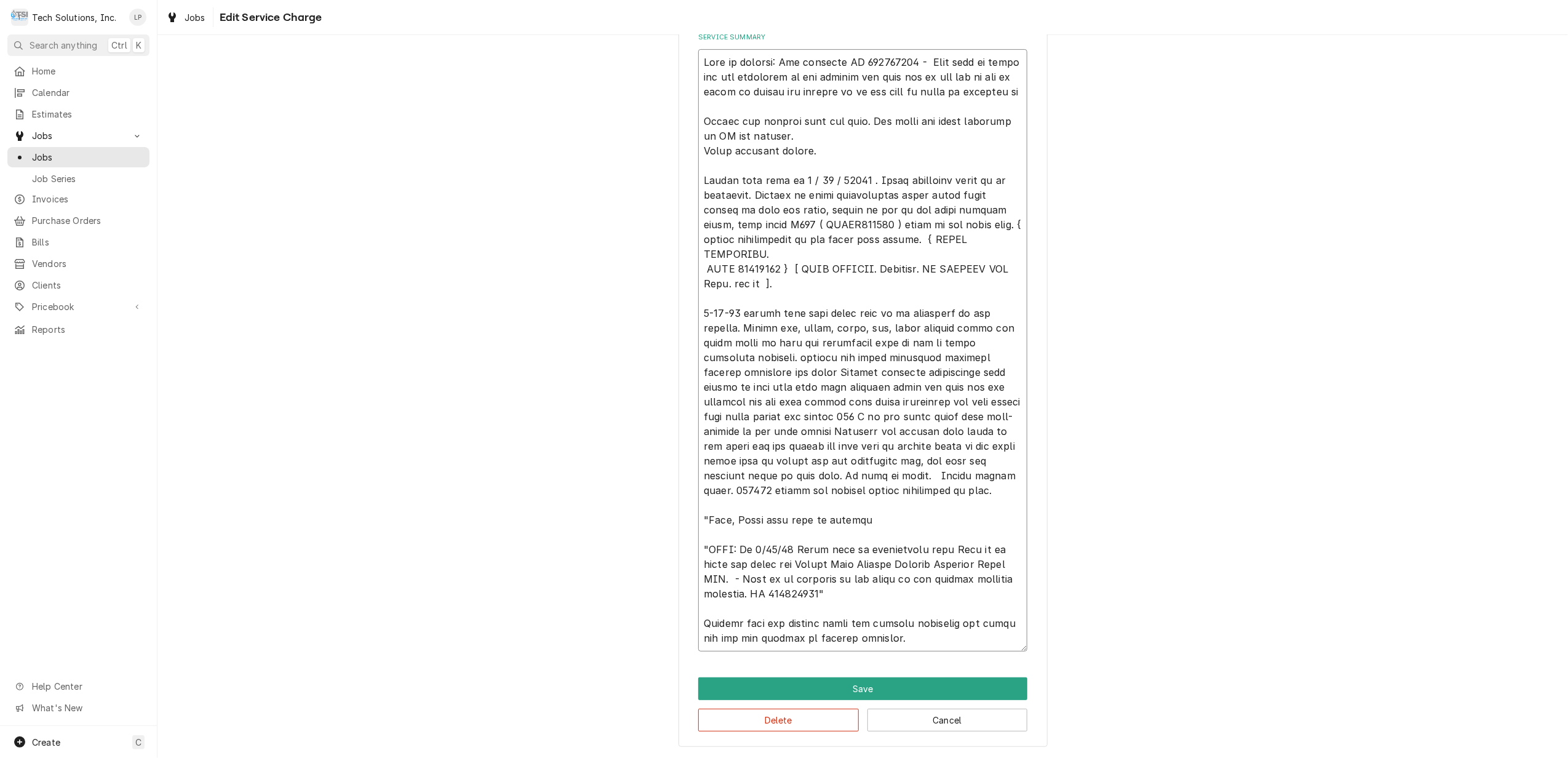
type textarea "x"
type textarea "Leah in billing: Use attached PO 832016918 - Bebe said to email her the remaind…"
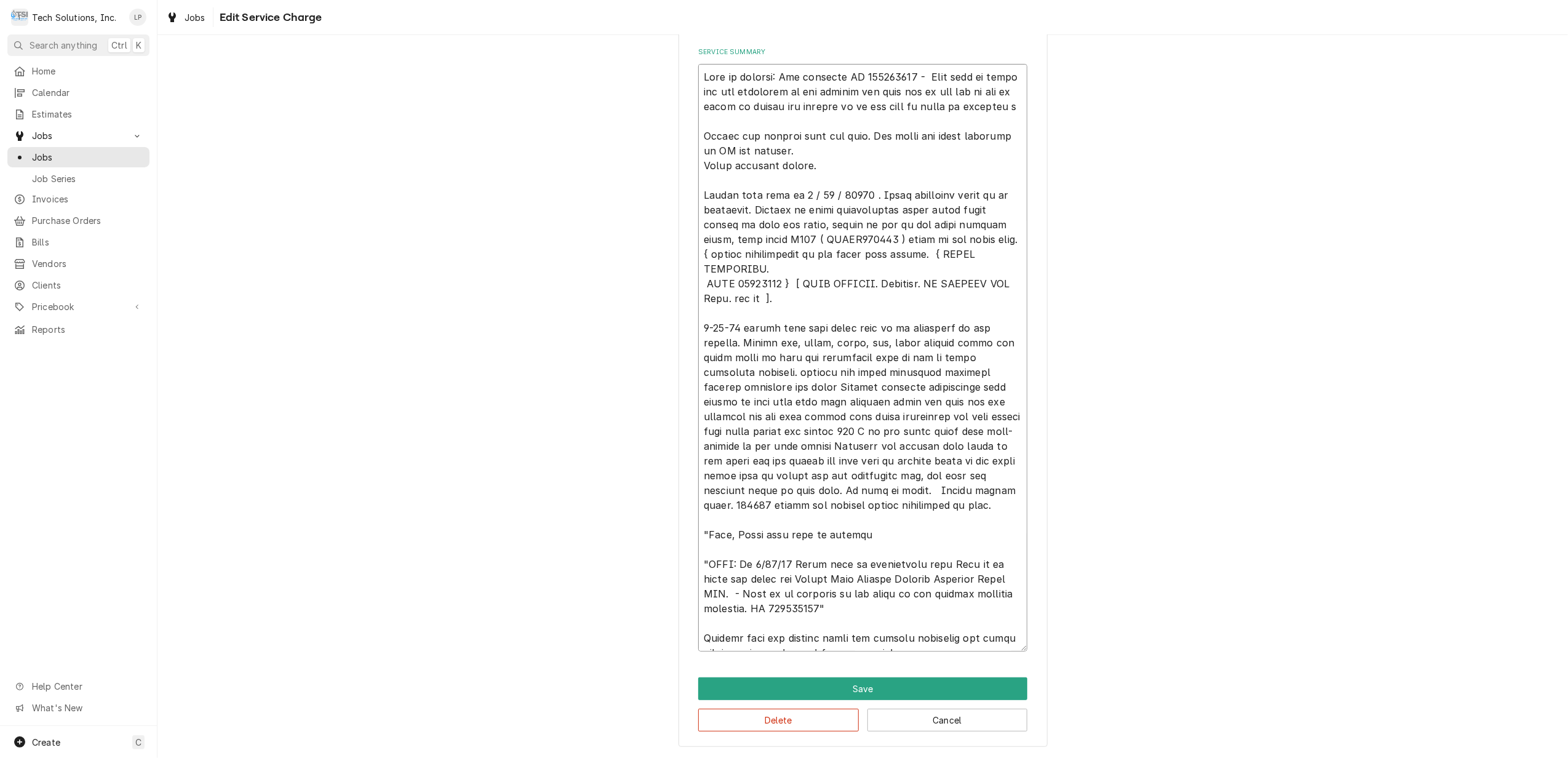
scroll to position [422, 0]
type textarea "x"
type textarea "Leah in billing: Use attached PO 832016918 - Bebe said to email her the remaind…"
type textarea "x"
type textarea "Leah in billing: Use attached PO 832016918 - Bebe said to email her the remaind…"
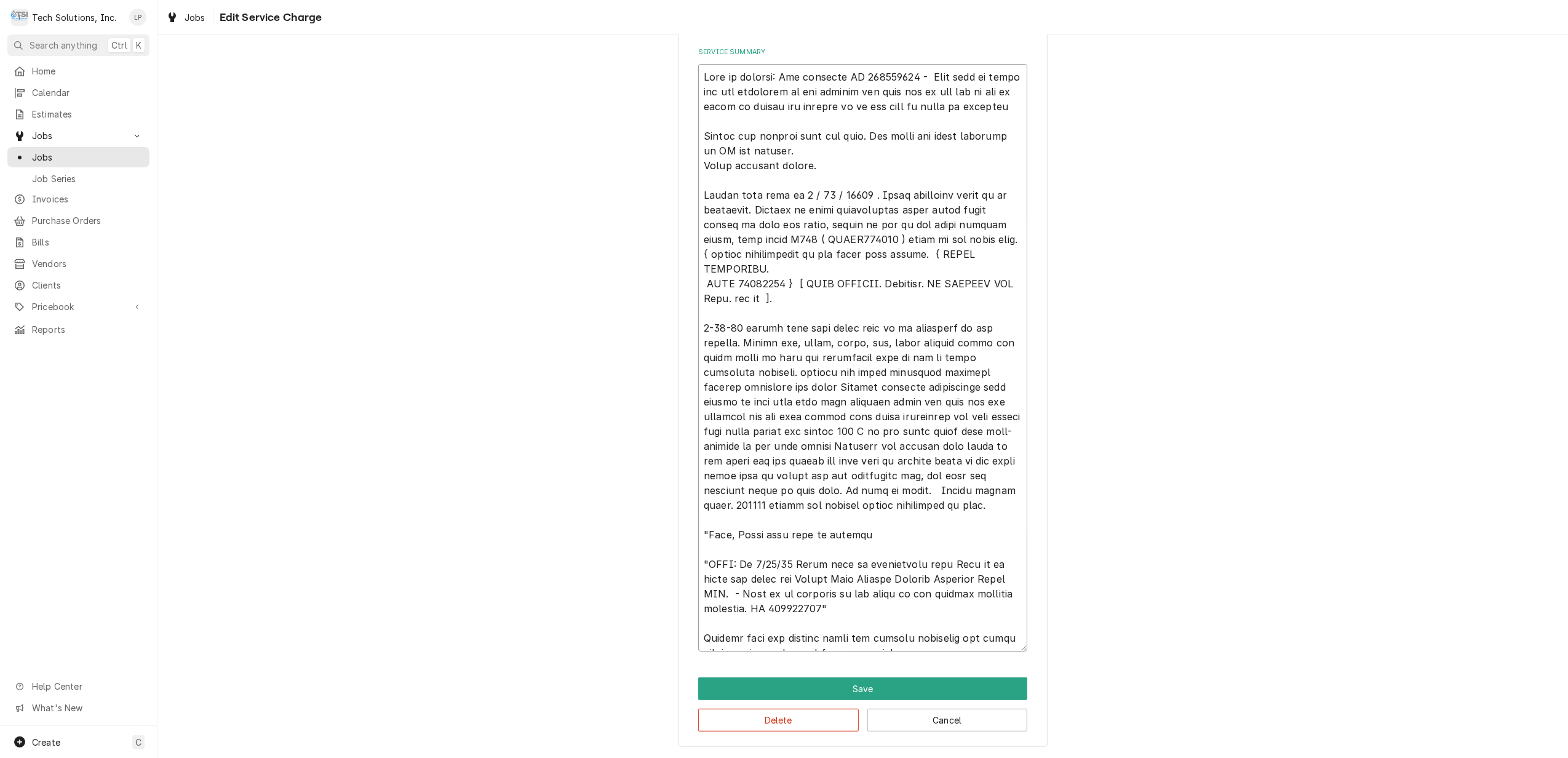
type textarea "x"
type textarea "Leah in billing: Use attached PO 832016918 - Bebe said to email her the remaind…"
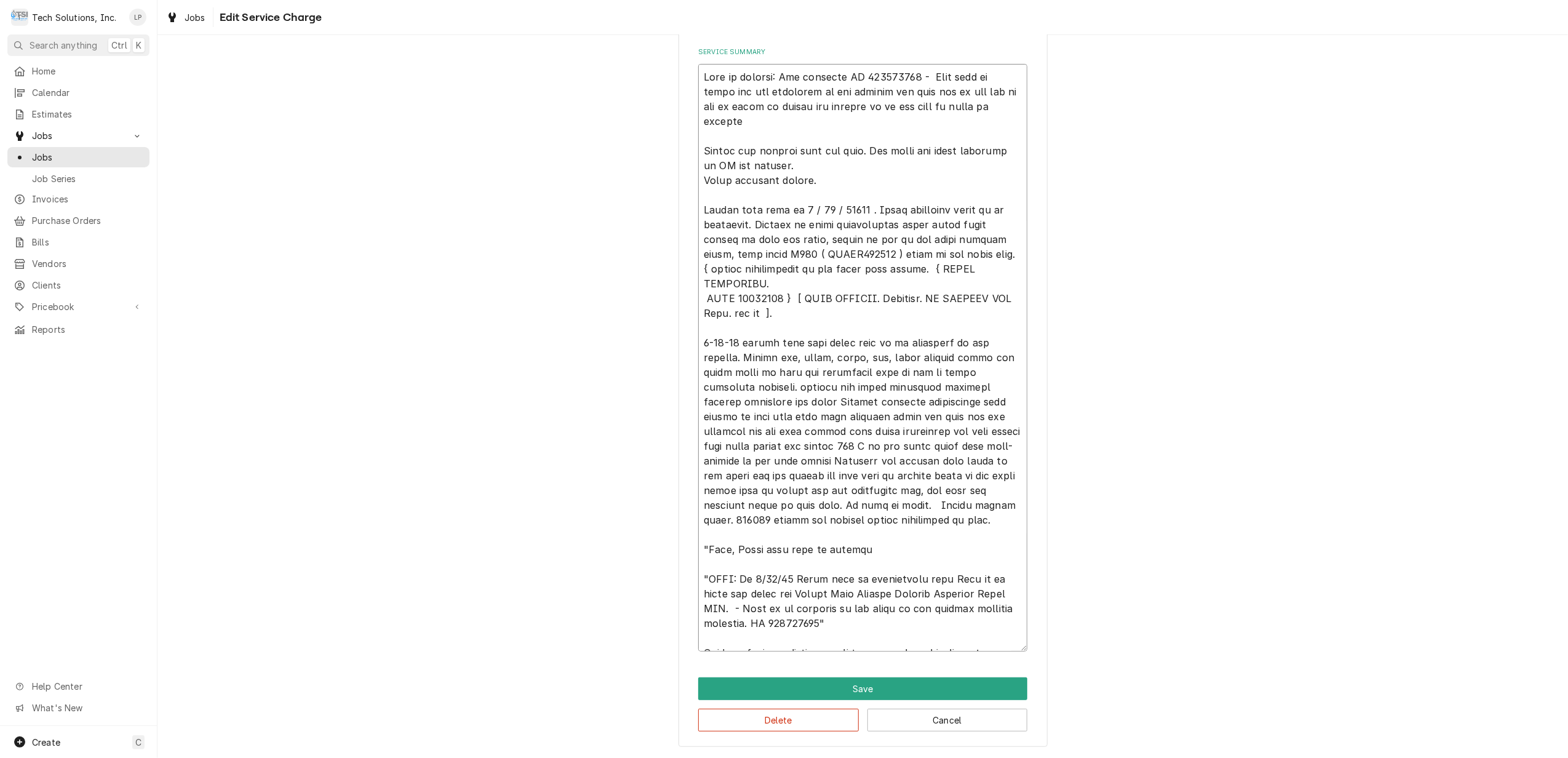
type textarea "x"
type textarea "Leah in billing: Use attached PO 832016918 - Bebe said to email her the remaind…"
type textarea "x"
type textarea "Leah in billing: Use attached PO 832016918 - Bebe said to email her the remaind…"
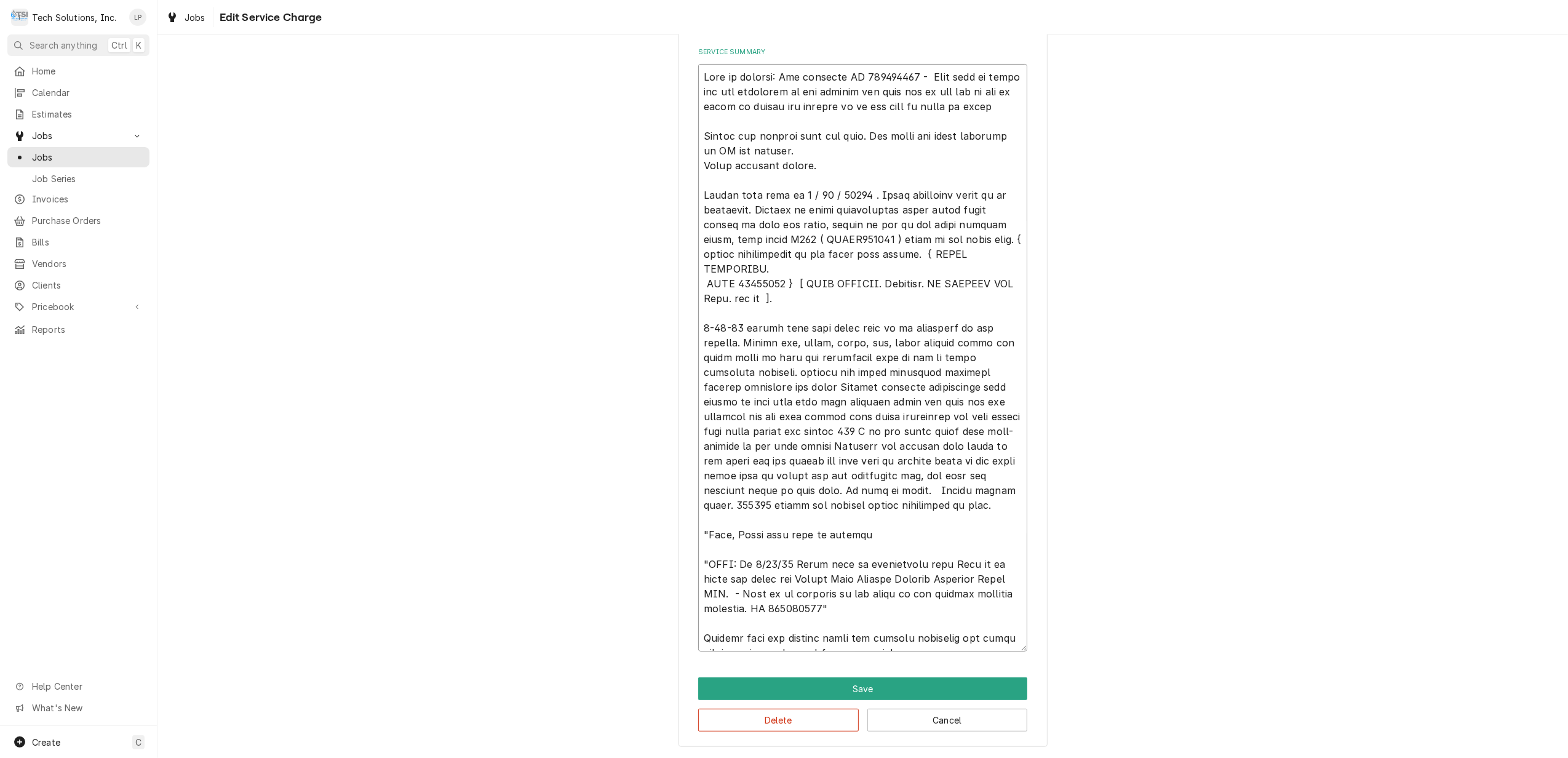
type textarea "x"
type textarea "Leah in billing: Use attached PO 832016918 - Bebe said to email her the remaind…"
type textarea "x"
type textarea "Leah in billing: Use attached PO 832016918 - Bebe said to email her the remaind…"
type textarea "x"
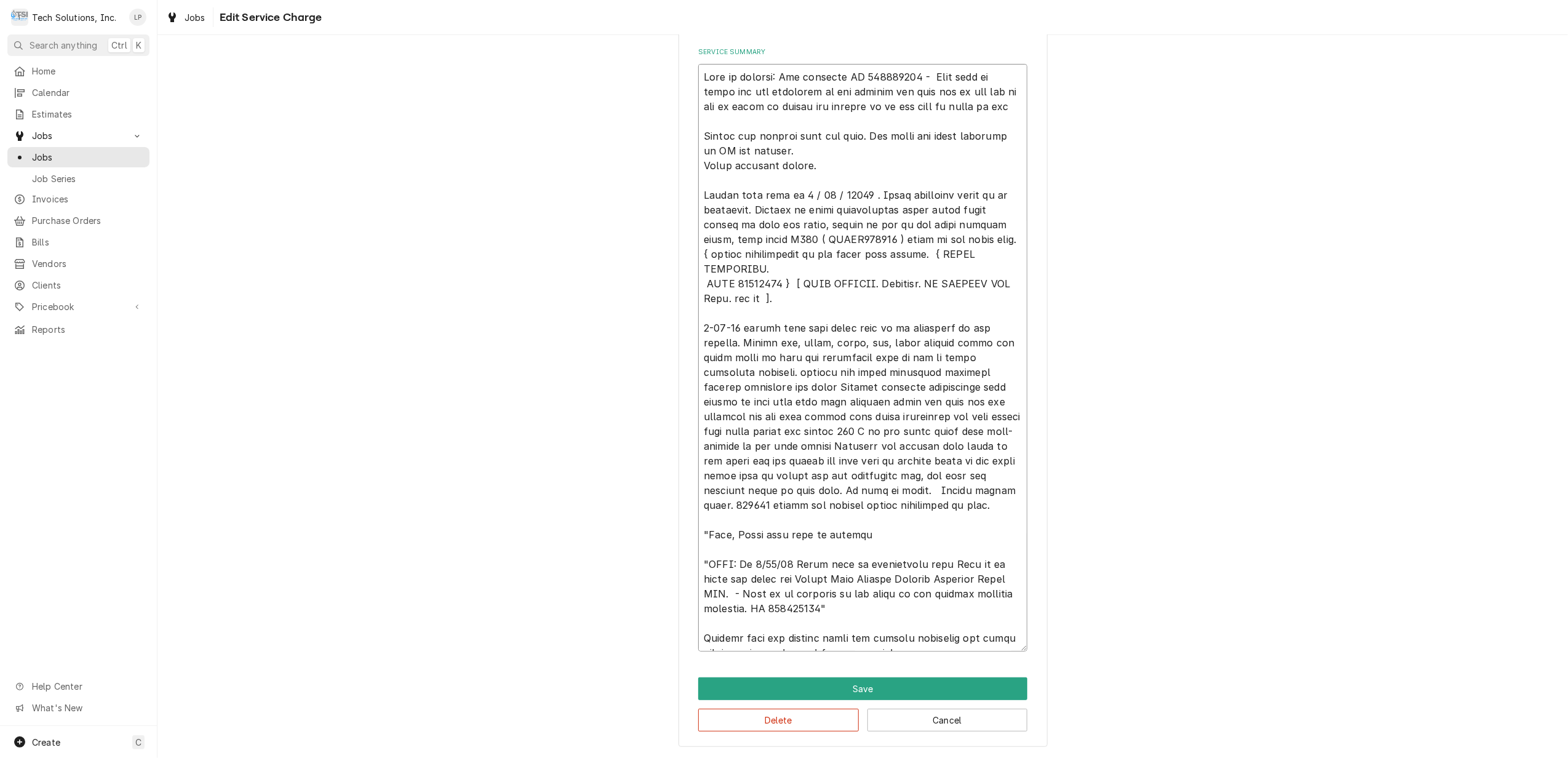
type textarea "Leah in billing: Use attached PO 832016918 - Bebe said to email her the remaind…"
type textarea "x"
type textarea "Leah in billing: Use attached PO 832016918 - Bebe said to email her the remaind…"
type textarea "x"
type textarea "Leah in billing: Use attached PO 832016918 - Bebe said to email her the remaind…"
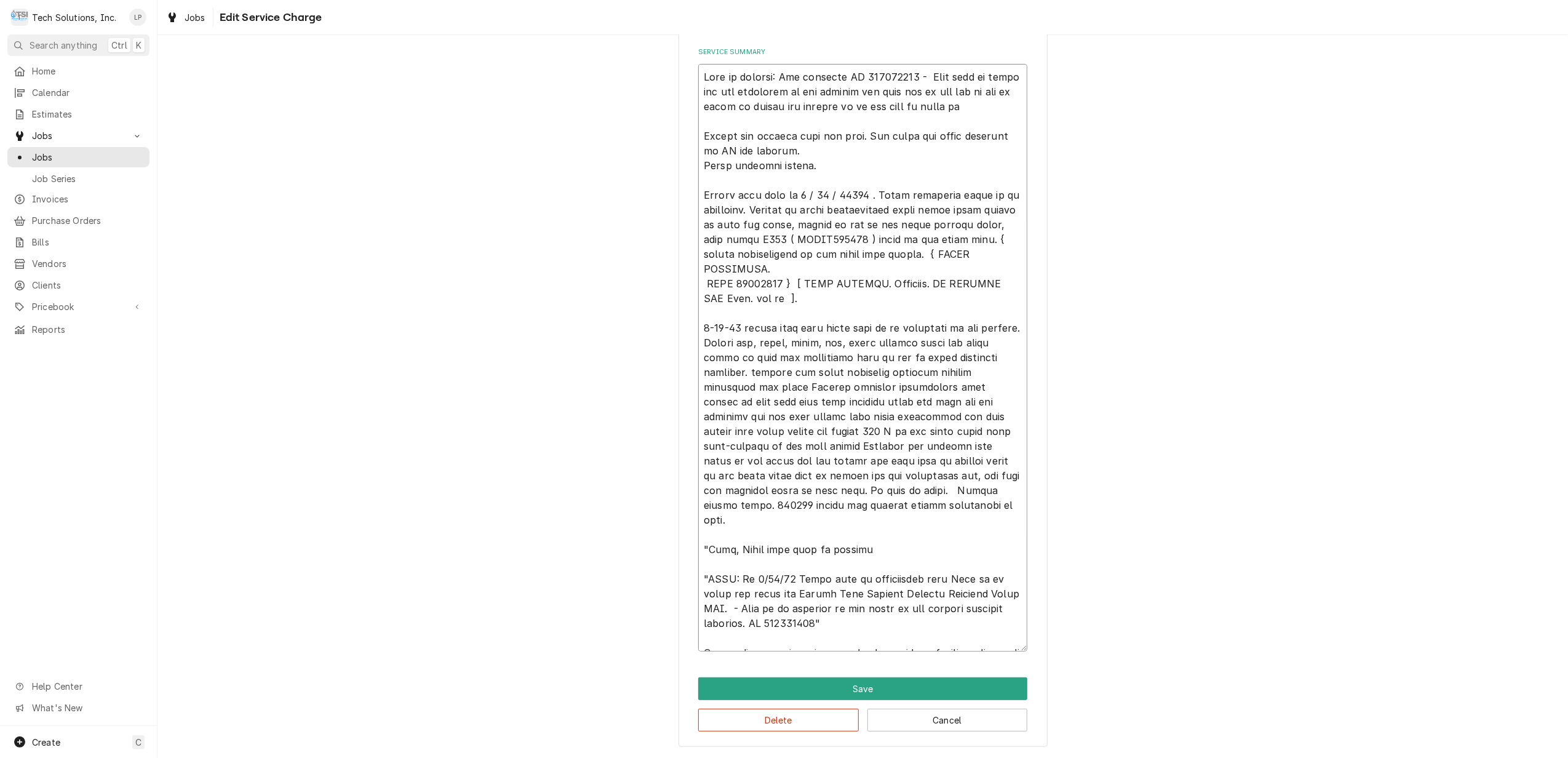
type textarea "x"
type textarea "Leah in billing: Use attached PO 832016918 - Bebe said to email her the remaind…"
type textarea "x"
type textarea "Leah in billing: Use attached PO 832016918 - Bebe said to email her the remaind…"
type textarea "x"
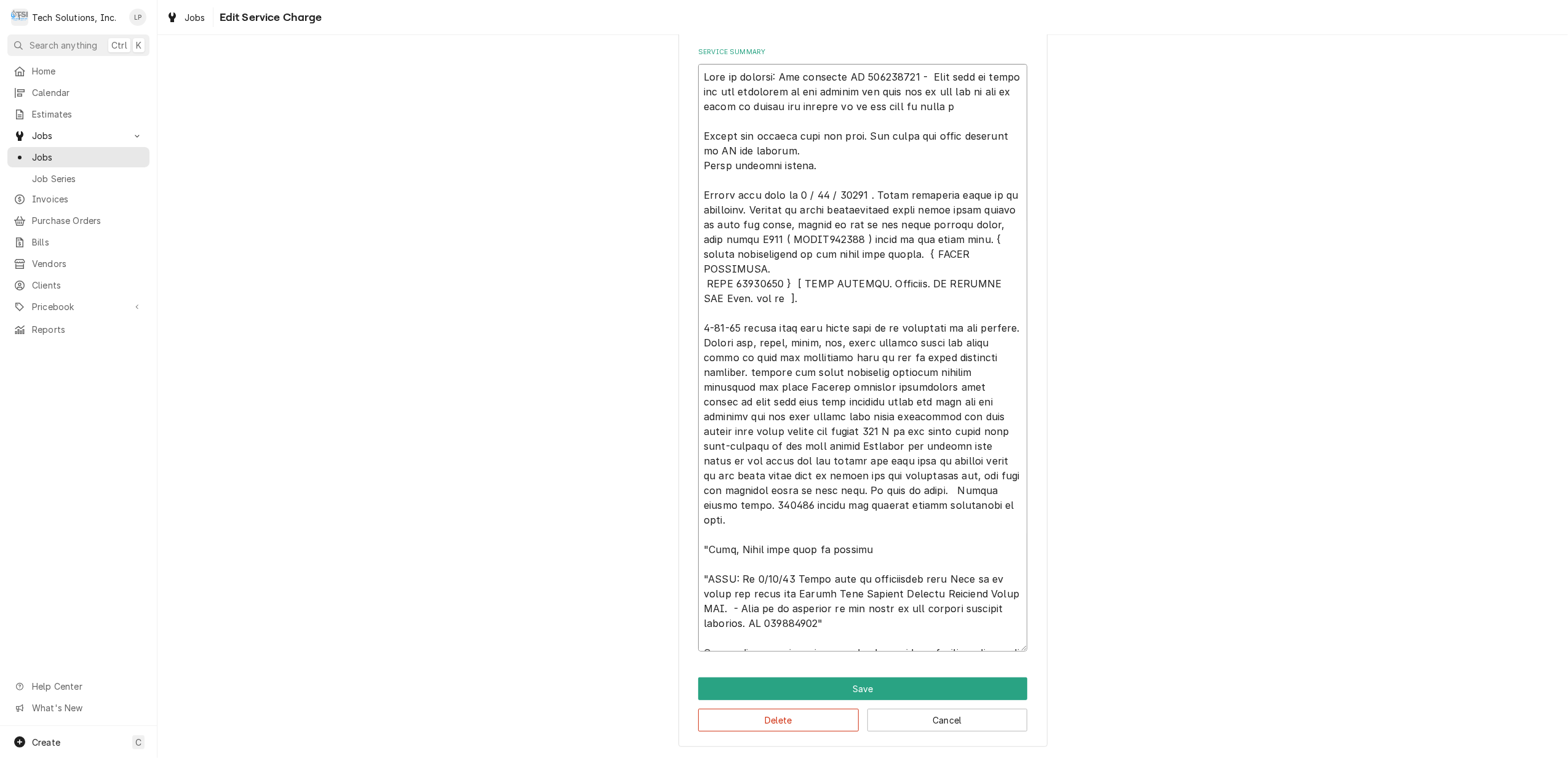
type textarea "Leah in billing: Use attached PO 832016918 - Bebe said to email her the remaind…"
type textarea "x"
type textarea "Leah in billing: Use attached PO 832016918 - Bebe said to email her the remaind…"
type textarea "x"
type textarea "Leah in billing: Use attached PO 832016918 - Bebe said to email her the remaind…"
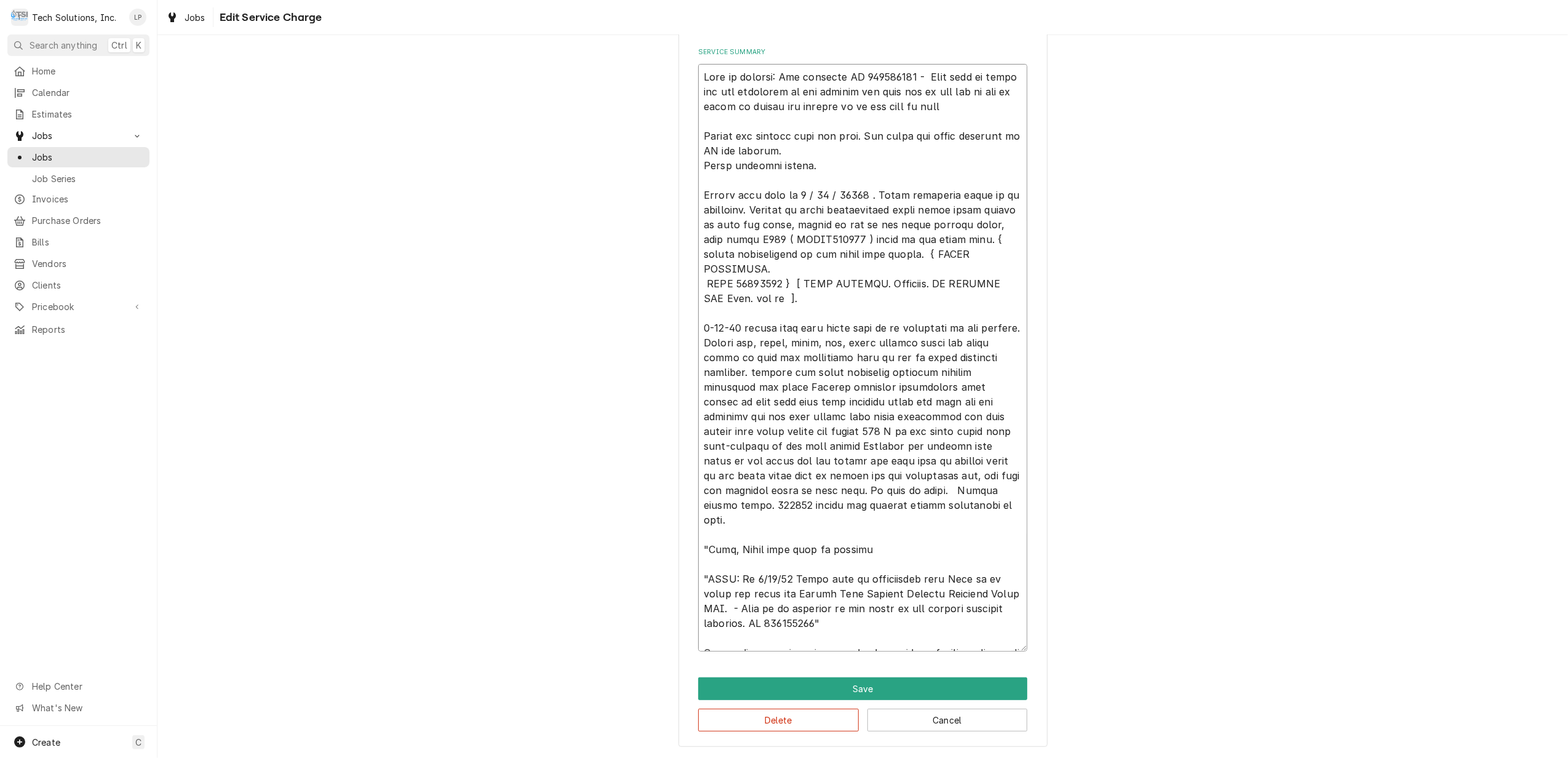
type textarea "x"
type textarea "Leah in billing: Use attached PO 832016918 - Bebe said to email her the remaind…"
type textarea "x"
type textarea "Leah in billing: Use attached PO 832016918 - Bebe said to email her the remaind…"
type textarea "x"
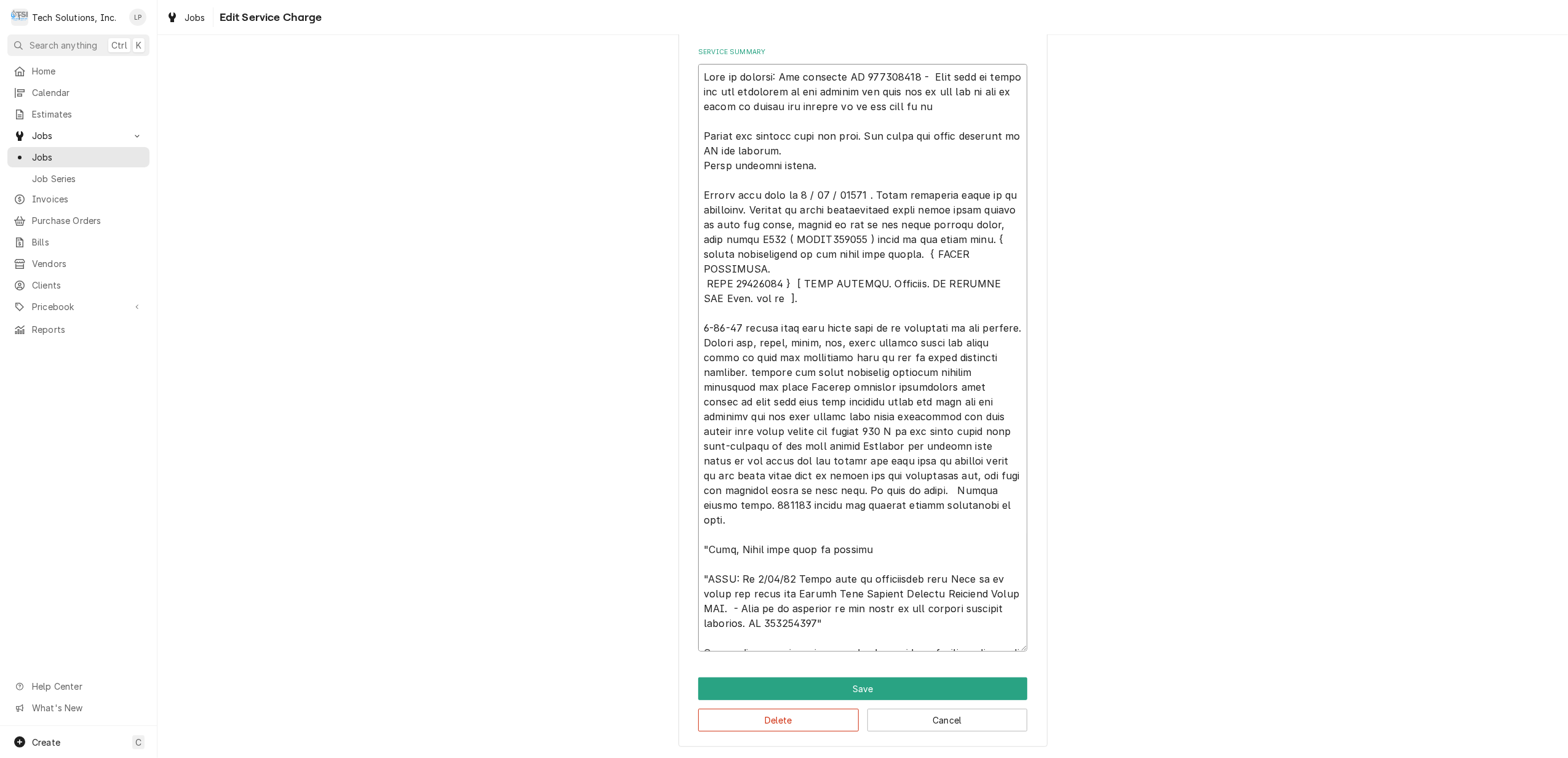
type textarea "Leah in billing: Use attached PO 832016918 - Bebe said to email her the remaind…"
type textarea "x"
type textarea "Leah in billing: Use attached PO 832016918 - Bebe said to email her the remaind…"
type textarea "x"
type textarea "Leah in billing: Use attached PO 832016918 - Bebe said to email her the remaind…"
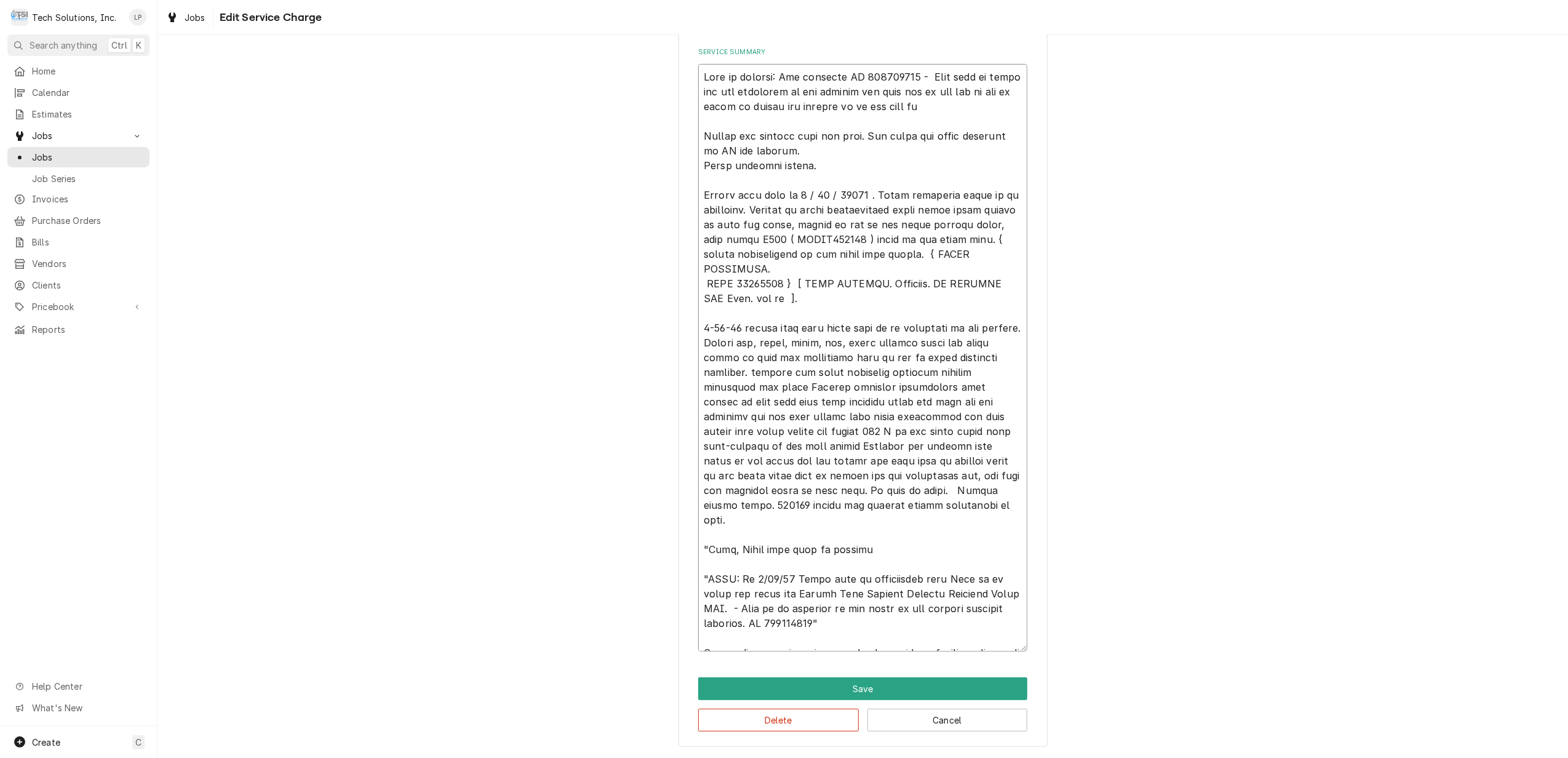
type textarea "x"
type textarea "Leah in billing: Use attached PO 832016918 - Bebe said to email her the remaind…"
type textarea "x"
type textarea "Leah in billing: Use attached PO 832016918 - Bebe said to email her the remaind…"
type textarea "x"
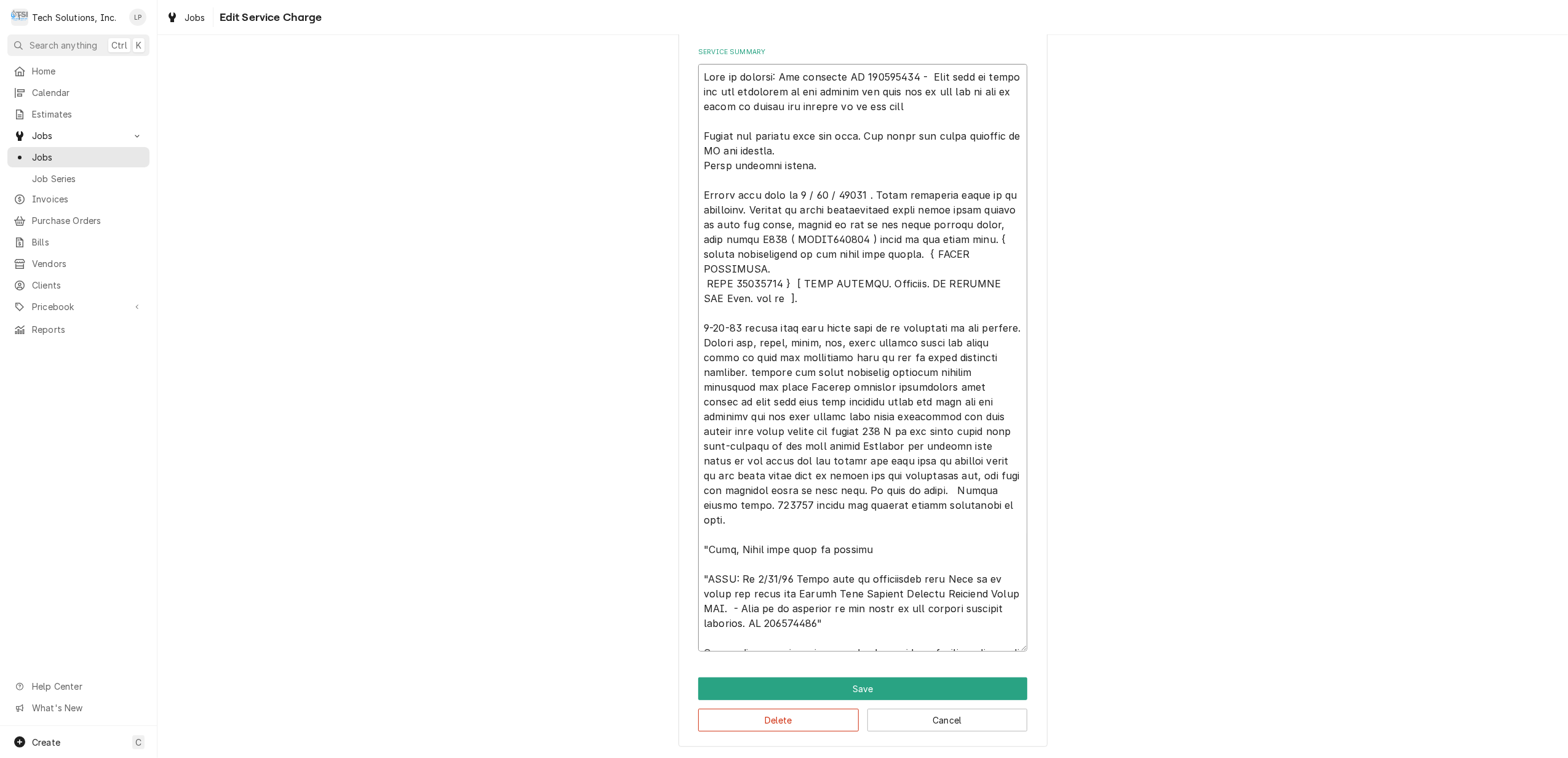
type textarea "Leah in billing: Use attached PO 832016918 - Bebe said to email her the remaind…"
type textarea "x"
type textarea "Leah in billing: Use attached PO 832016918 - Bebe said to email her the remaind…"
type textarea "x"
type textarea "Leah in billing: Use attached PO 832016918 - Bebe said to email her the remaind…"
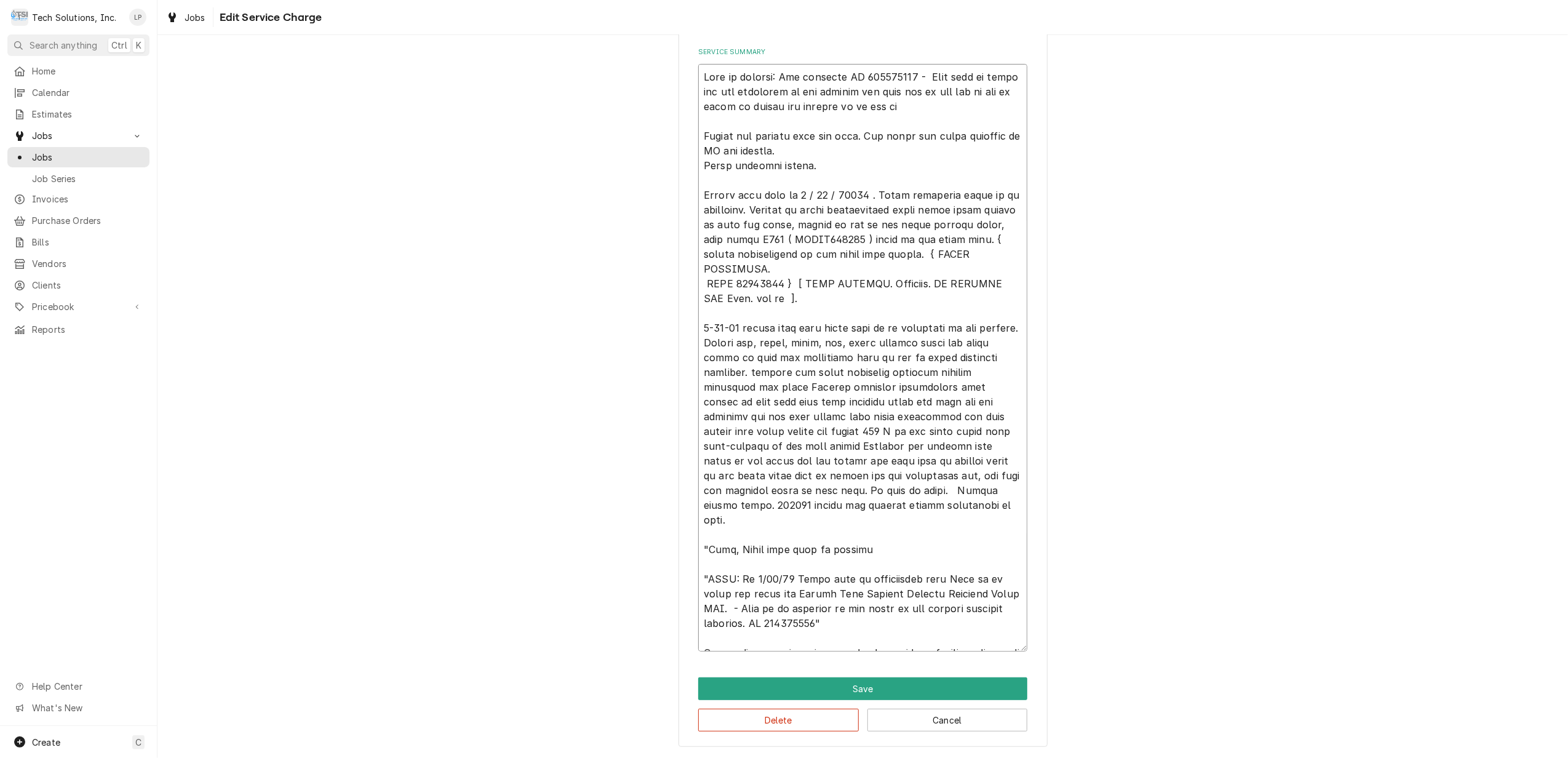
type textarea "x"
type textarea "Leah in billing: Use attached PO 832016918 - Bebe said to email her the remaind…"
type textarea "x"
type textarea "Leah in billing: Use attached PO 832016918 - Bebe said to email her the remaind…"
type textarea "x"
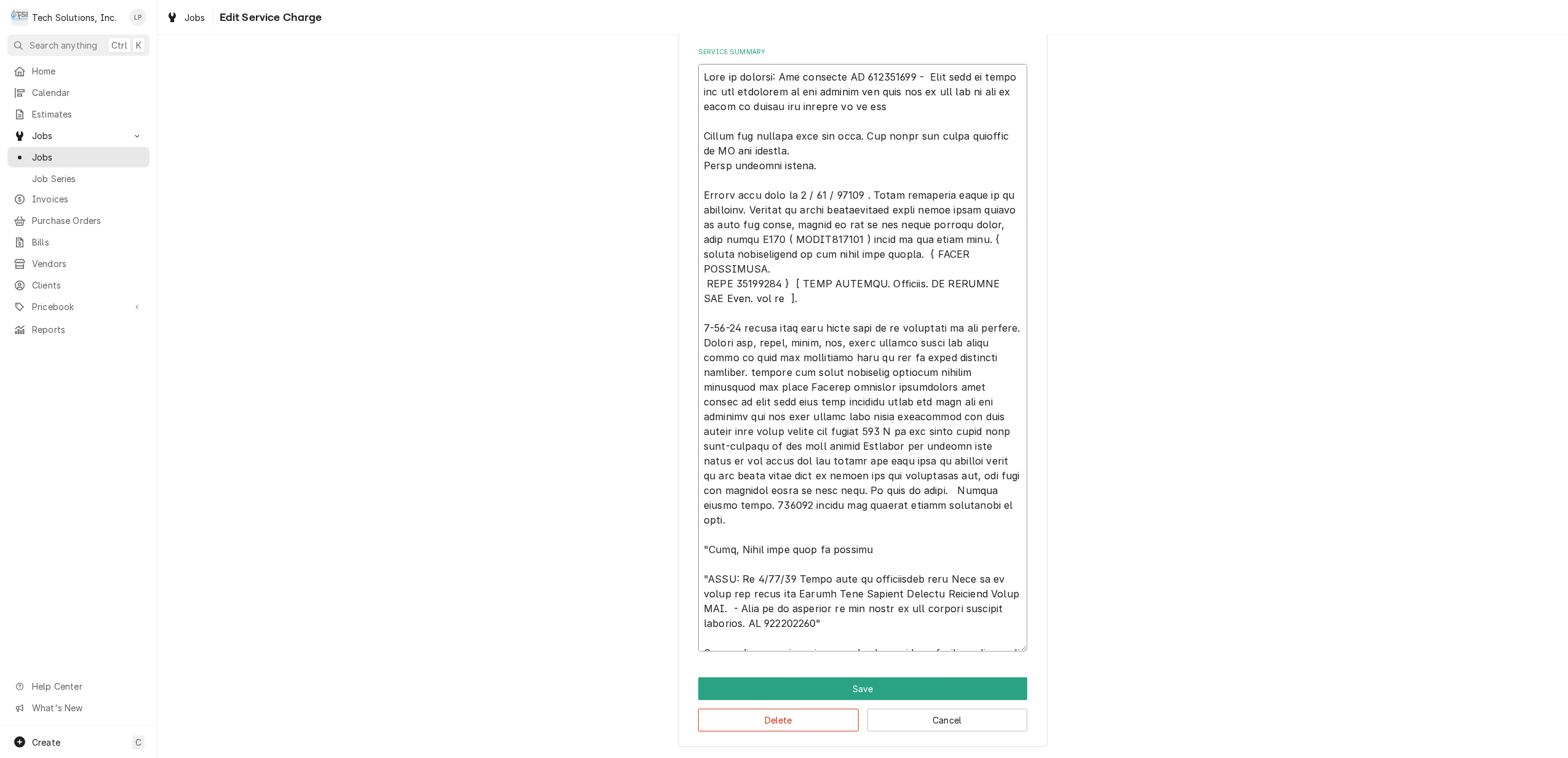
type textarea "Leah in billing: Use attached PO 832016918 - Bebe said to email her the remaind…"
type textarea "x"
type textarea "Leah in billing: Use attached PO 832016918 - Bebe said to email her the remaind…"
type textarea "x"
type textarea "Leah in billing: Use attached PO 832016918 - Bebe said to email her the remaind…"
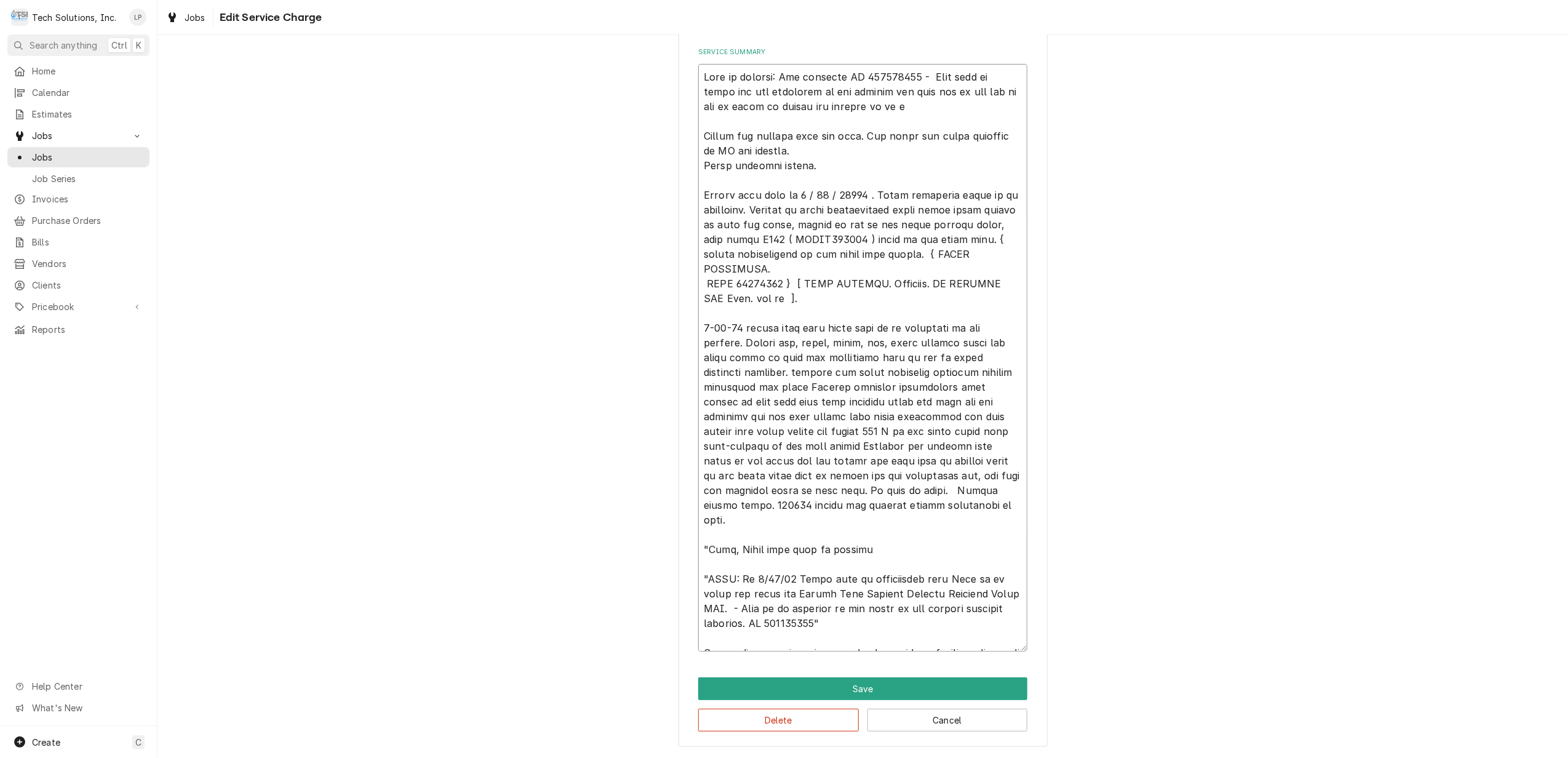
type textarea "x"
type textarea "Leah in billing: Use attached PO 832016918 - Bebe said to email her the remaind…"
type textarea "x"
type textarea "Leah in billing: Use attached PO 832016918 - Bebe said to email her the remaind…"
type textarea "x"
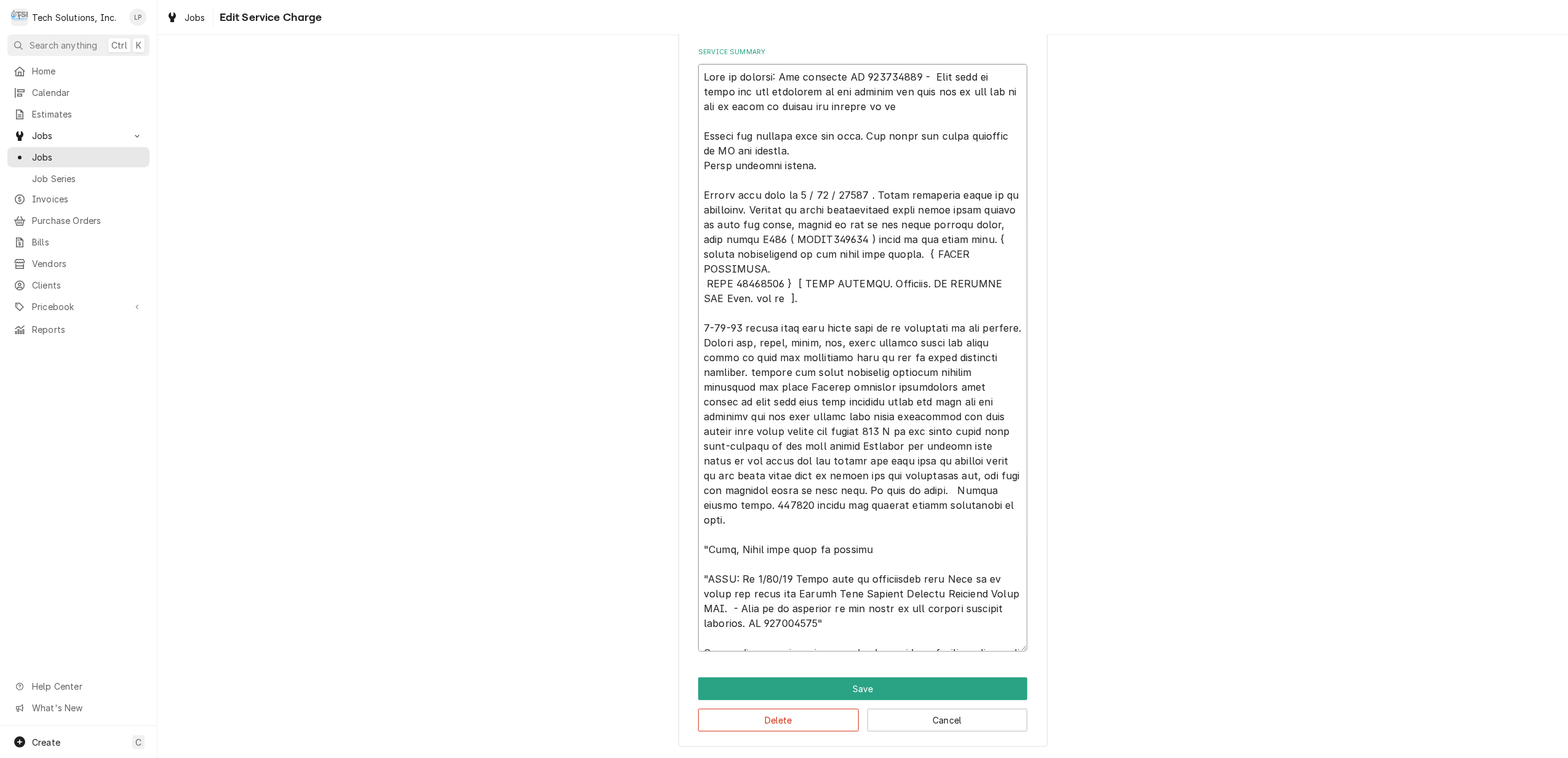
type textarea "Leah in billing: Use attached PO 832016918 - Bebe said to email her the remaind…"
type textarea "x"
type textarea "Leah in billing: Use attached PO 832016918 - Bebe said to email her the remaind…"
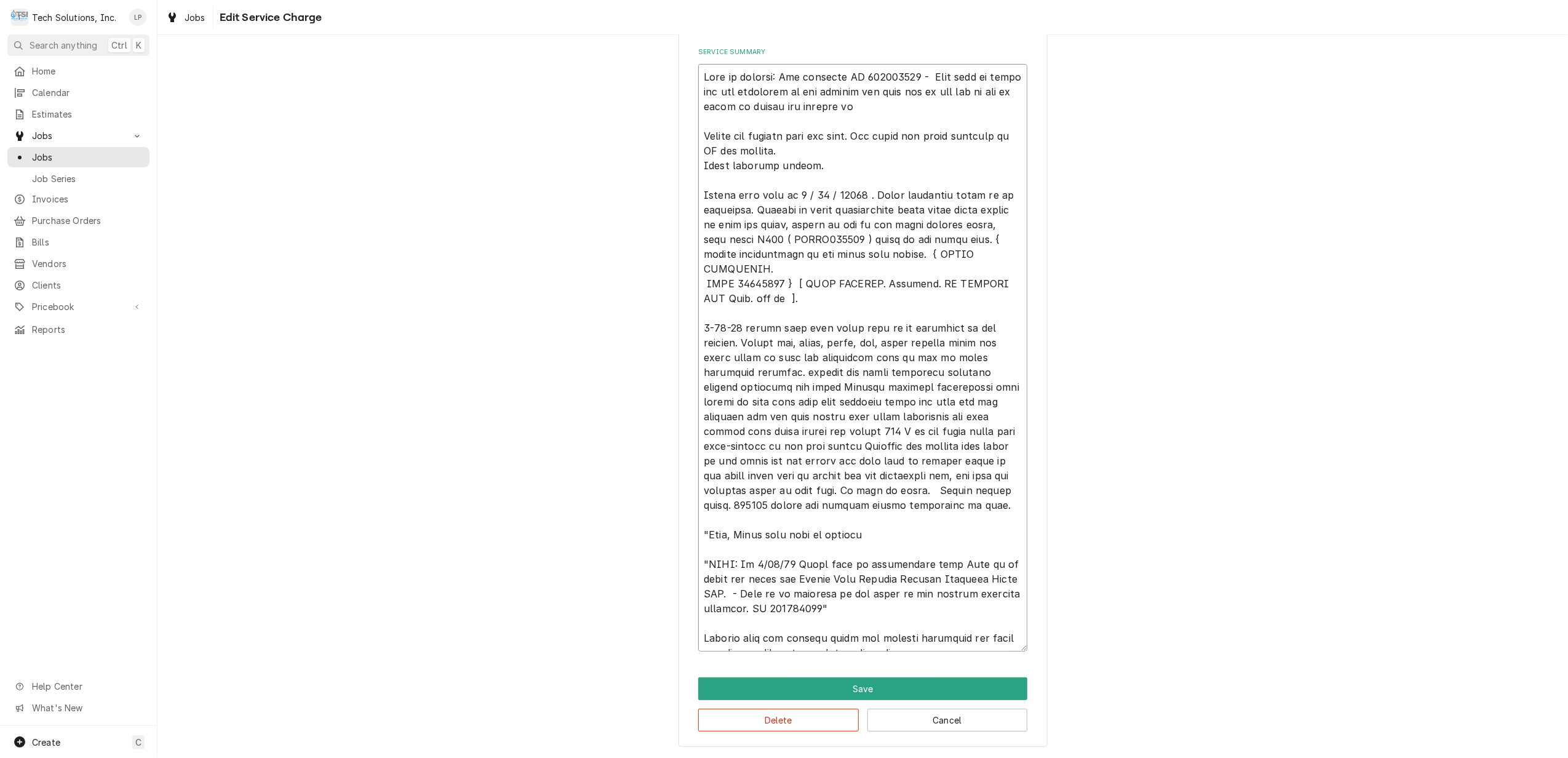
type textarea "x"
type textarea "Leah in billing: Use attached PO 832016918 - Bebe said to email her the remaind…"
type textarea "x"
type textarea "Leah in billing: Use attached PO 832016918 - Bebe said to email her the remaind…"
type textarea "x"
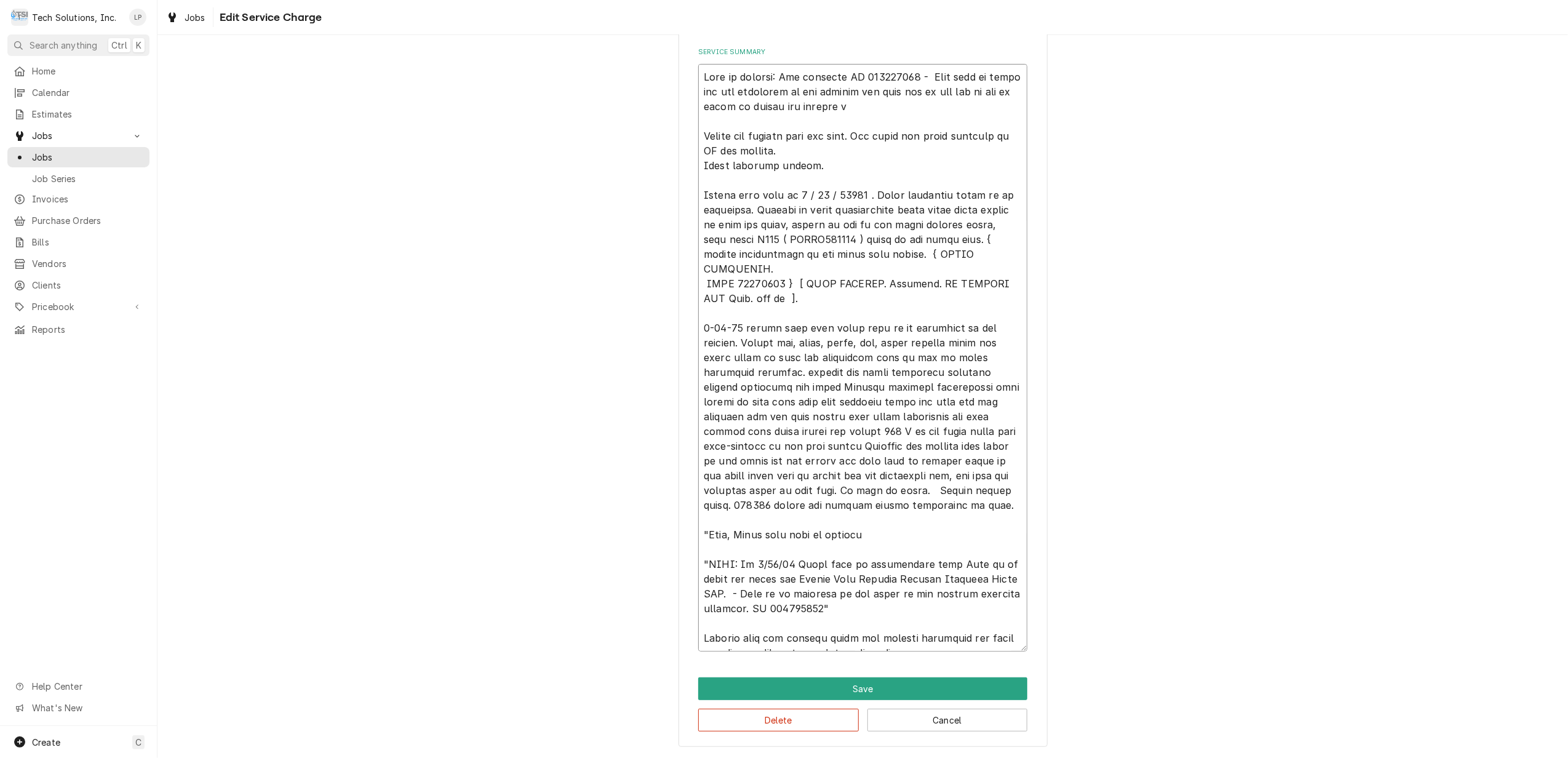
type textarea "Leah in billing: Use attached PO 832016918 - Bebe said to email her the remaind…"
type textarea "x"
type textarea "Leah in billing: Use attached PO 832016918 - Bebe said to email her the remaind…"
type textarea "x"
type textarea "Leah in billing: Use attached PO 832016918 - Bebe said to email her the remaind…"
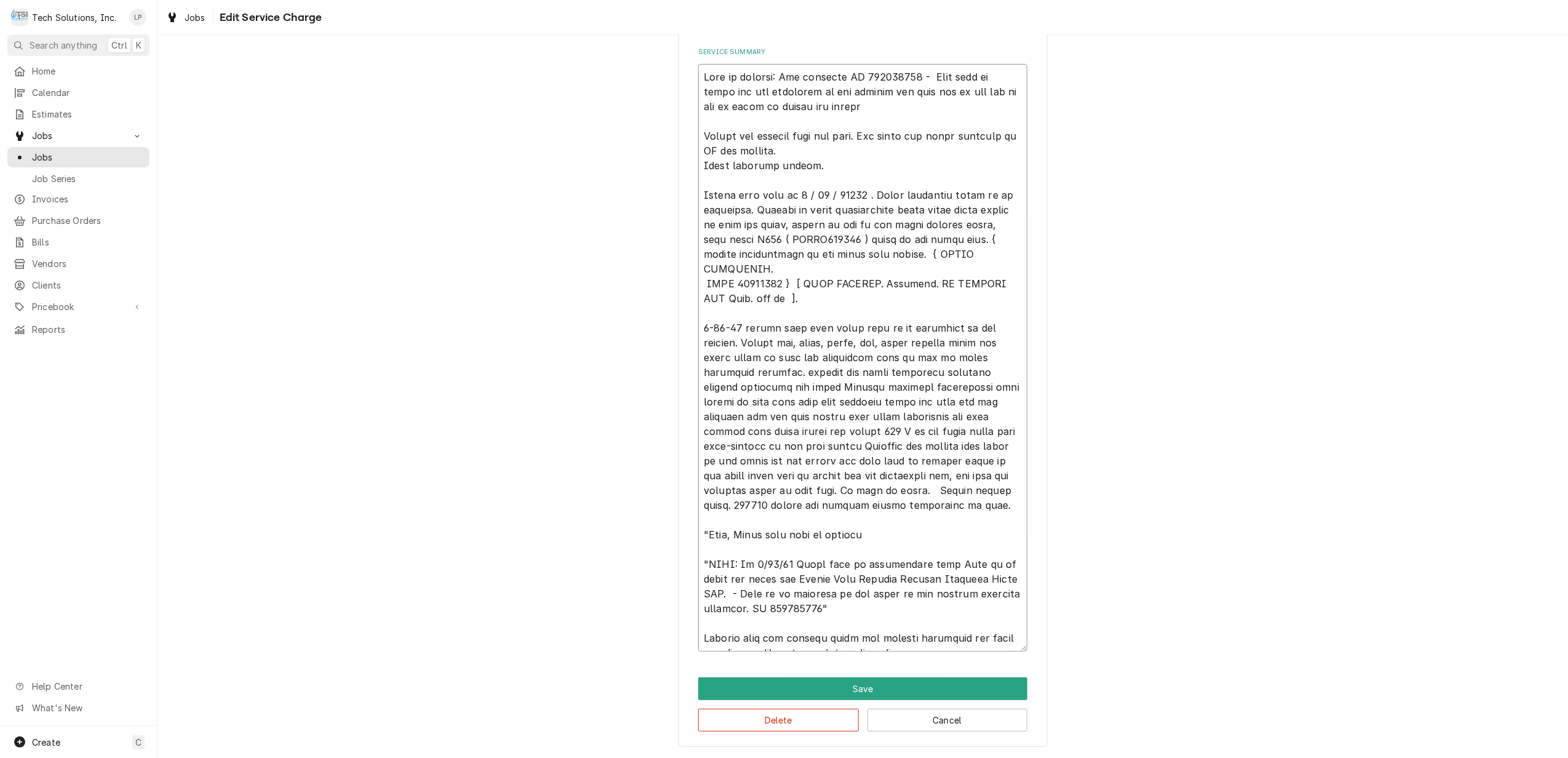
type textarea "x"
type textarea "Leah in billing: Use attached PO 832016918 - Bebe said to email her the remaind…"
type textarea "x"
type textarea "Leah in billing: Use attached PO 832016918 - Bebe said to email her the remaind…"
type textarea "x"
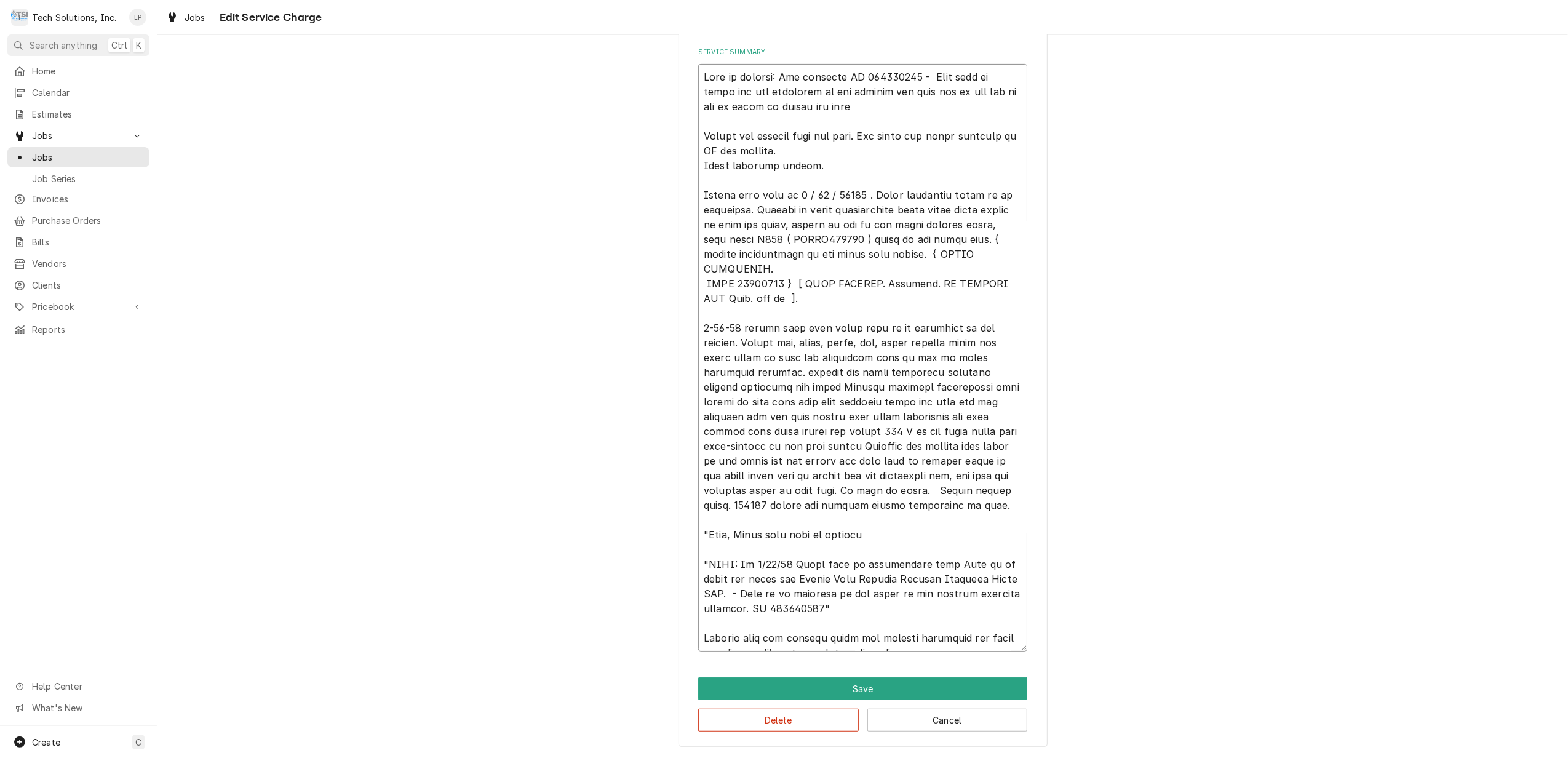
type textarea "Leah in billing: Use attached PO 832016918 - Bebe said to email her the remaind…"
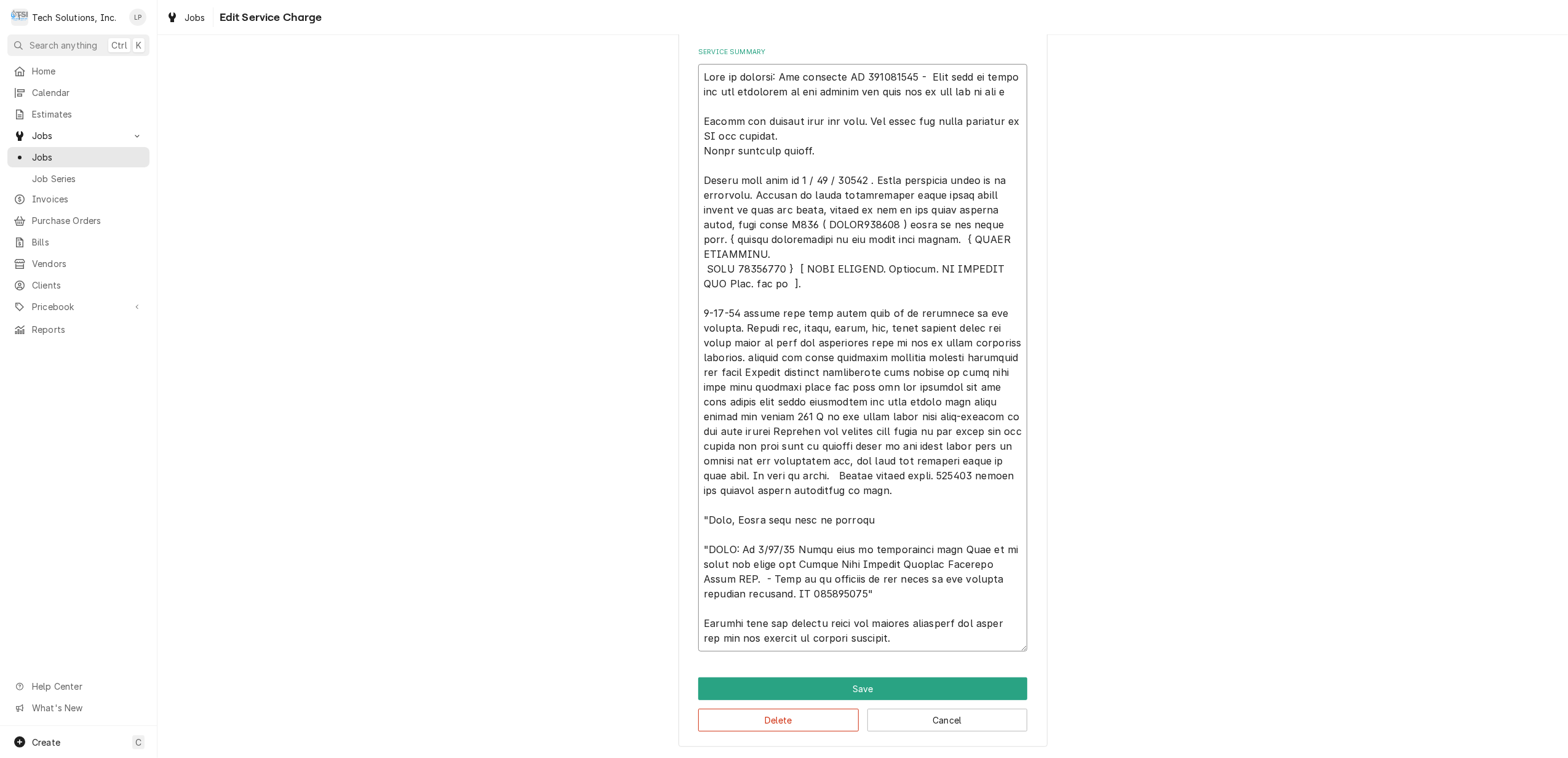
scroll to position [407, 0]
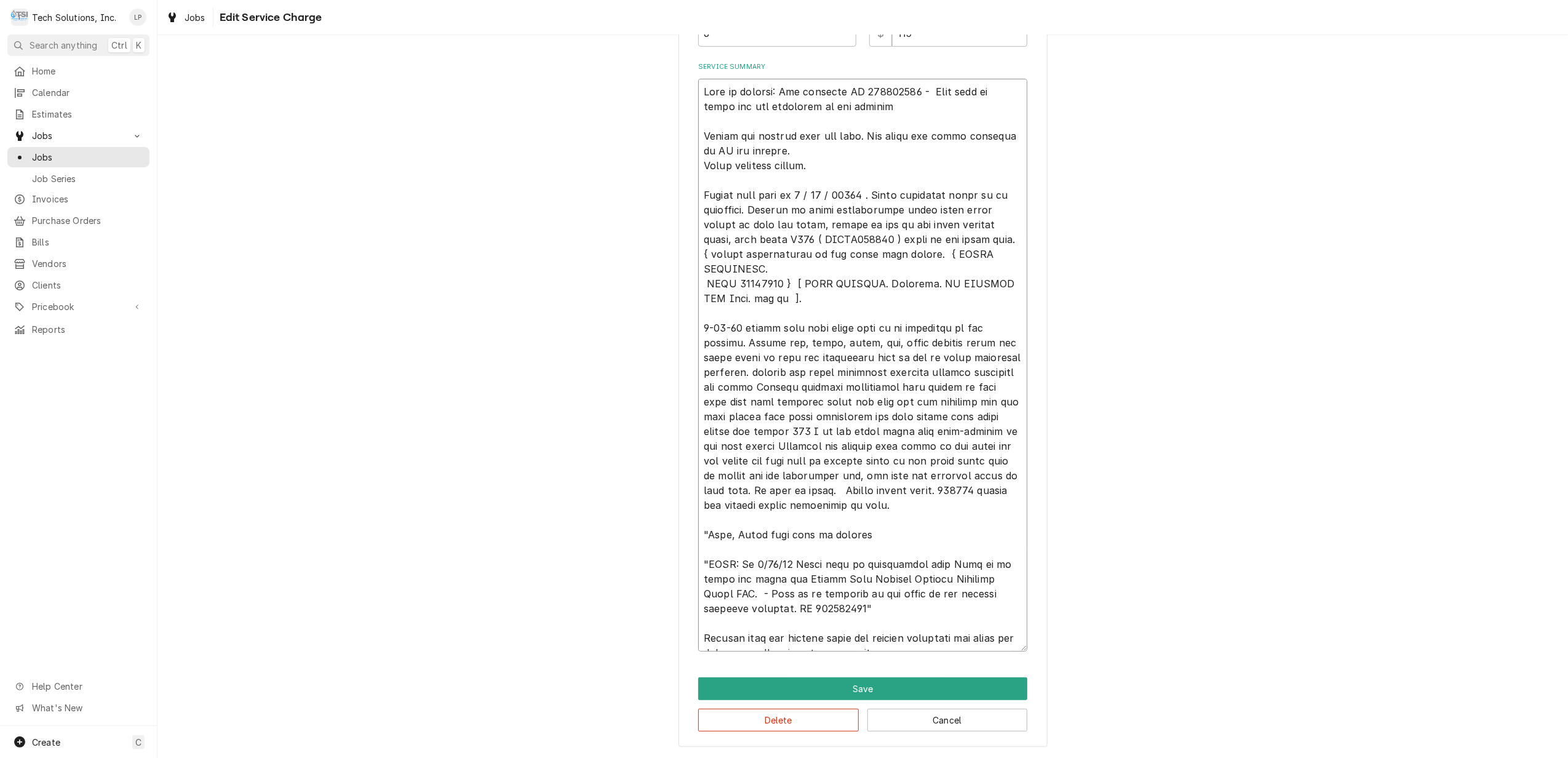
paste textarea ""NOTE: On 8/20/25 Steve head of maintenance told Otis to go ahead and order the…"
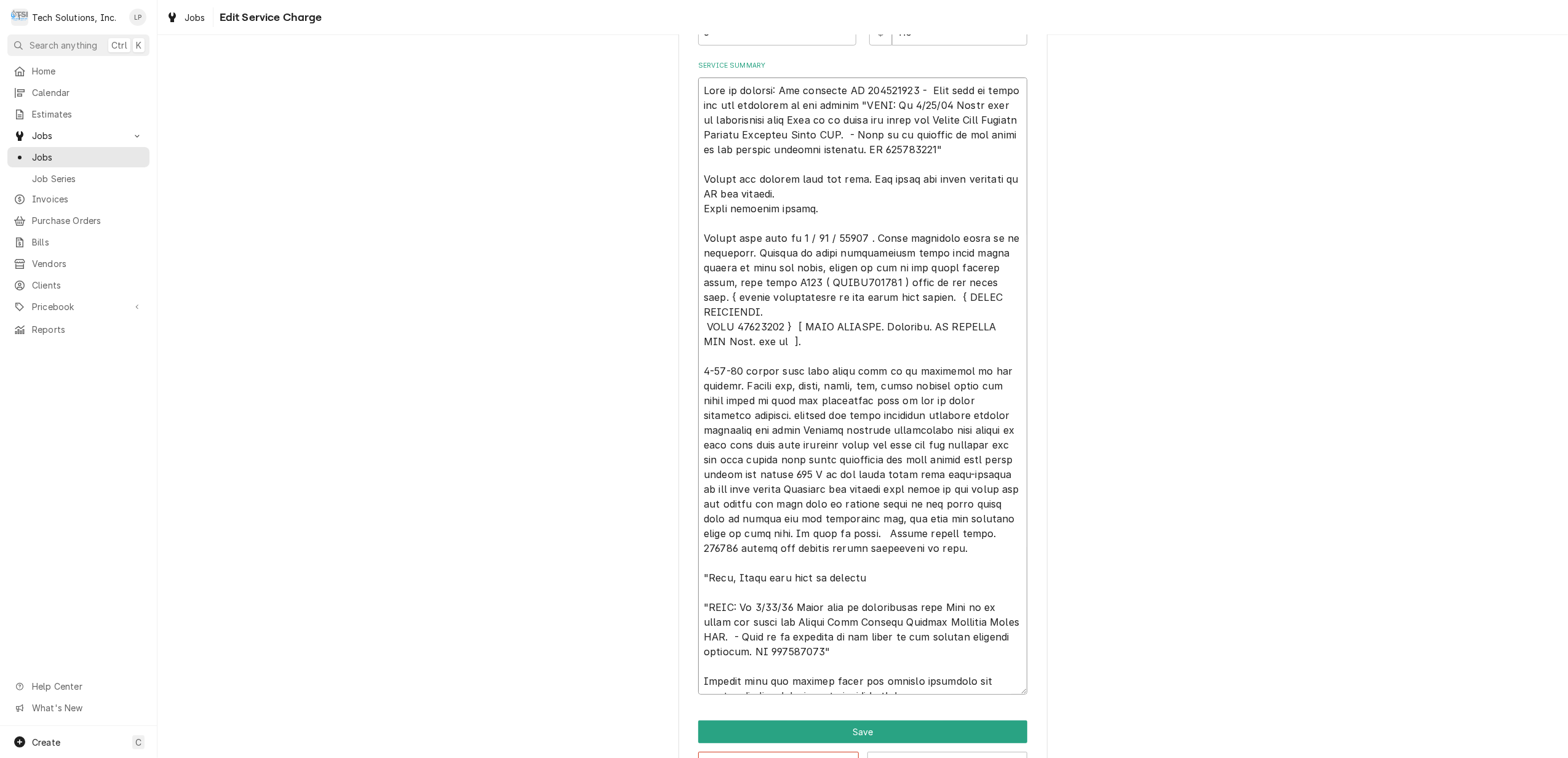
scroll to position [437, 0]
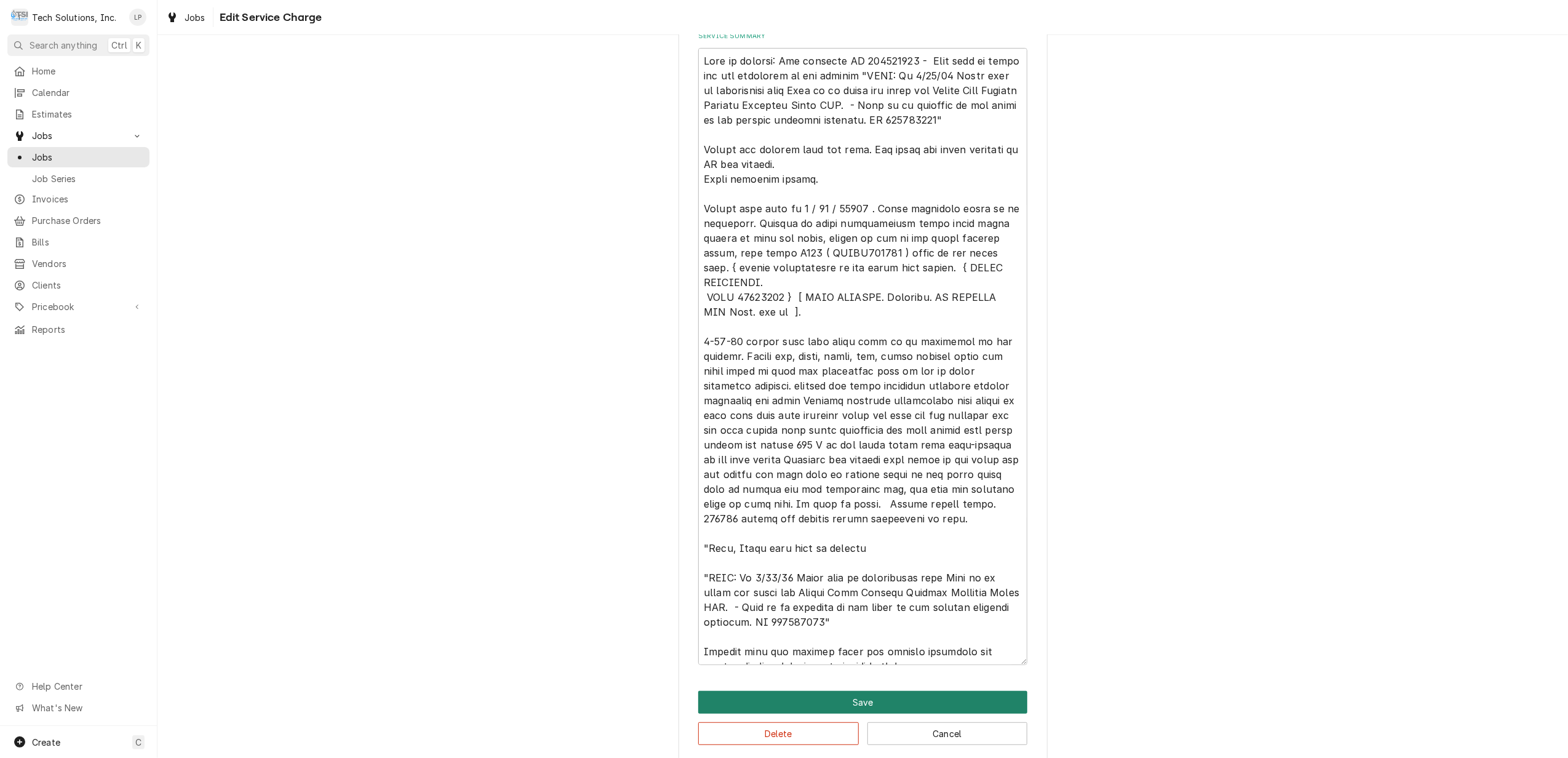
click at [850, 702] on button "Save" at bounding box center [862, 702] width 329 height 23
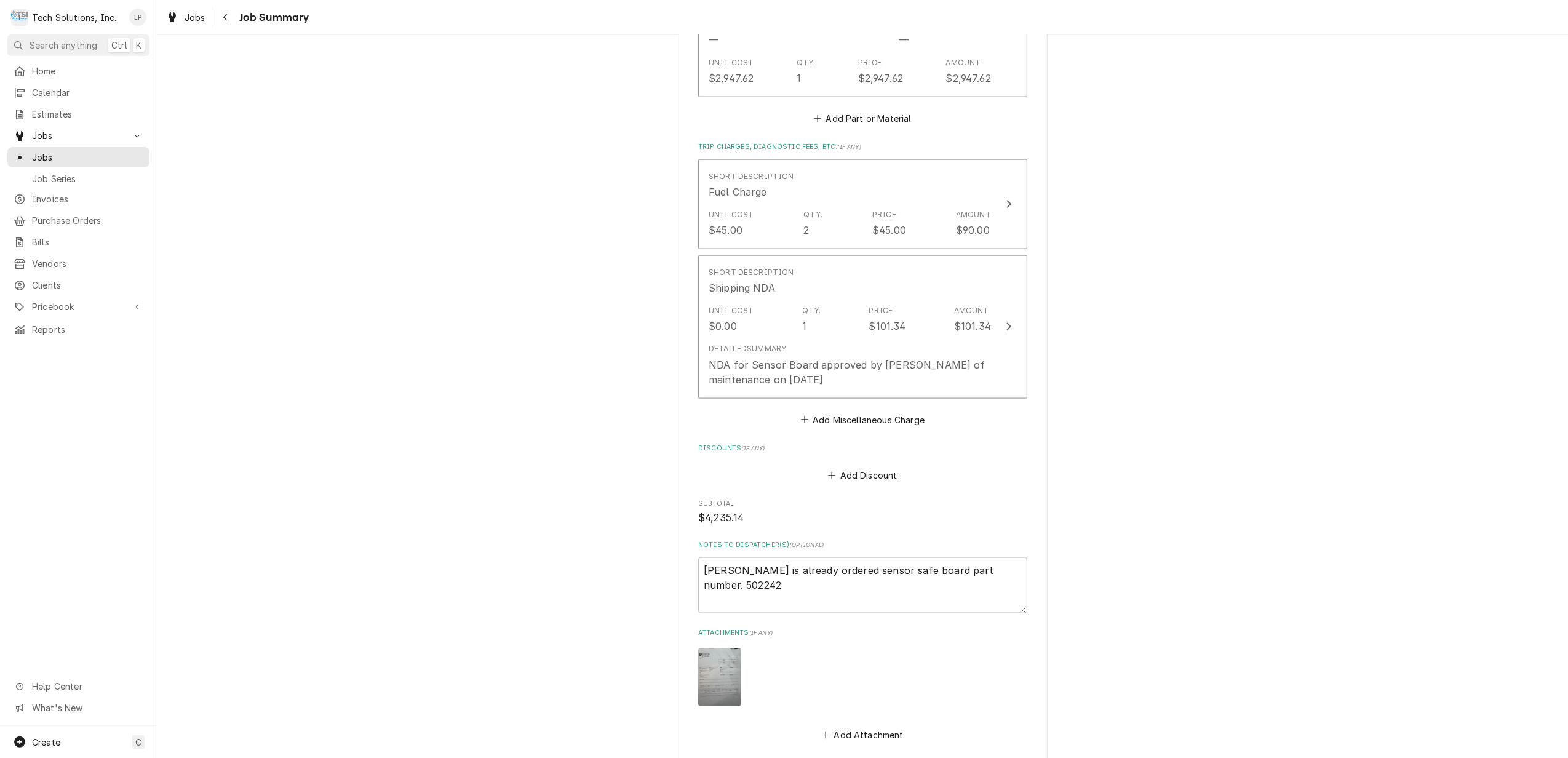
scroll to position [1737, 0]
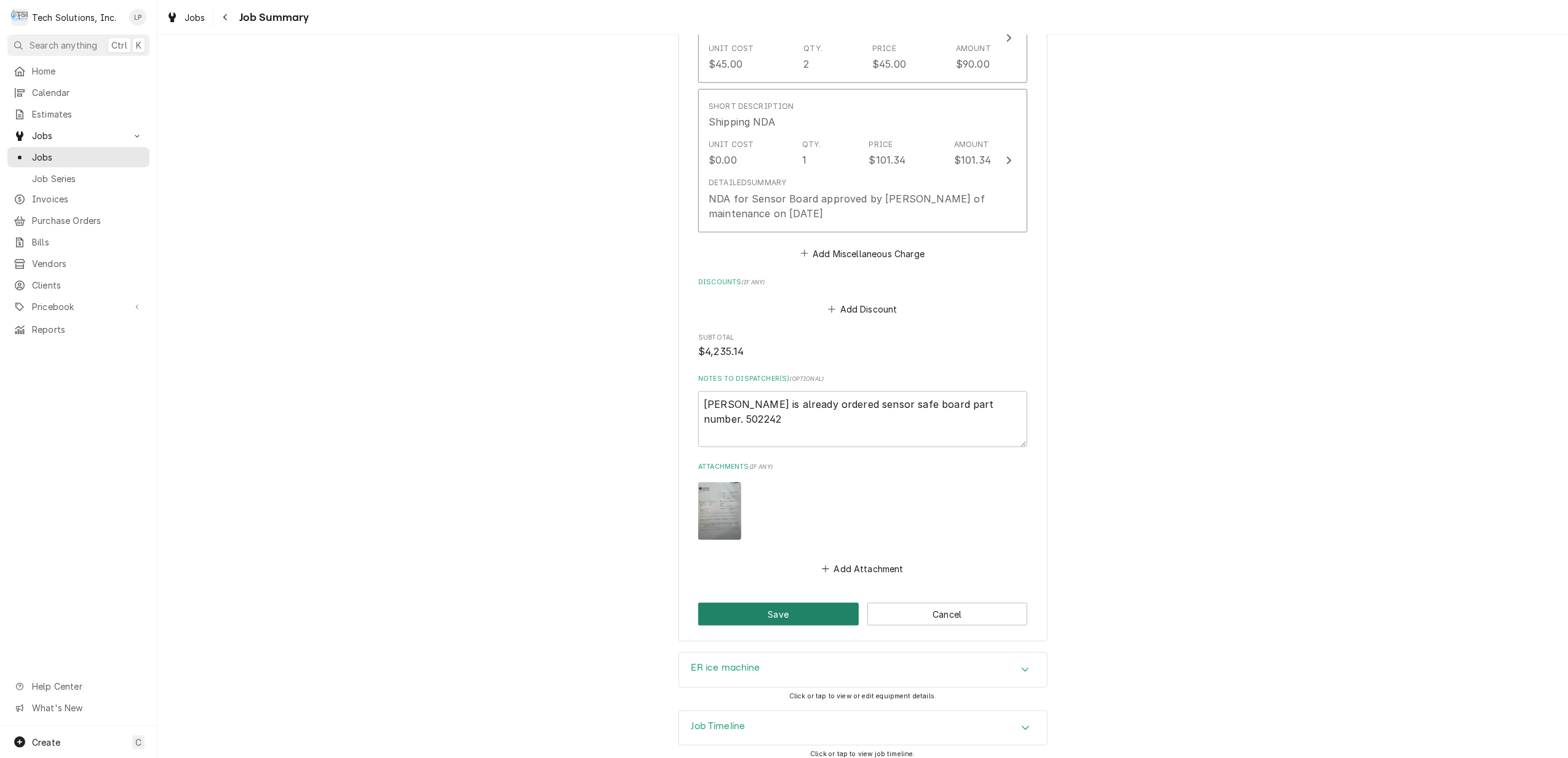
click at [749, 605] on button "Save" at bounding box center [778, 614] width 161 height 23
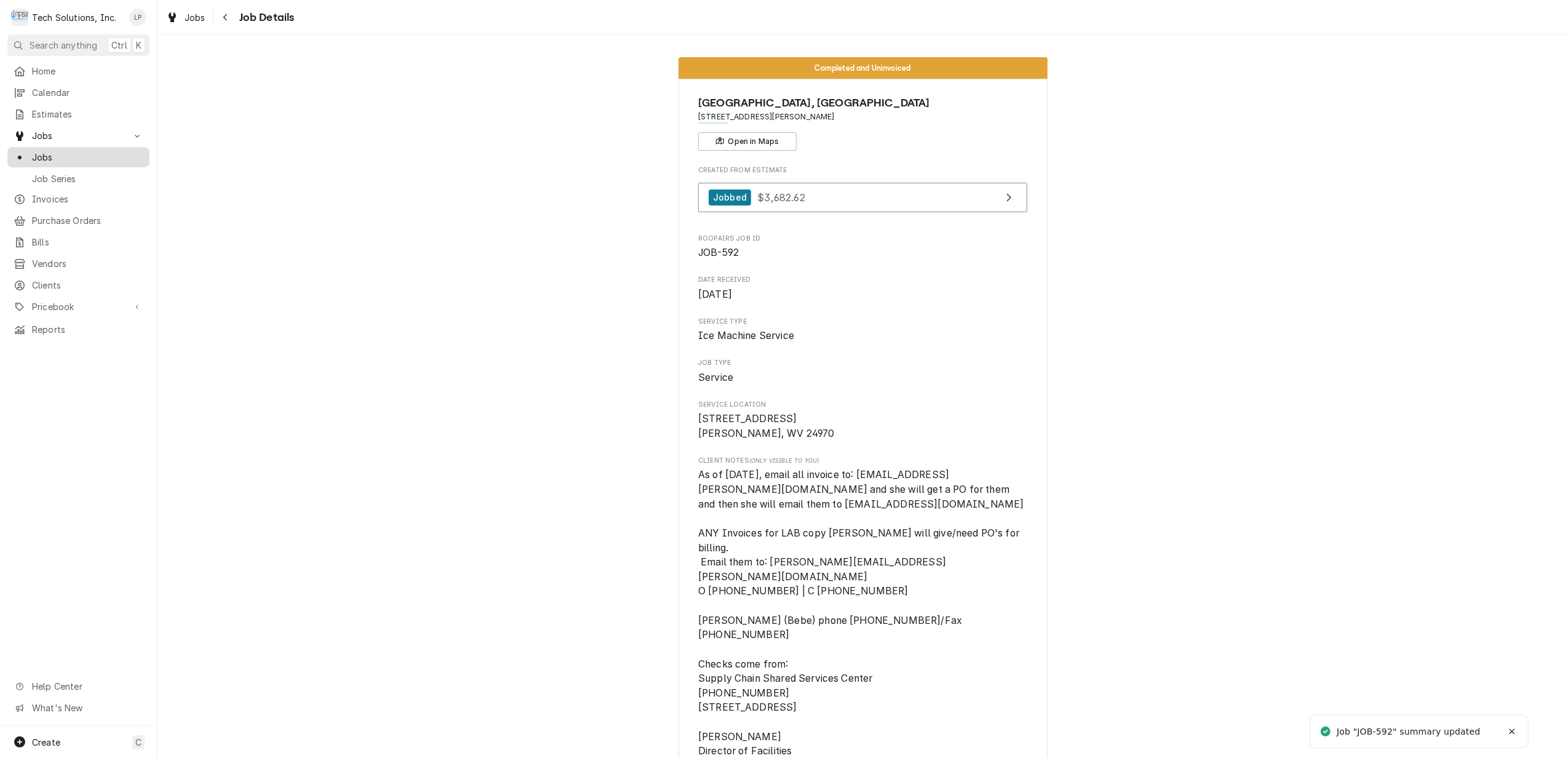
click at [45, 151] on span "Jobs" at bounding box center [87, 157] width 111 height 13
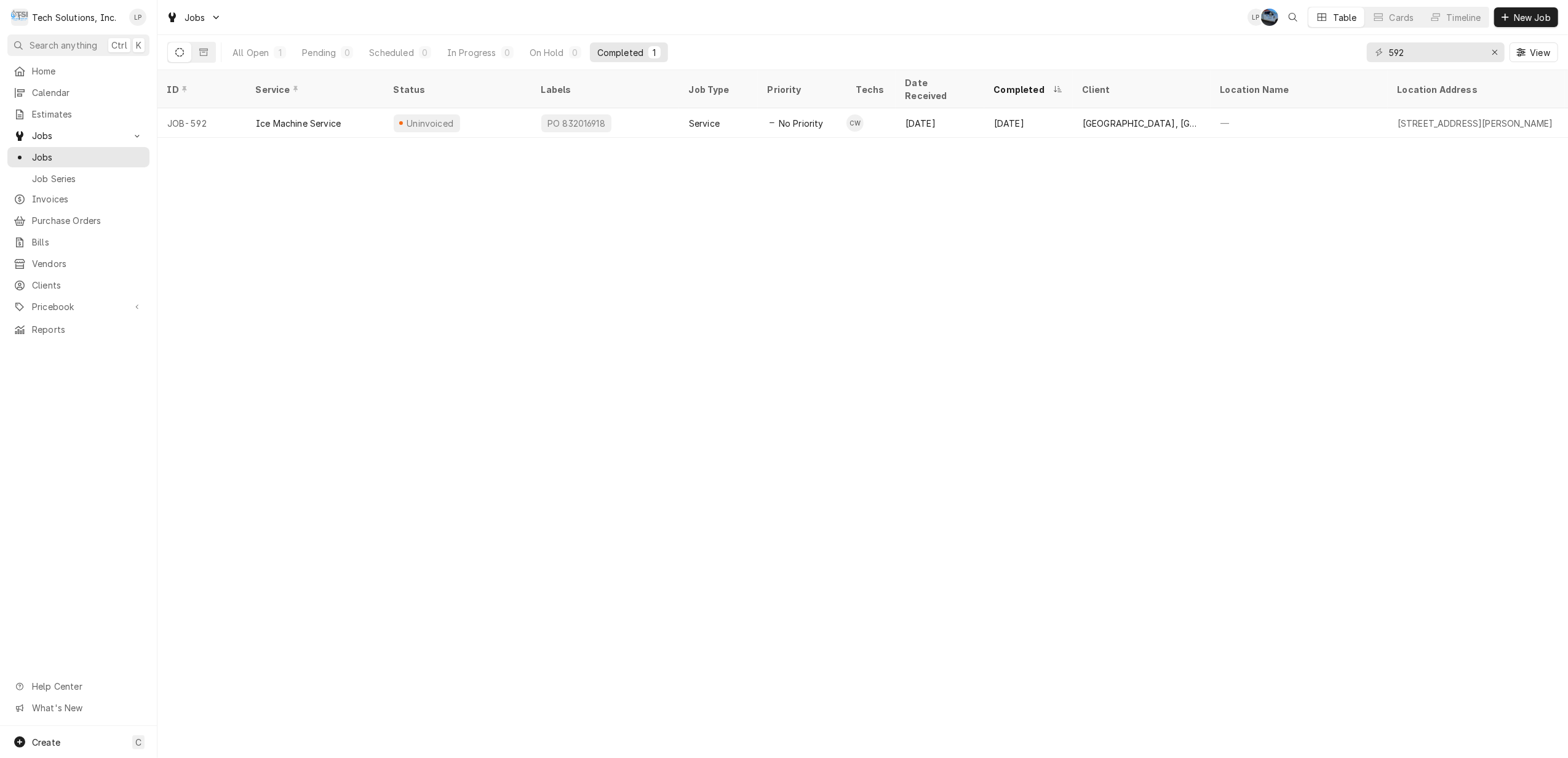
click at [971, 485] on div "ID Service Status Labels Job Type Priority Techs Date Received Completed Client…" at bounding box center [863, 413] width 1411 height 687
click at [45, 153] on span "Jobs" at bounding box center [87, 157] width 111 height 13
click at [1497, 50] on icon "Erase input" at bounding box center [1495, 52] width 6 height 9
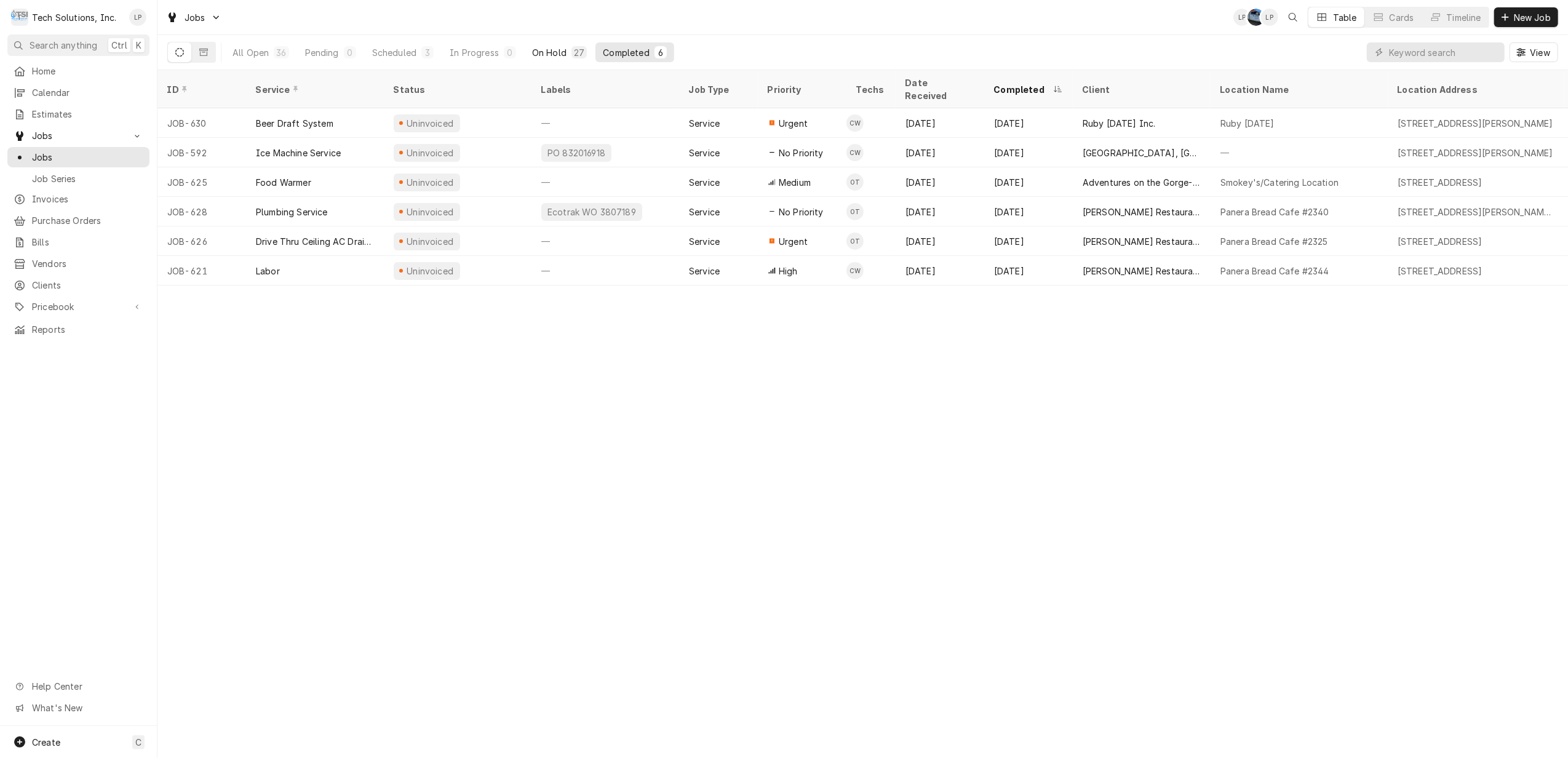
click at [550, 50] on div "On Hold" at bounding box center [549, 53] width 34 height 13
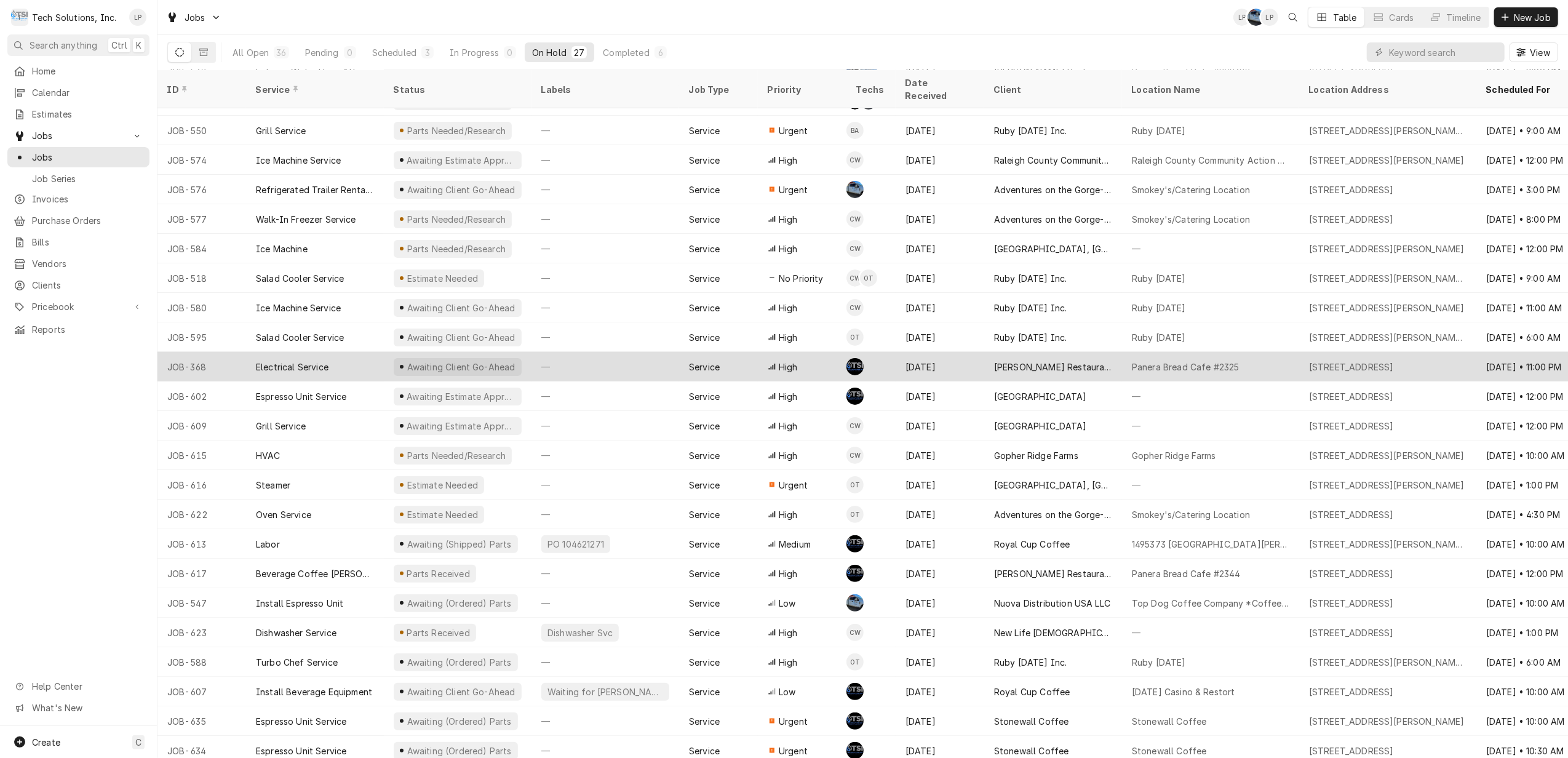
scroll to position [146, 0]
